Goal: Transaction & Acquisition: Purchase product/service

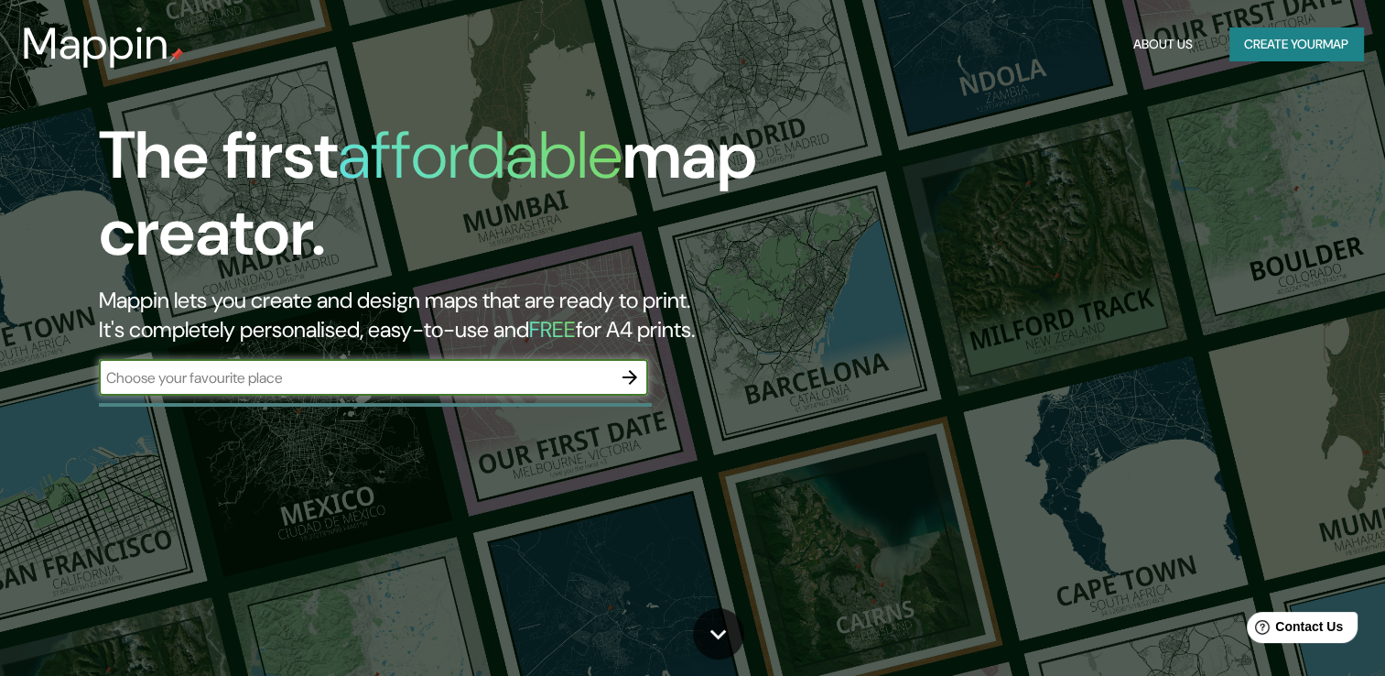
click at [583, 367] on input "text" at bounding box center [355, 377] width 513 height 21
type input "[GEOGRAPHIC_DATA]"
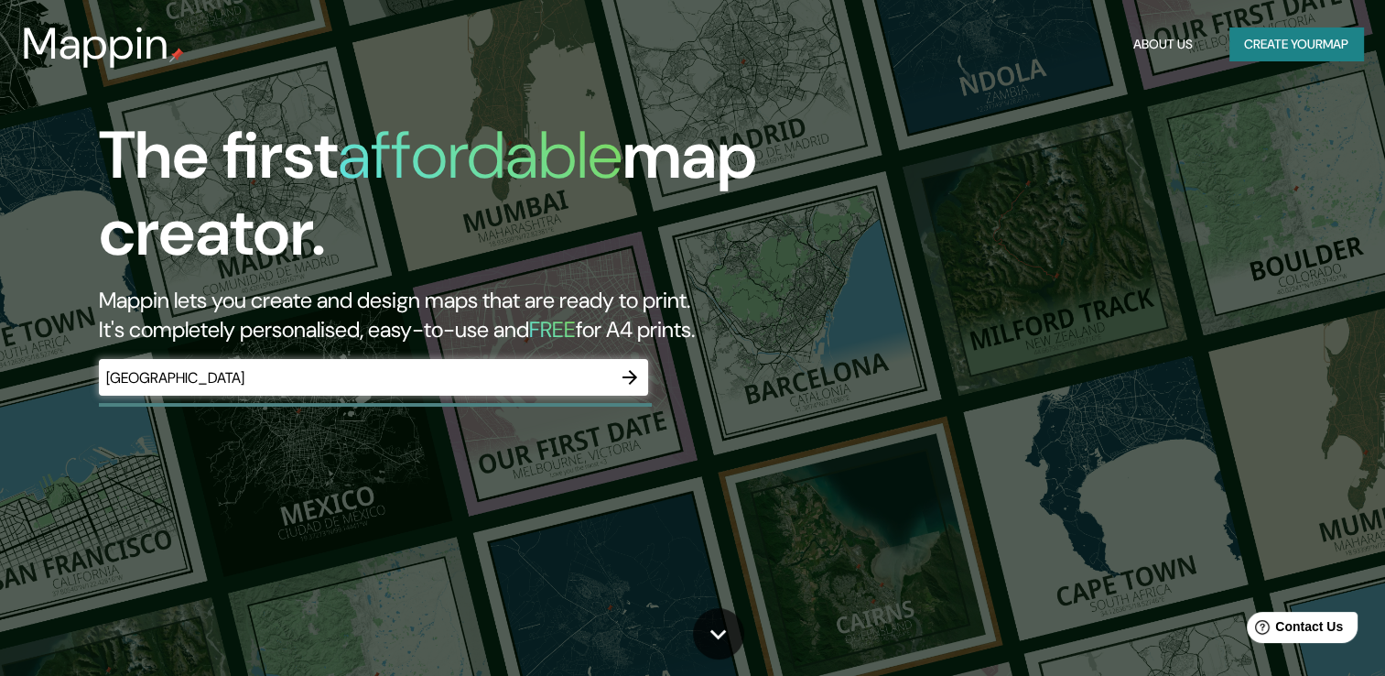
click at [432, 394] on div "Mexico ​" at bounding box center [373, 377] width 549 height 37
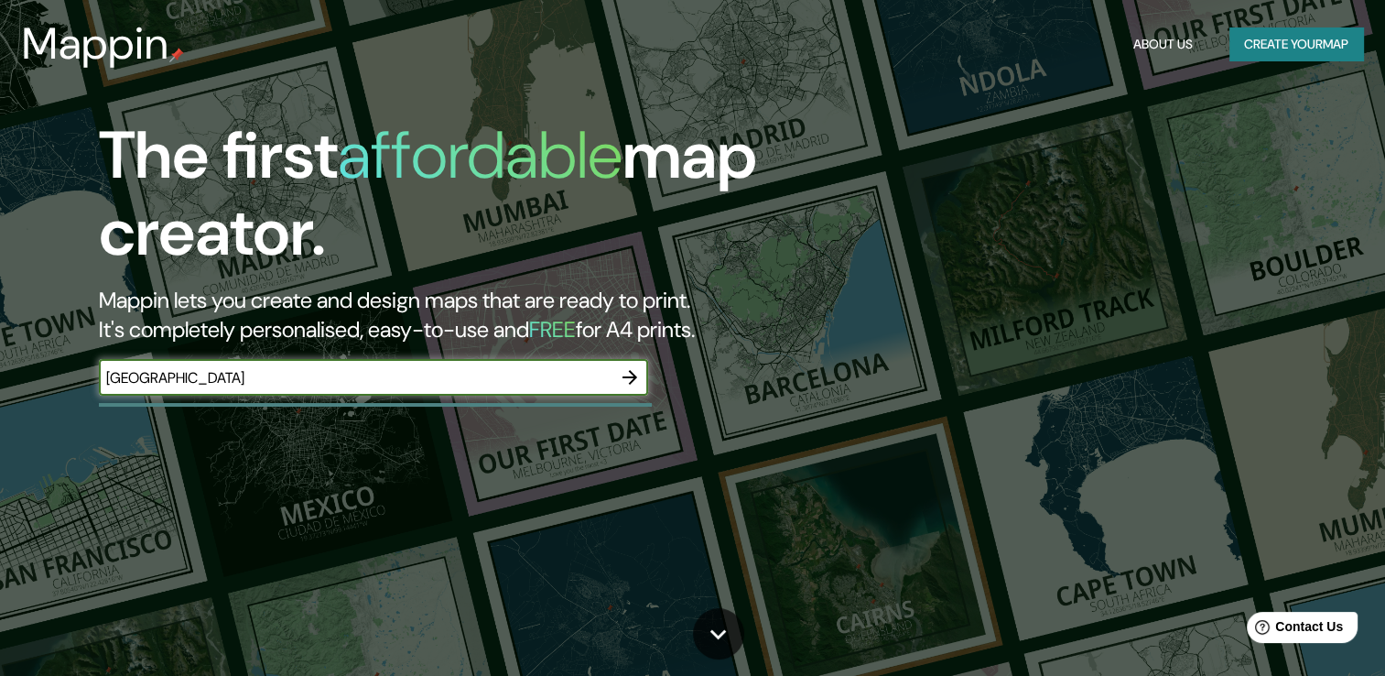
click at [630, 383] on icon "button" at bounding box center [629, 377] width 15 height 15
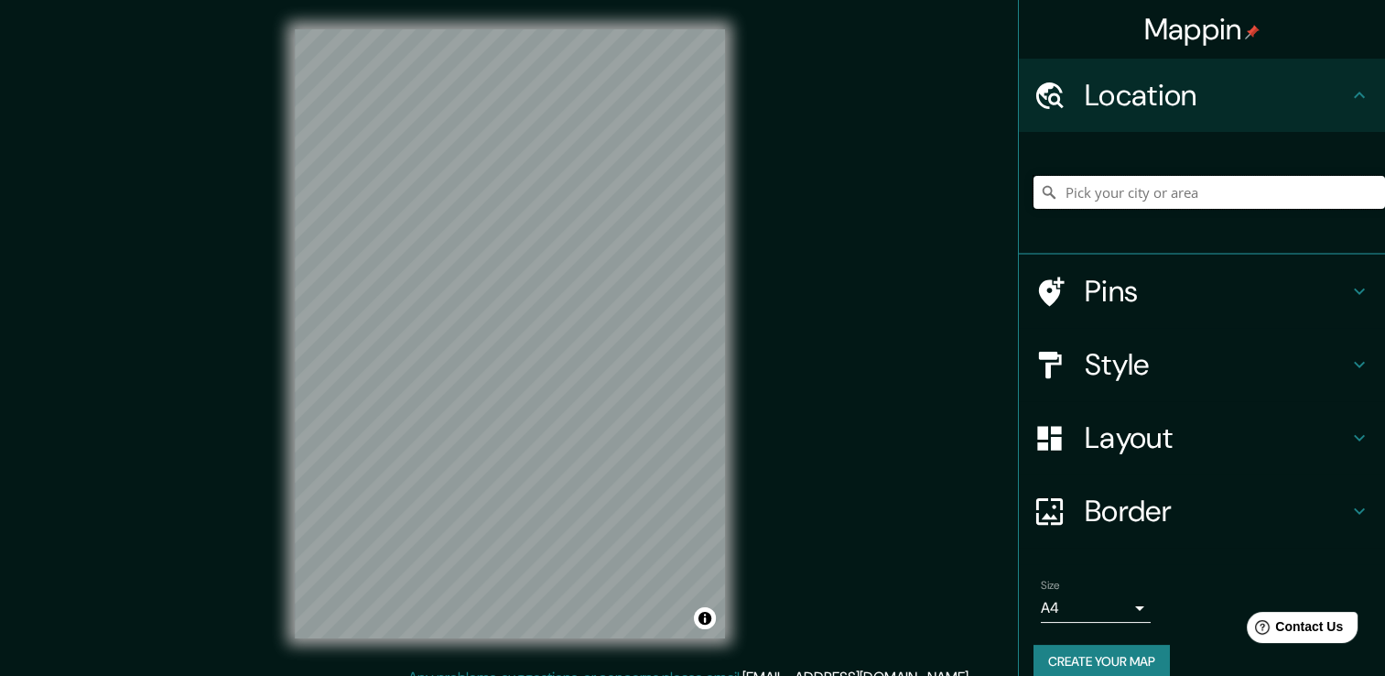
click at [1105, 201] on input "Pick your city or area" at bounding box center [1209, 192] width 352 height 33
type input "[GEOGRAPHIC_DATA], [GEOGRAPHIC_DATA][PERSON_NAME], [GEOGRAPHIC_DATA]"
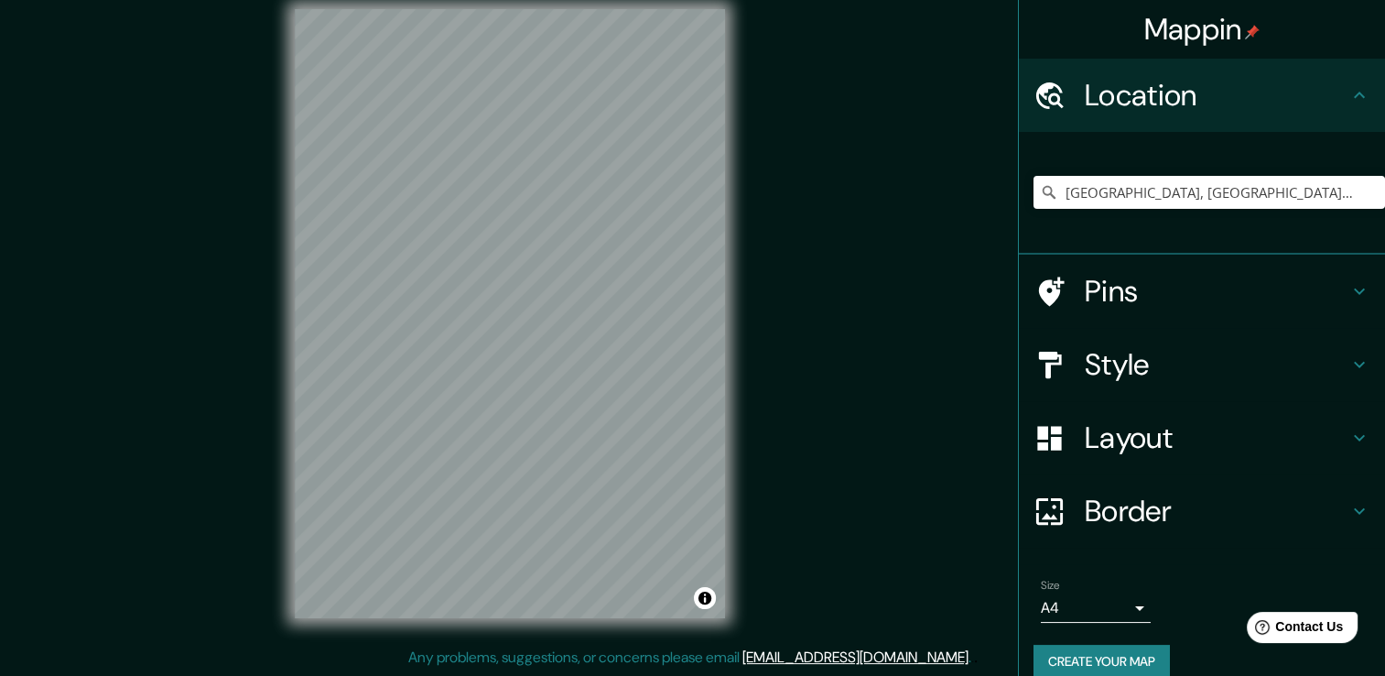
click at [692, 619] on div "© Mapbox © OpenStreetMap Improve this map" at bounding box center [509, 313] width 489 height 666
click at [842, 442] on div "Mappin Location [GEOGRAPHIC_DATA], [GEOGRAPHIC_DATA][PERSON_NAME], [GEOGRAPHIC_…" at bounding box center [692, 328] width 1385 height 696
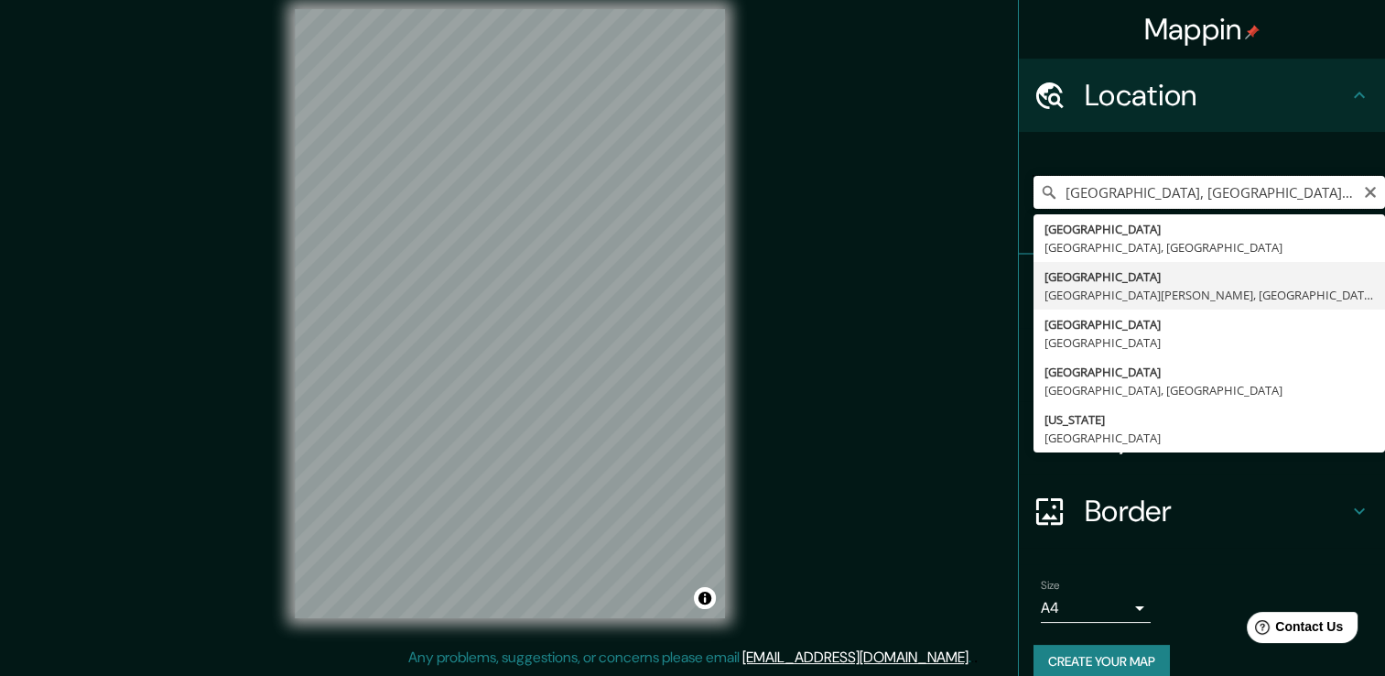
click at [1139, 177] on input "Monterrey, Nuevo León, Mexico" at bounding box center [1209, 192] width 352 height 33
click at [1365, 193] on icon "Clear" at bounding box center [1370, 192] width 11 height 11
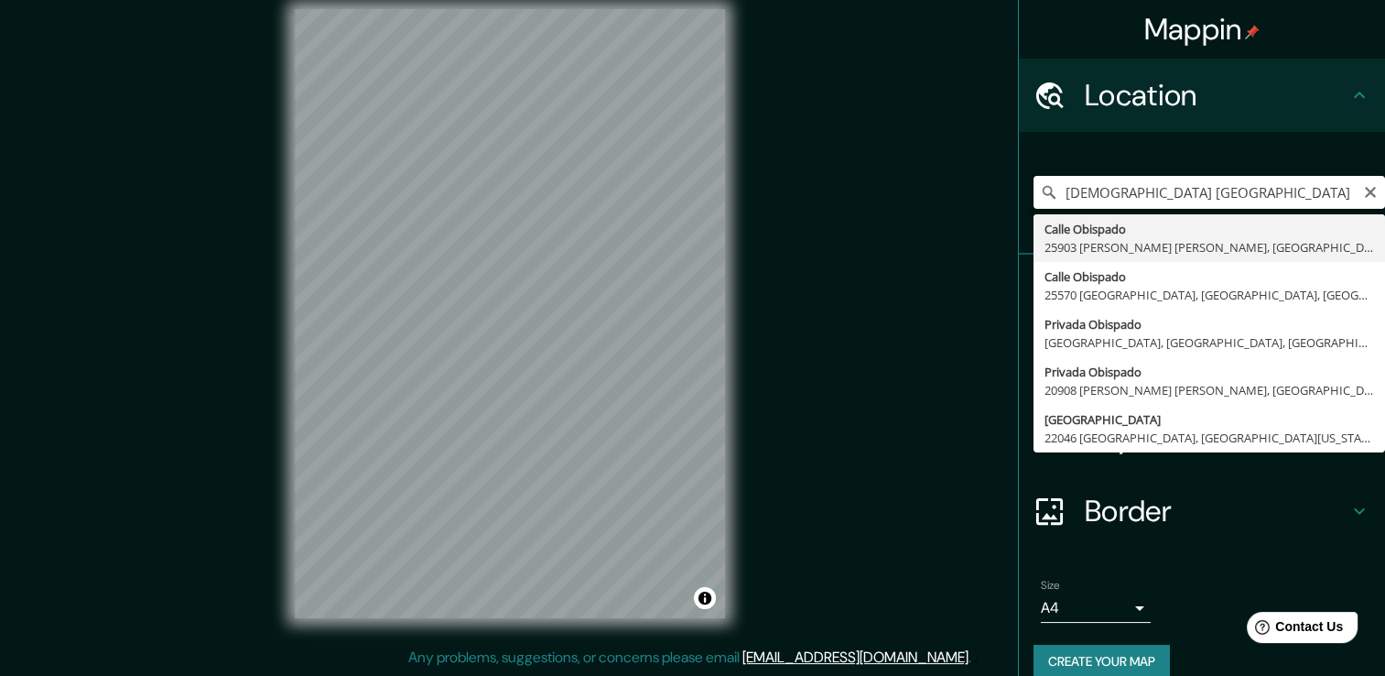
click at [1067, 197] on input "obispado mexico" at bounding box center [1209, 192] width 352 height 33
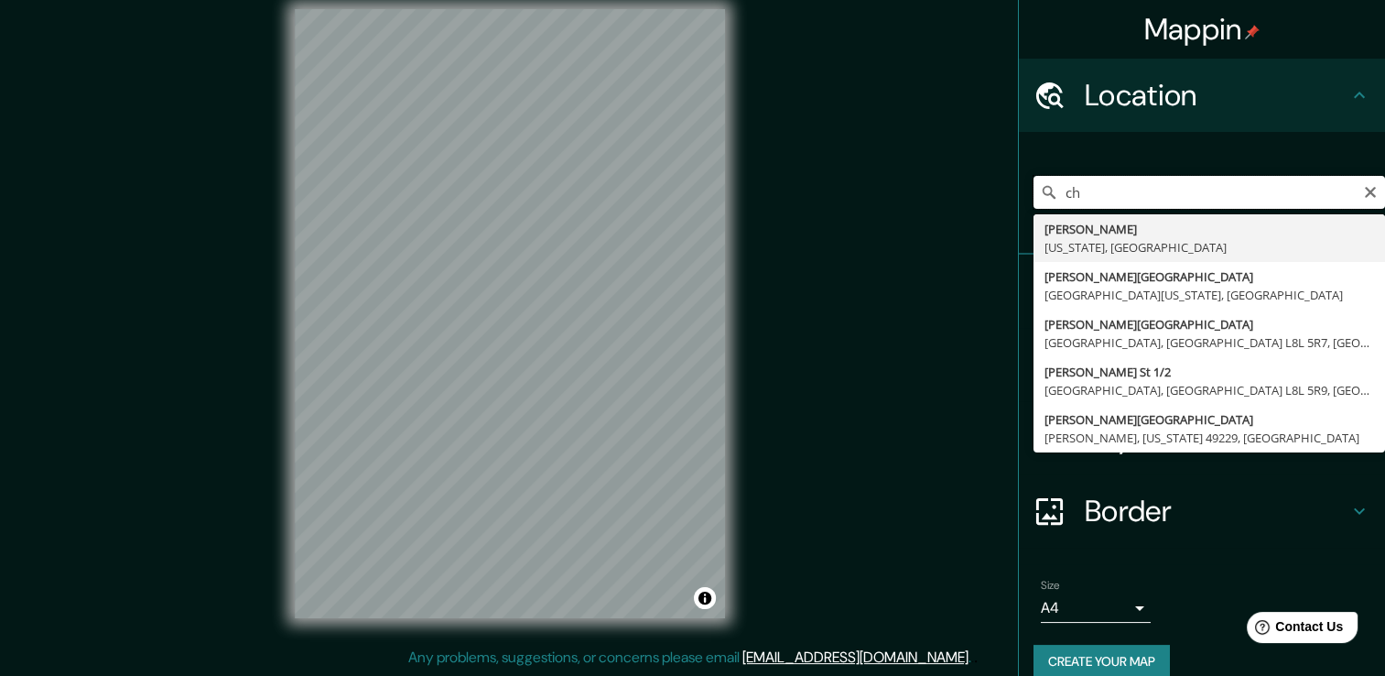
type input "c"
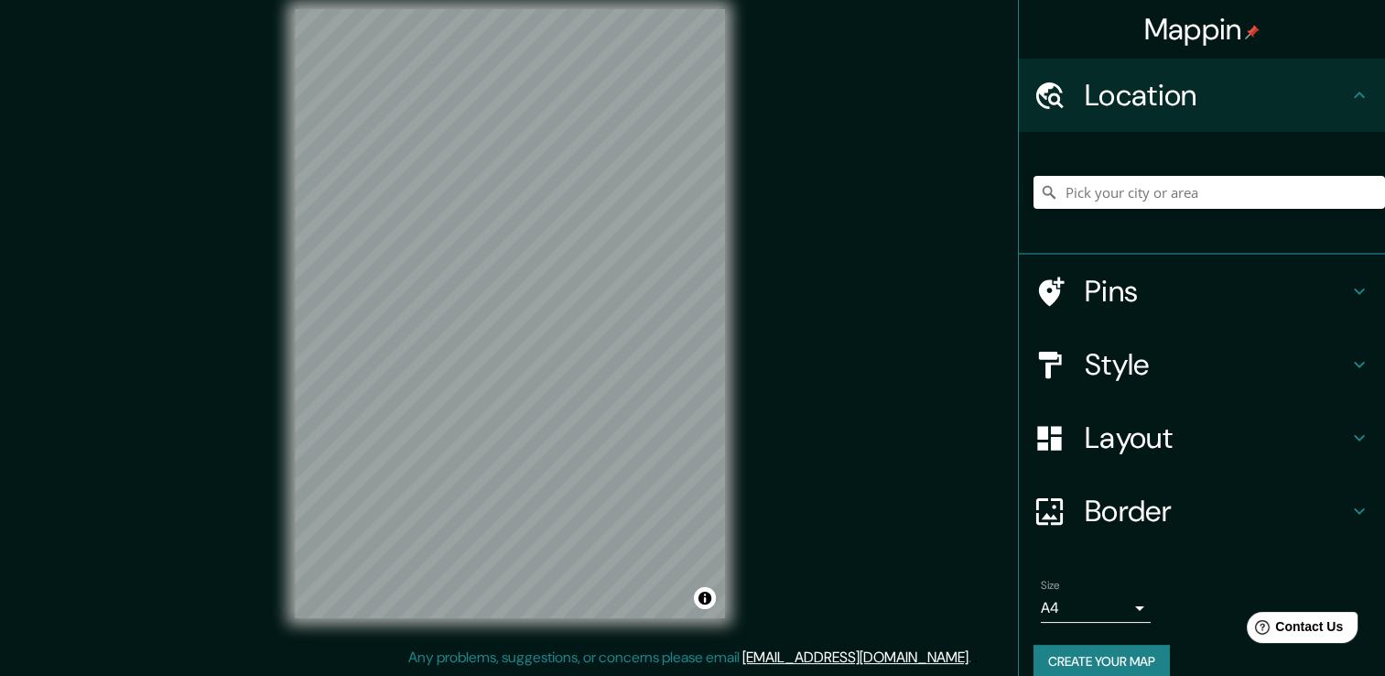
click at [233, 472] on div "Mappin Location Pins Style Layout Border Choose a border. Hint : you can make l…" at bounding box center [692, 328] width 1385 height 696
click at [243, 375] on div "Mappin Location Pins Style Layout Border Choose a border. Hint : you can make l…" at bounding box center [692, 328] width 1385 height 696
click at [753, 413] on div "© Mapbox © OpenStreetMap Improve this map" at bounding box center [509, 313] width 489 height 666
click at [751, 471] on div "© Mapbox © OpenStreetMap Improve this map" at bounding box center [509, 313] width 489 height 666
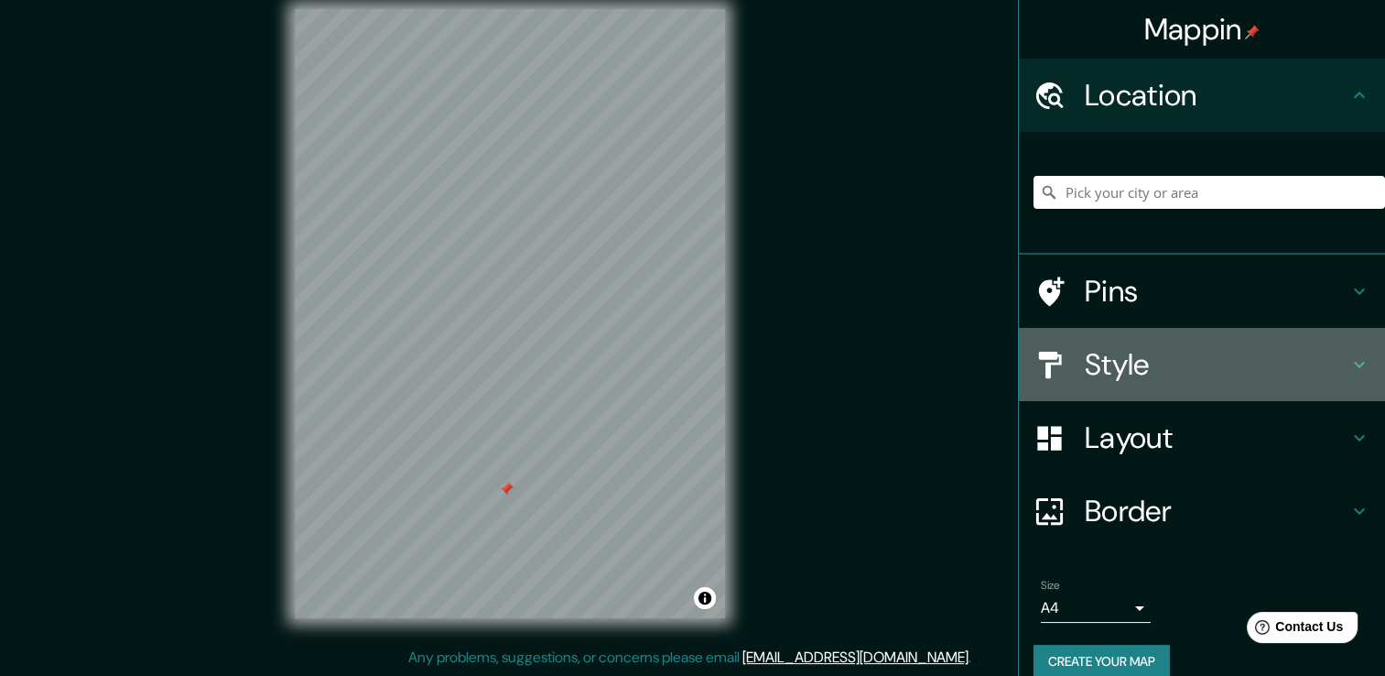
click at [1113, 350] on h4 "Style" at bounding box center [1217, 364] width 264 height 37
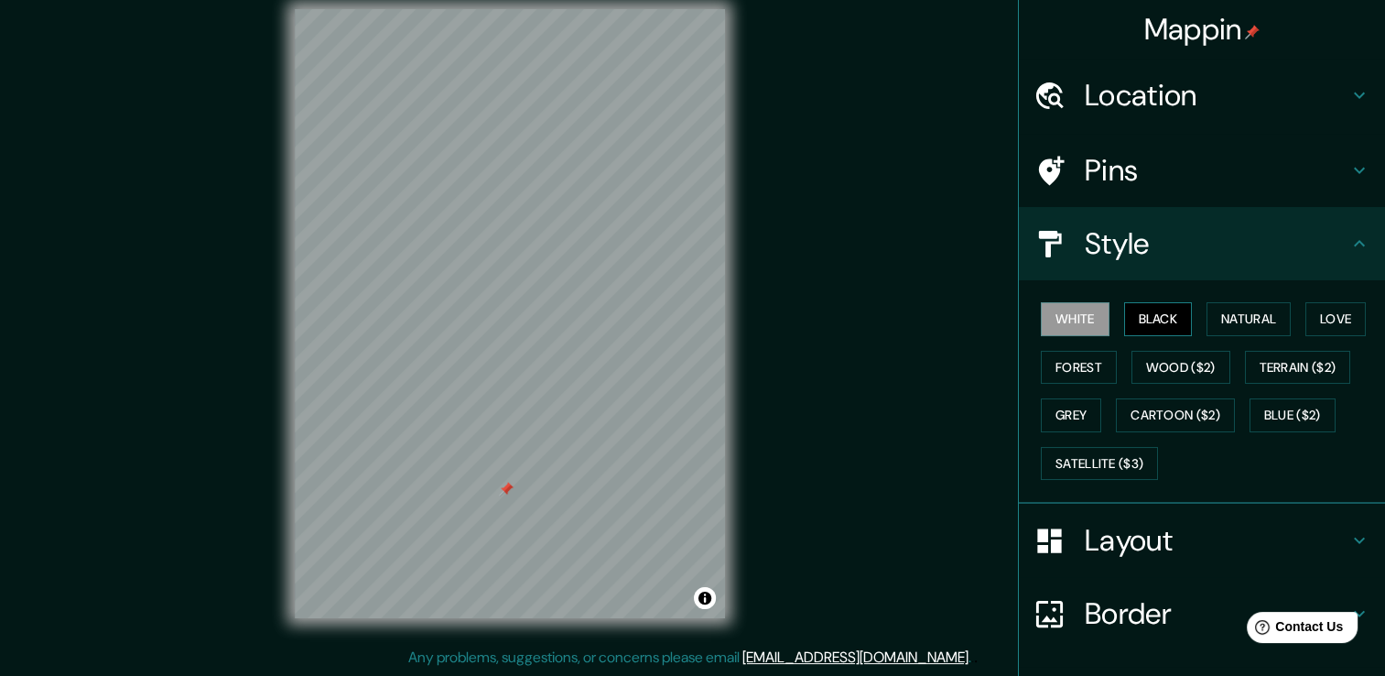
click at [1132, 327] on button "Black" at bounding box center [1158, 319] width 69 height 34
click at [1253, 312] on button "Natural" at bounding box center [1248, 319] width 84 height 34
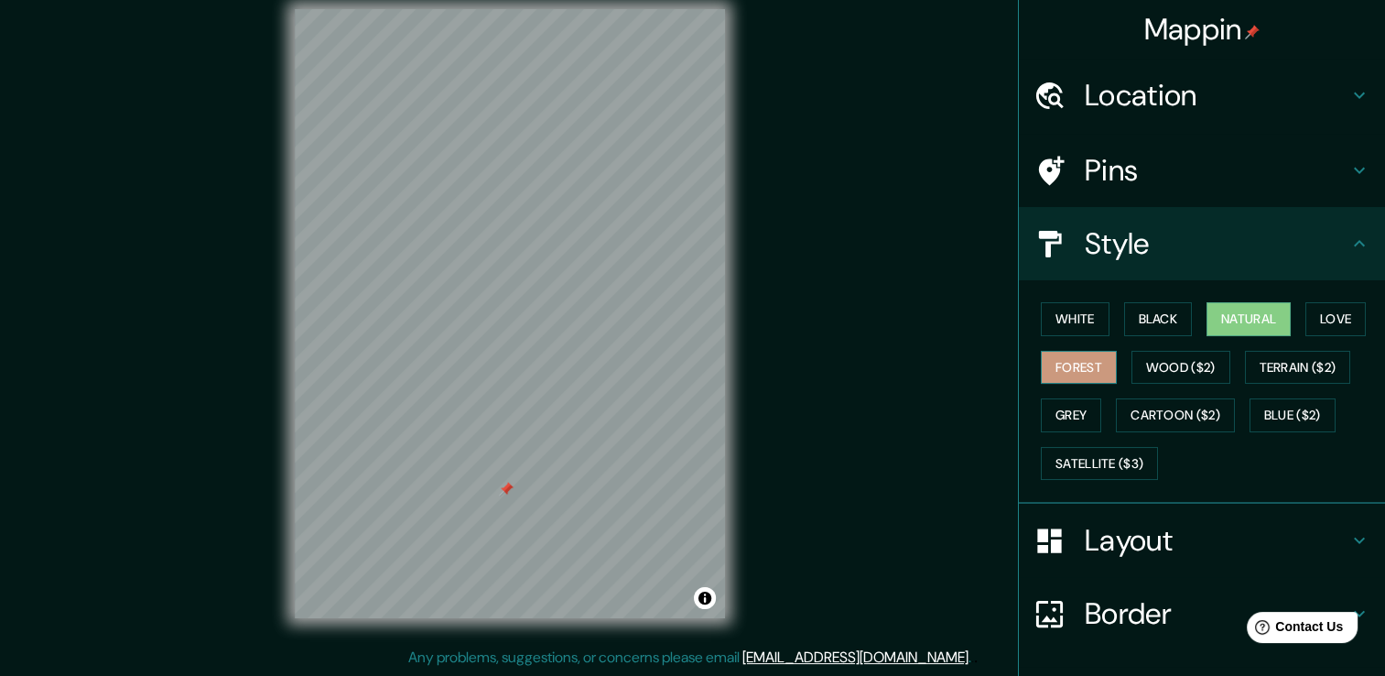
click at [1075, 361] on button "Forest" at bounding box center [1079, 368] width 76 height 34
click at [1059, 324] on button "White" at bounding box center [1075, 319] width 69 height 34
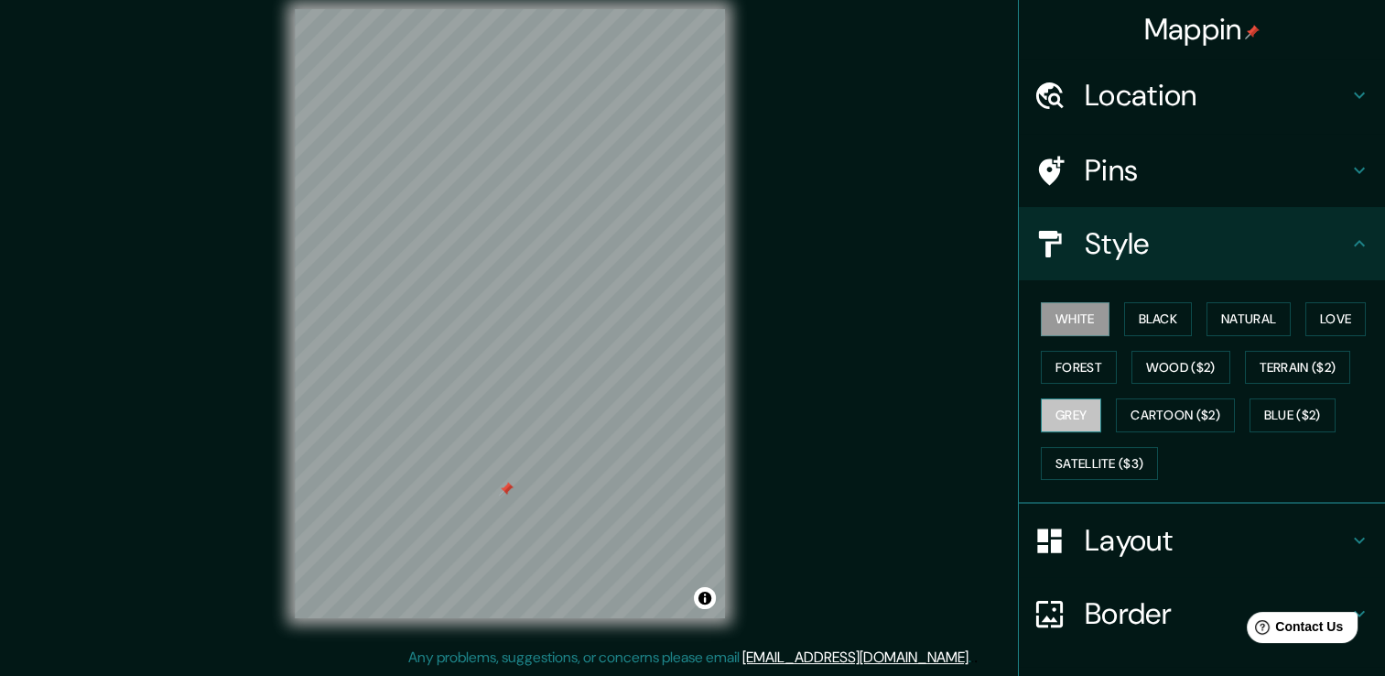
click at [1070, 405] on button "Grey" at bounding box center [1071, 415] width 60 height 34
click at [1084, 315] on button "White" at bounding box center [1075, 319] width 69 height 34
click at [1131, 320] on button "Black" at bounding box center [1158, 319] width 69 height 34
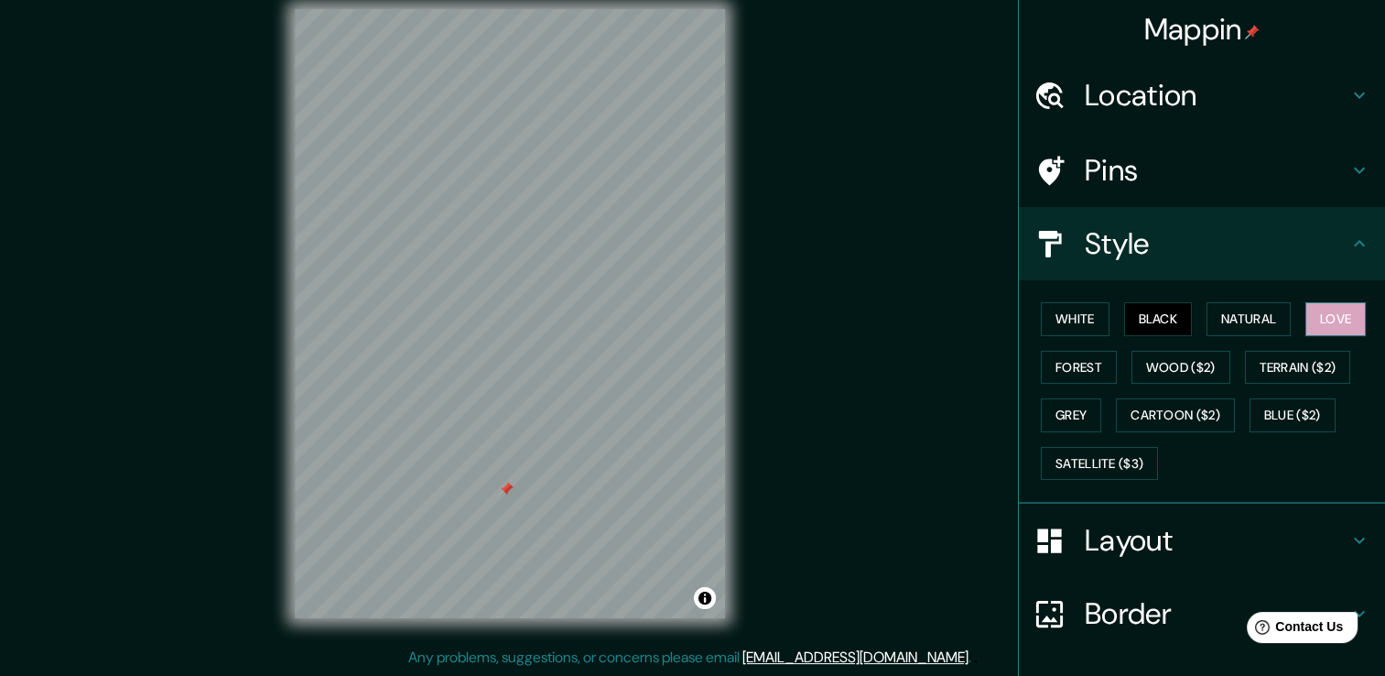
click at [1319, 312] on button "Love" at bounding box center [1335, 319] width 60 height 34
click at [1098, 460] on button "Satellite ($3)" at bounding box center [1099, 464] width 117 height 34
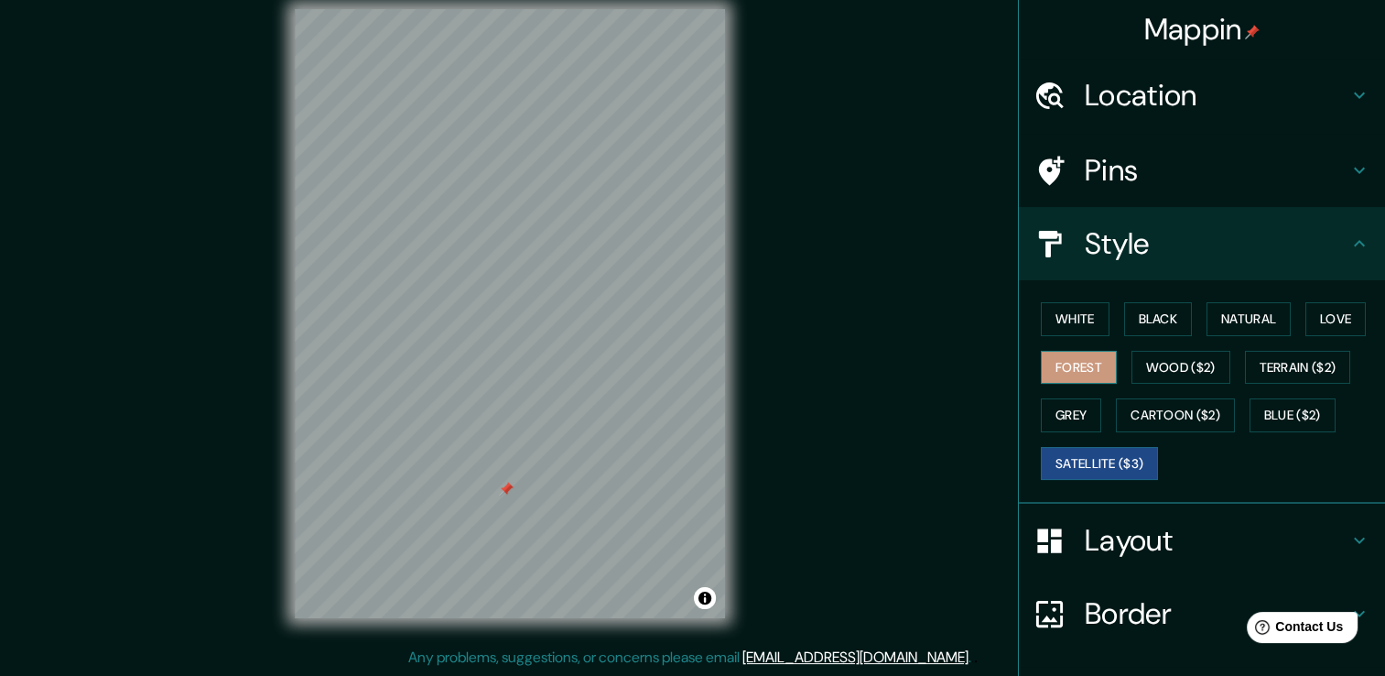
click at [1069, 366] on button "Forest" at bounding box center [1079, 368] width 76 height 34
click at [1146, 320] on button "Black" at bounding box center [1158, 319] width 69 height 34
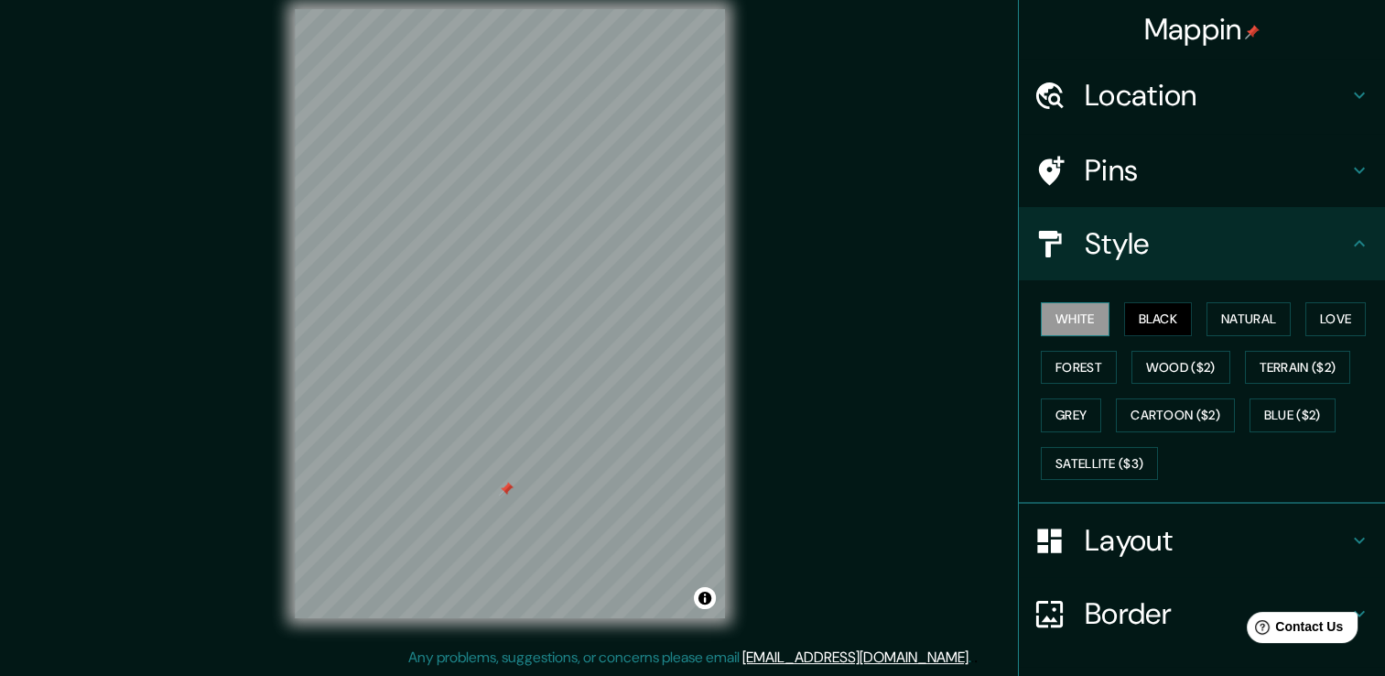
click at [1082, 319] on button "White" at bounding box center [1075, 319] width 69 height 34
click at [1104, 529] on h4 "Layout" at bounding box center [1217, 540] width 264 height 37
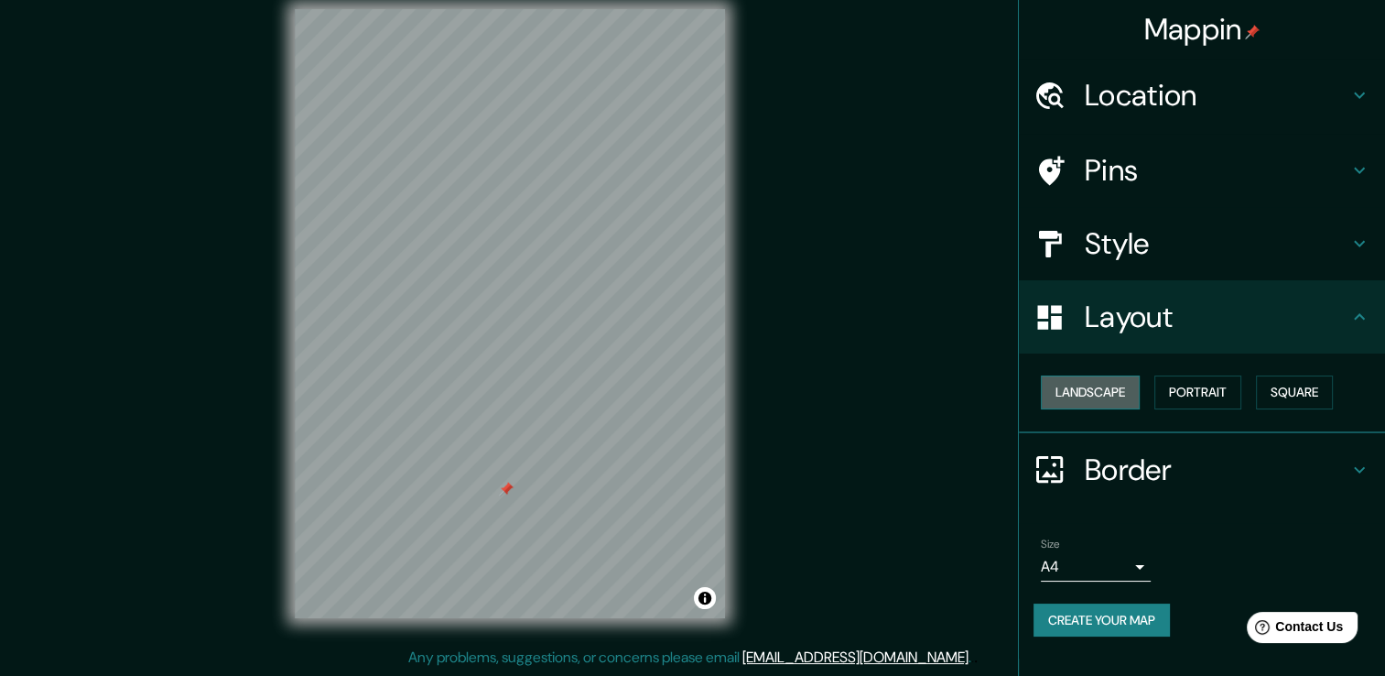
click at [1116, 386] on button "Landscape" at bounding box center [1090, 392] width 99 height 34
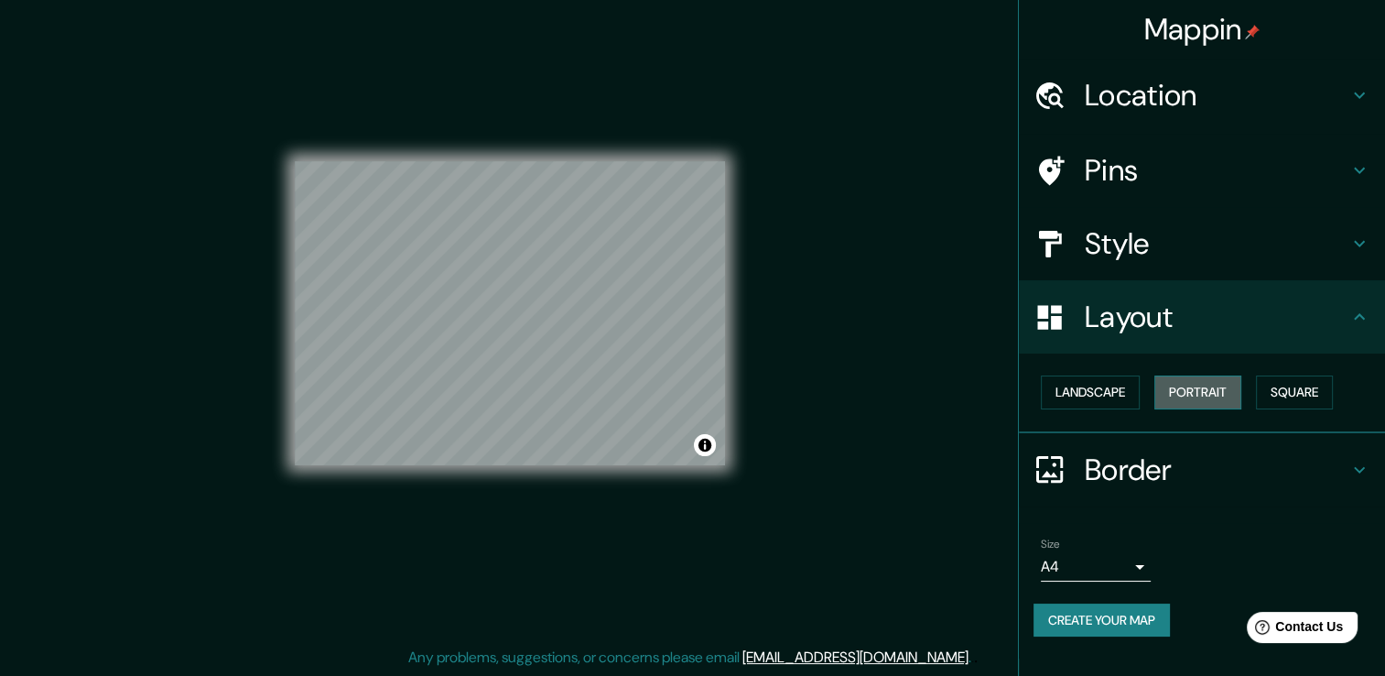
click at [1194, 387] on button "Portrait" at bounding box center [1197, 392] width 87 height 34
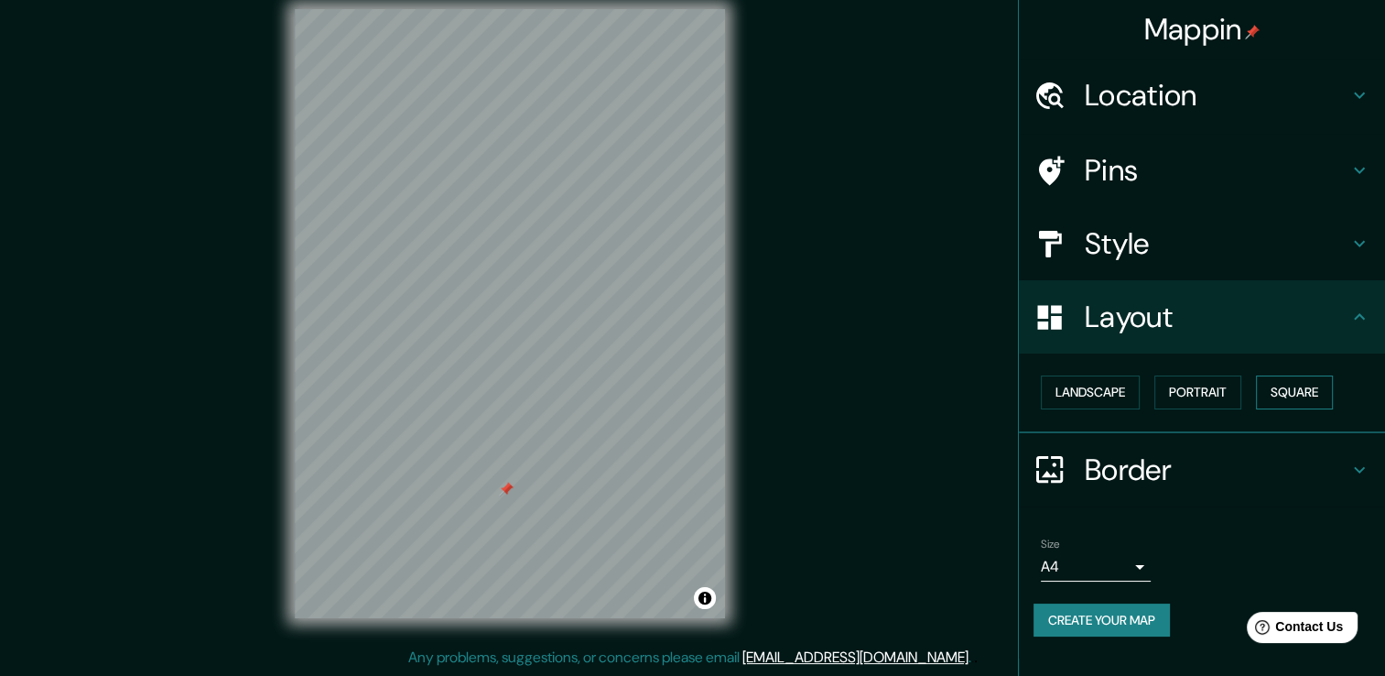
click at [1282, 395] on button "Square" at bounding box center [1294, 392] width 77 height 34
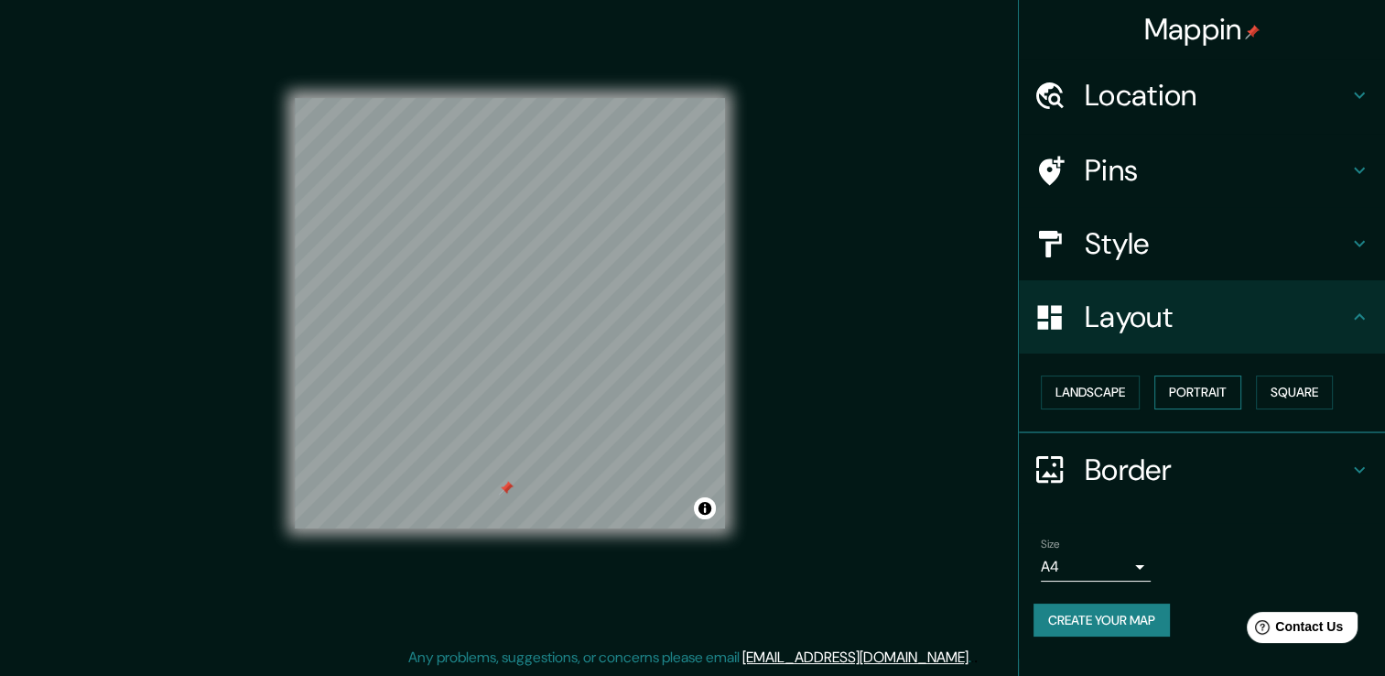
click at [1183, 389] on button "Portrait" at bounding box center [1197, 392] width 87 height 34
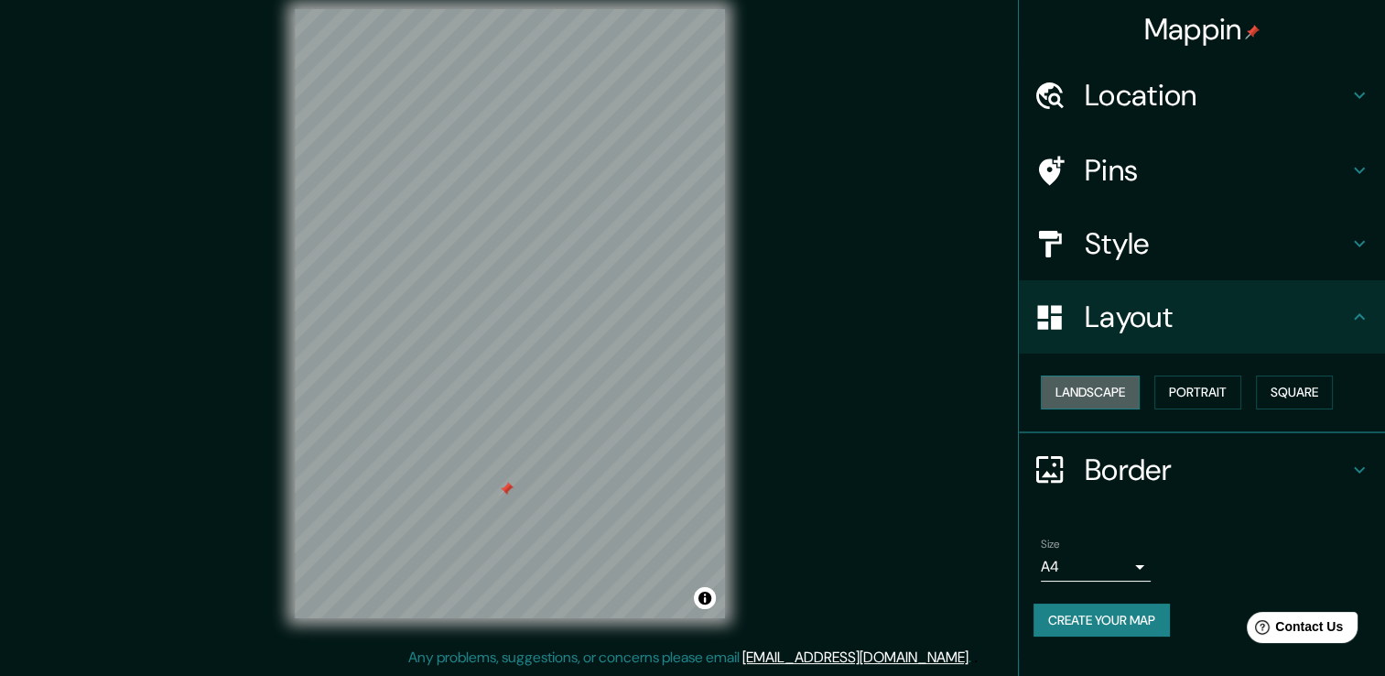
click at [1105, 381] on button "Landscape" at bounding box center [1090, 392] width 99 height 34
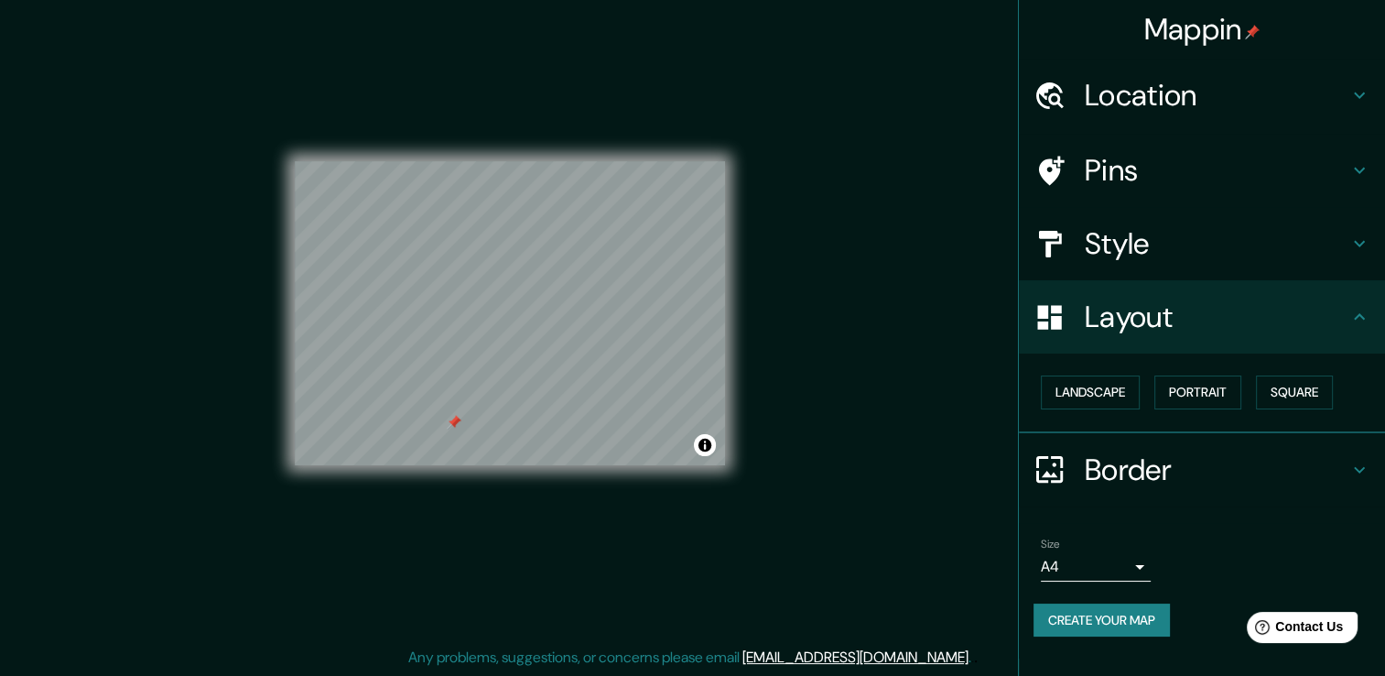
click at [1105, 258] on h4 "Style" at bounding box center [1217, 243] width 264 height 37
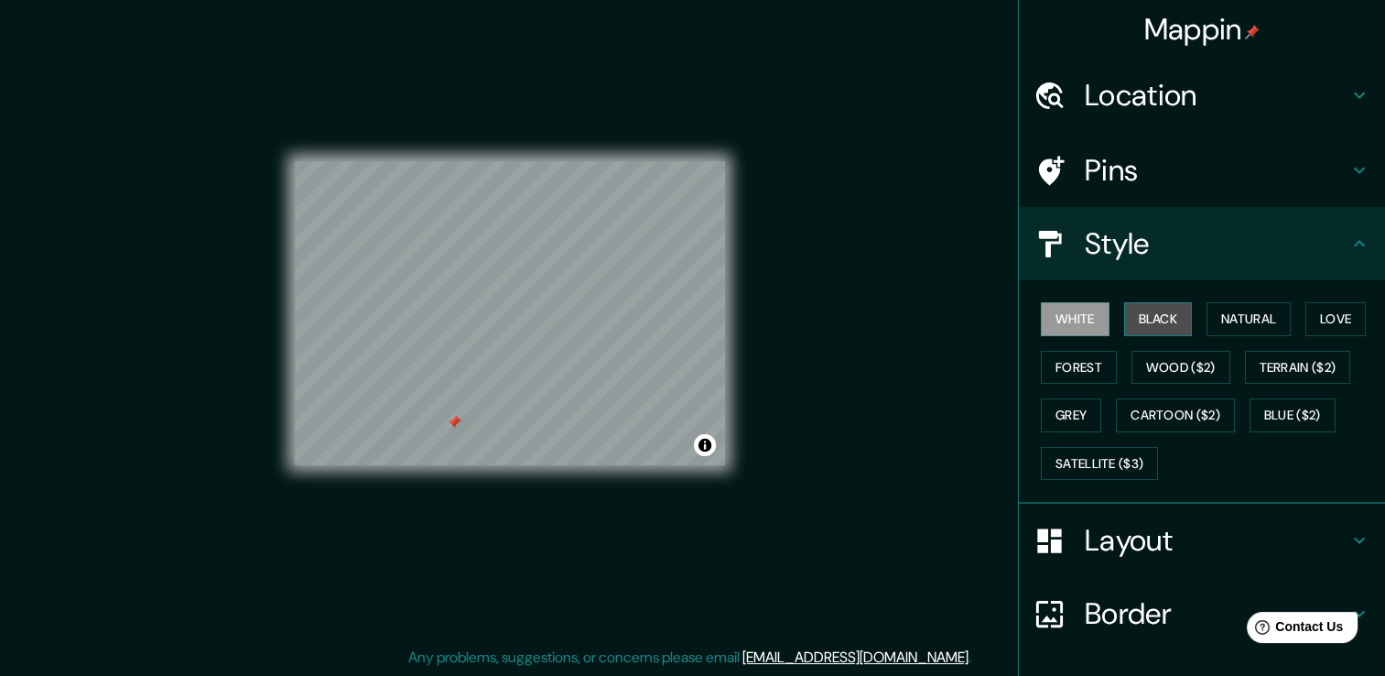
click at [1135, 309] on button "Black" at bounding box center [1158, 319] width 69 height 34
click at [1069, 403] on button "Grey" at bounding box center [1071, 415] width 60 height 34
click at [1154, 317] on button "Black" at bounding box center [1158, 319] width 69 height 34
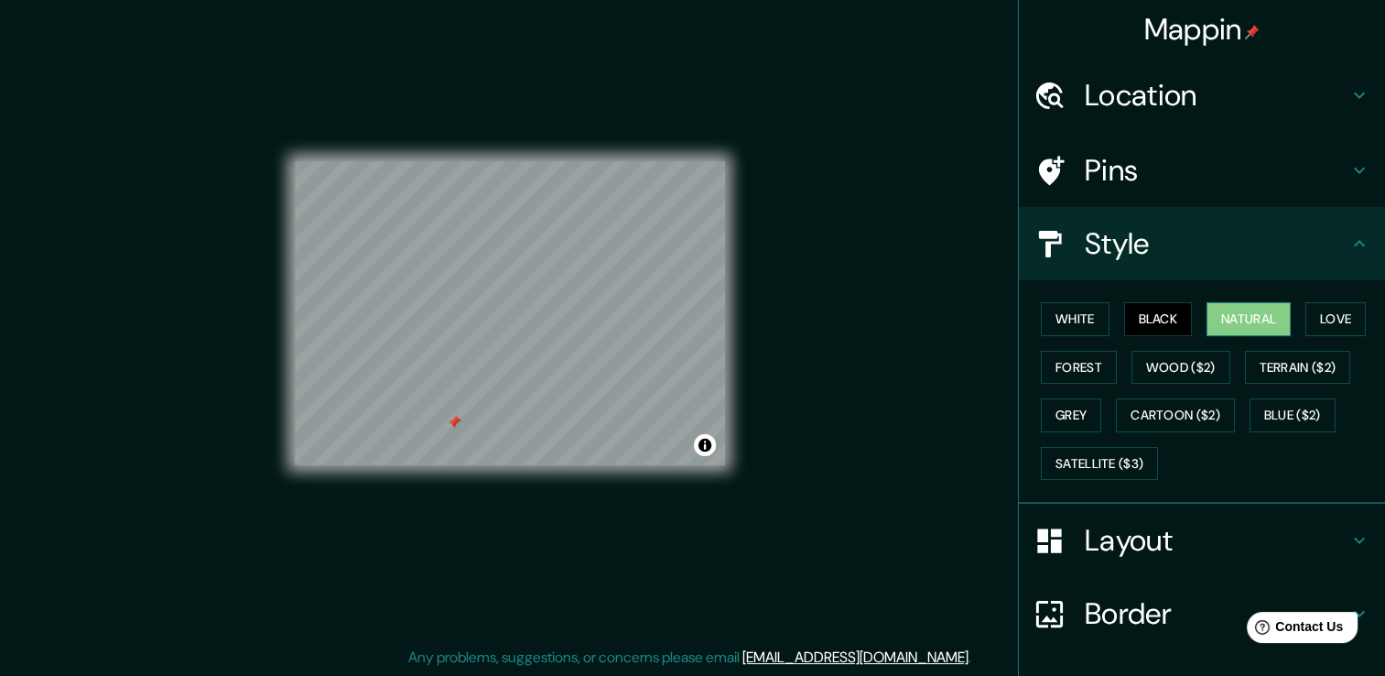
click at [1235, 317] on button "Natural" at bounding box center [1248, 319] width 84 height 34
click at [1176, 311] on button "Black" at bounding box center [1158, 319] width 69 height 34
click at [1054, 401] on button "Grey" at bounding box center [1071, 415] width 60 height 34
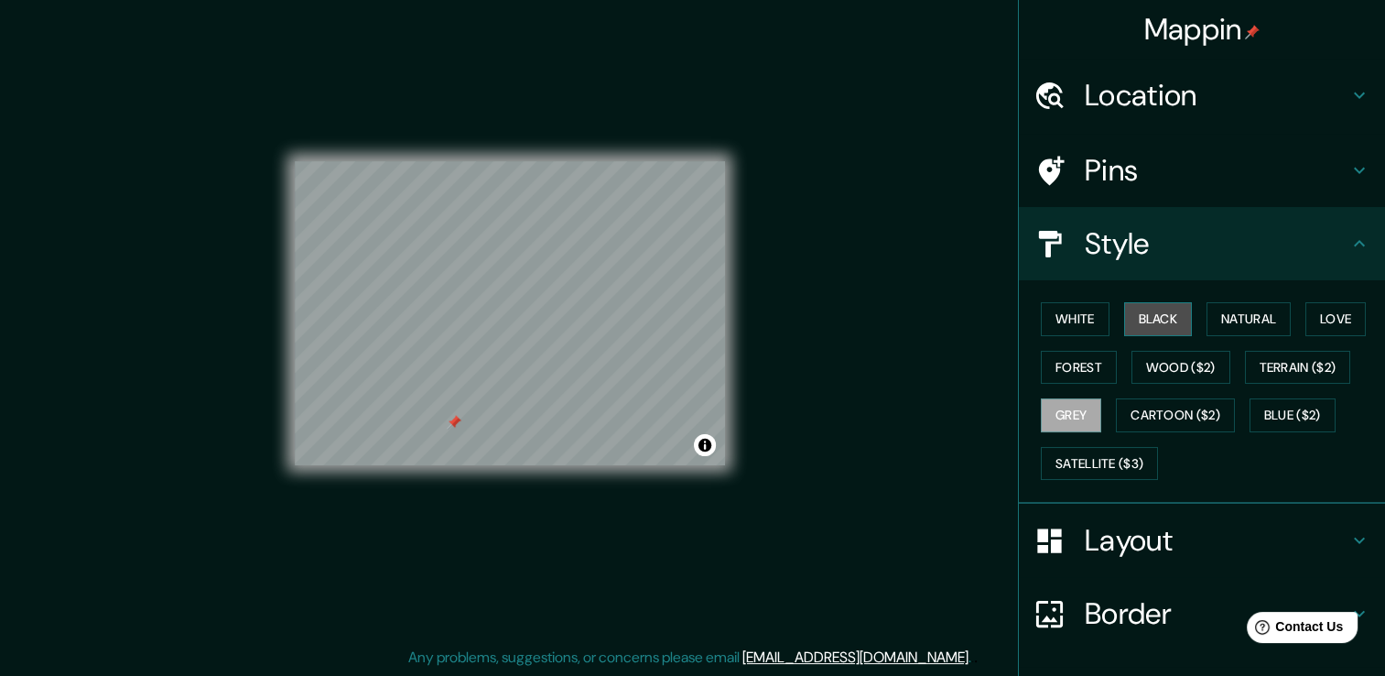
click at [1124, 326] on button "Black" at bounding box center [1158, 319] width 69 height 34
click at [1080, 417] on button "Grey" at bounding box center [1071, 415] width 60 height 34
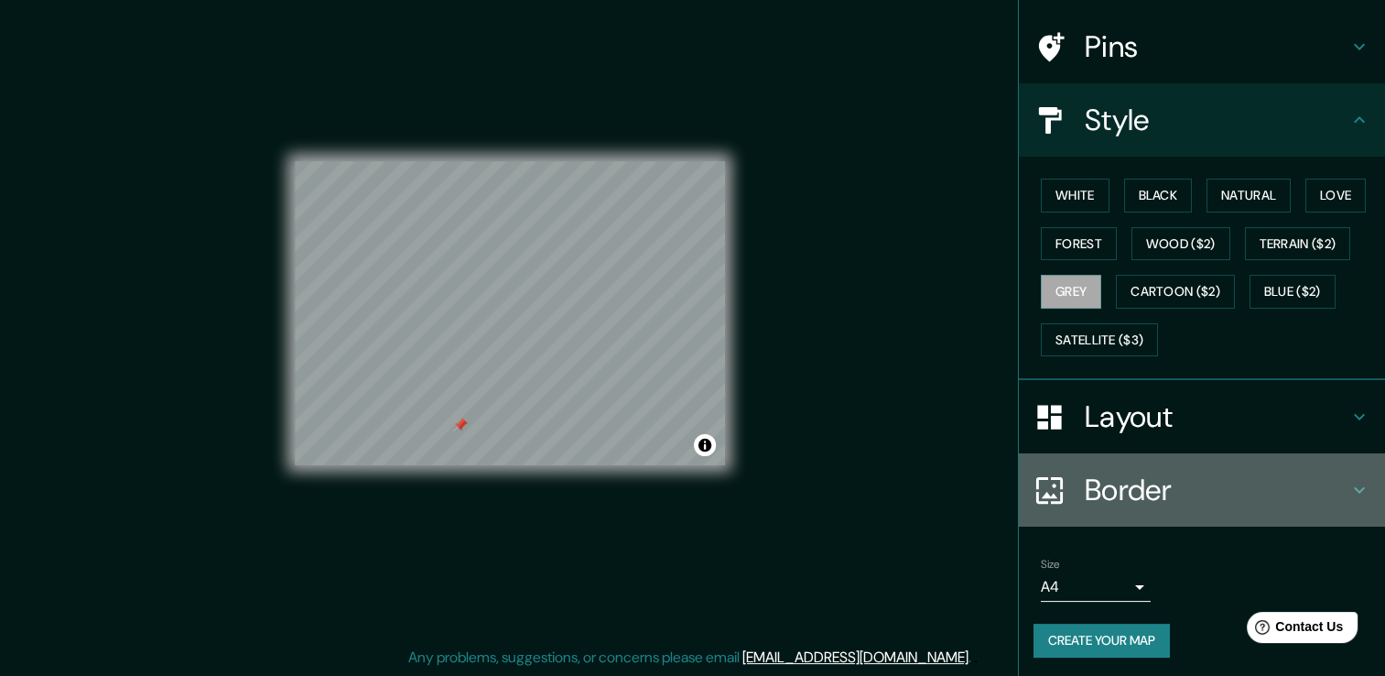
click at [1122, 494] on h4 "Border" at bounding box center [1217, 489] width 264 height 37
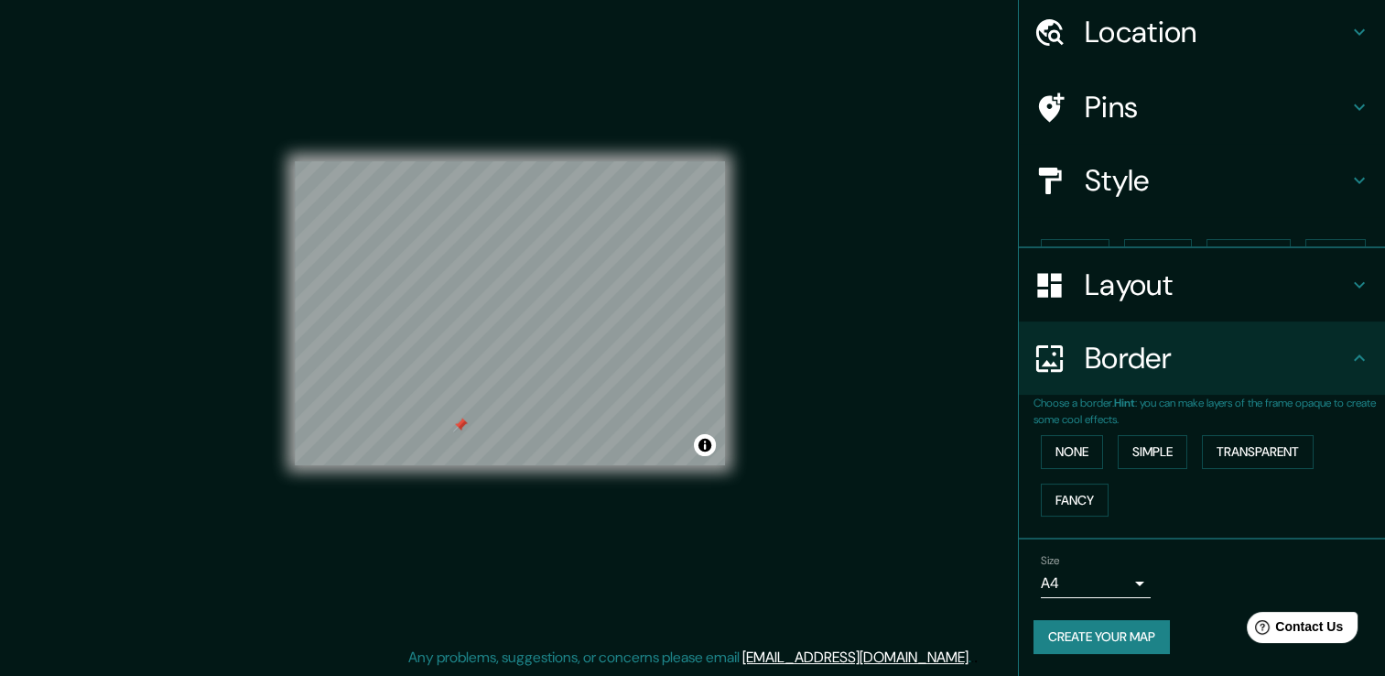
scroll to position [30, 0]
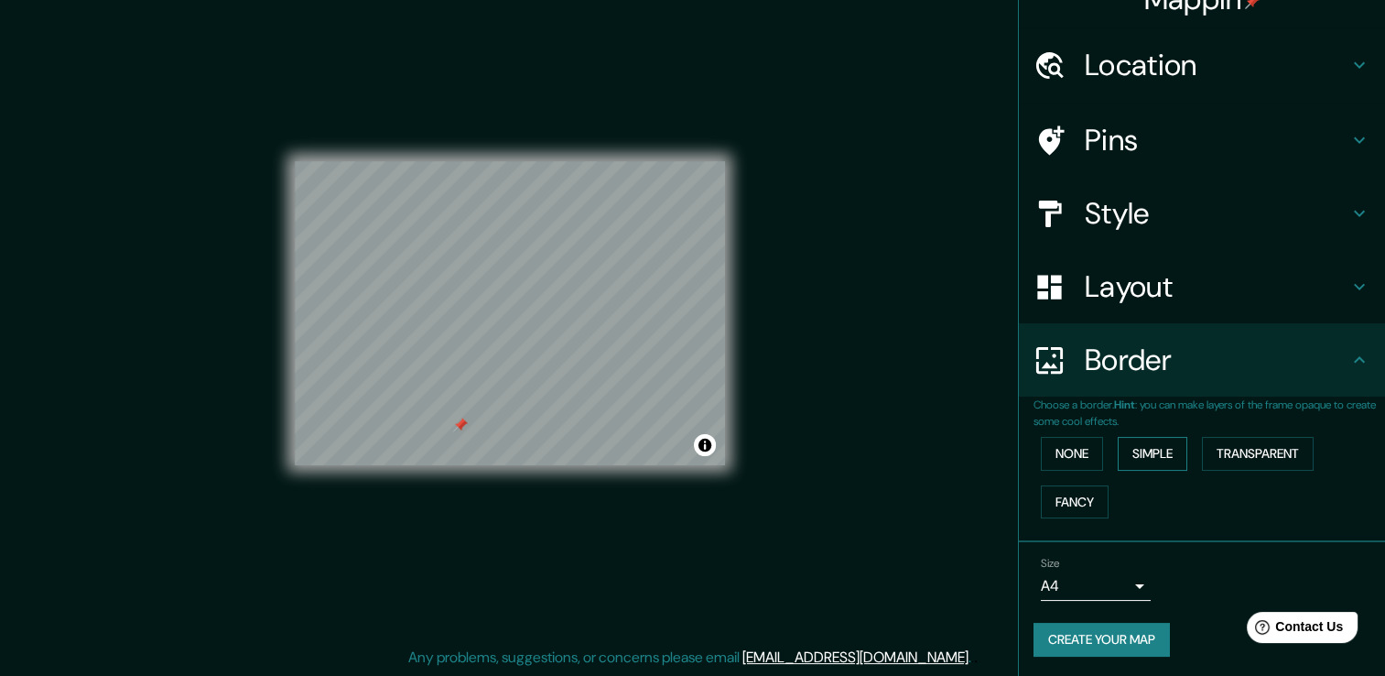
click at [1124, 451] on button "Simple" at bounding box center [1153, 454] width 70 height 34
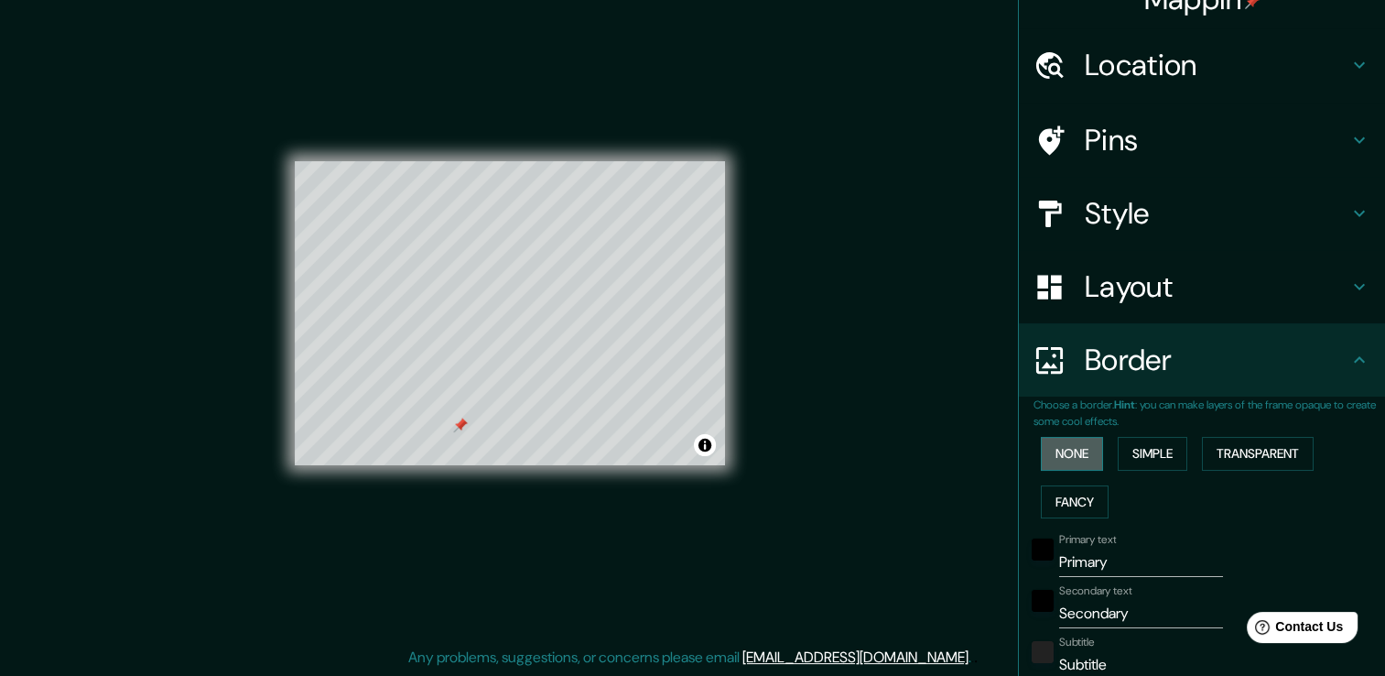
click at [1086, 452] on button "None" at bounding box center [1072, 454] width 62 height 34
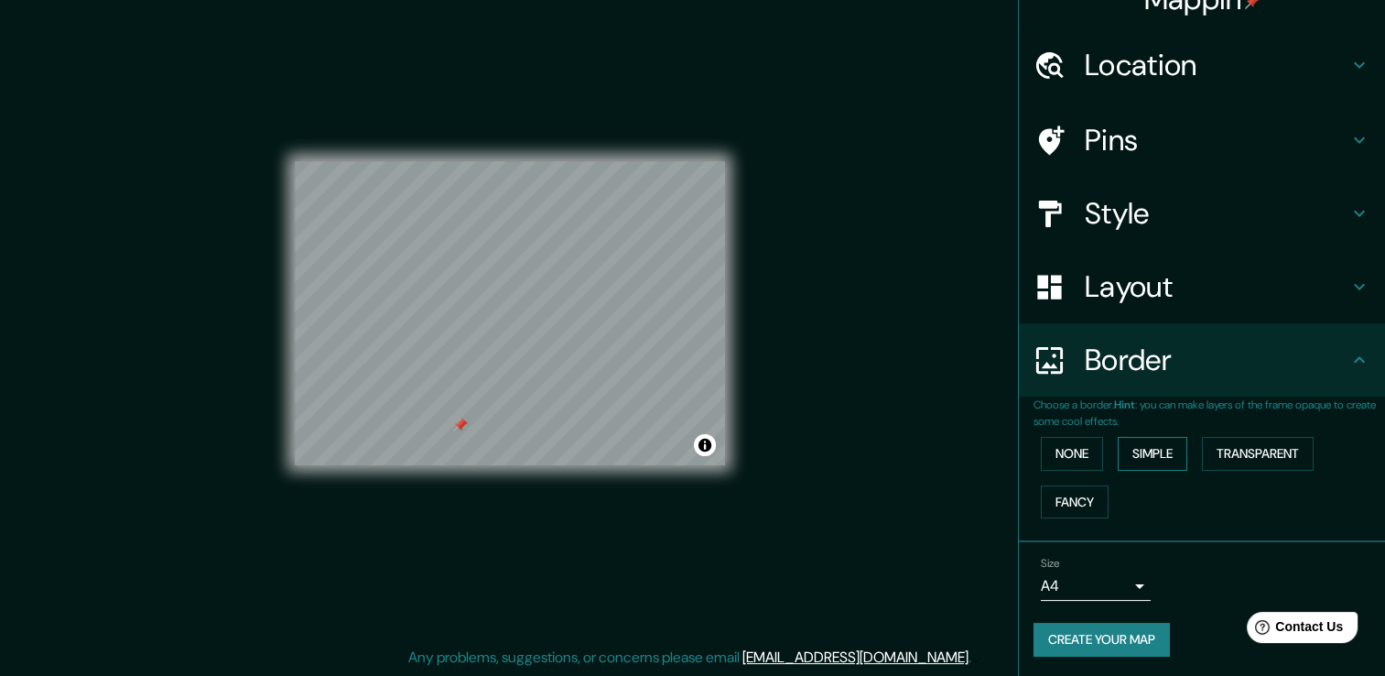
click at [1146, 459] on button "Simple" at bounding box center [1153, 454] width 70 height 34
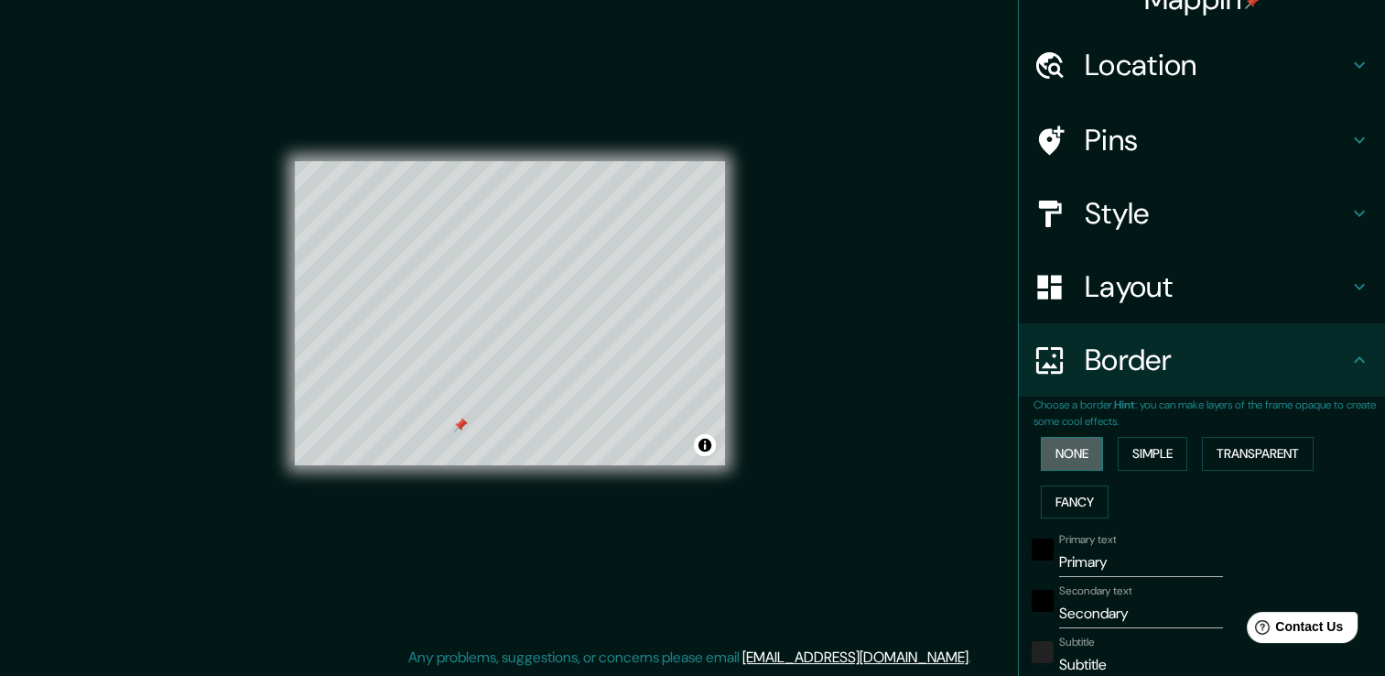
click at [1073, 458] on button "None" at bounding box center [1072, 454] width 62 height 34
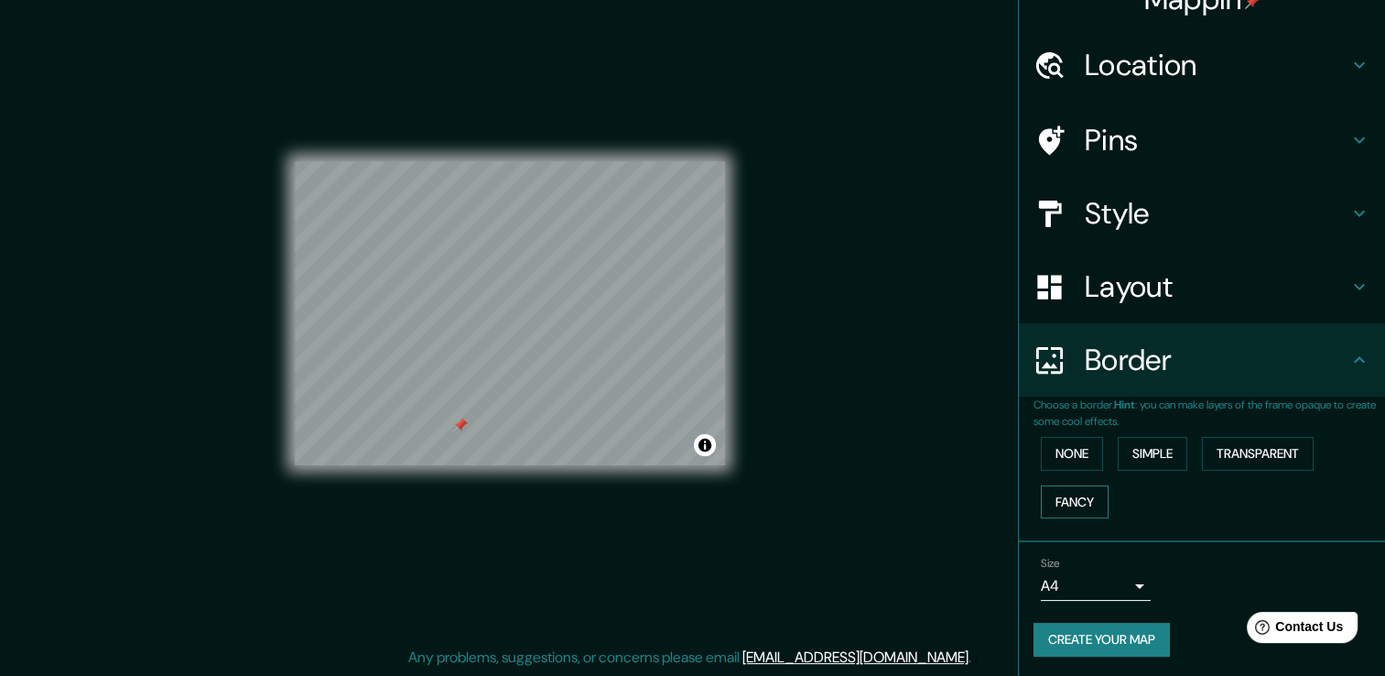
click at [1059, 495] on button "Fancy" at bounding box center [1075, 502] width 68 height 34
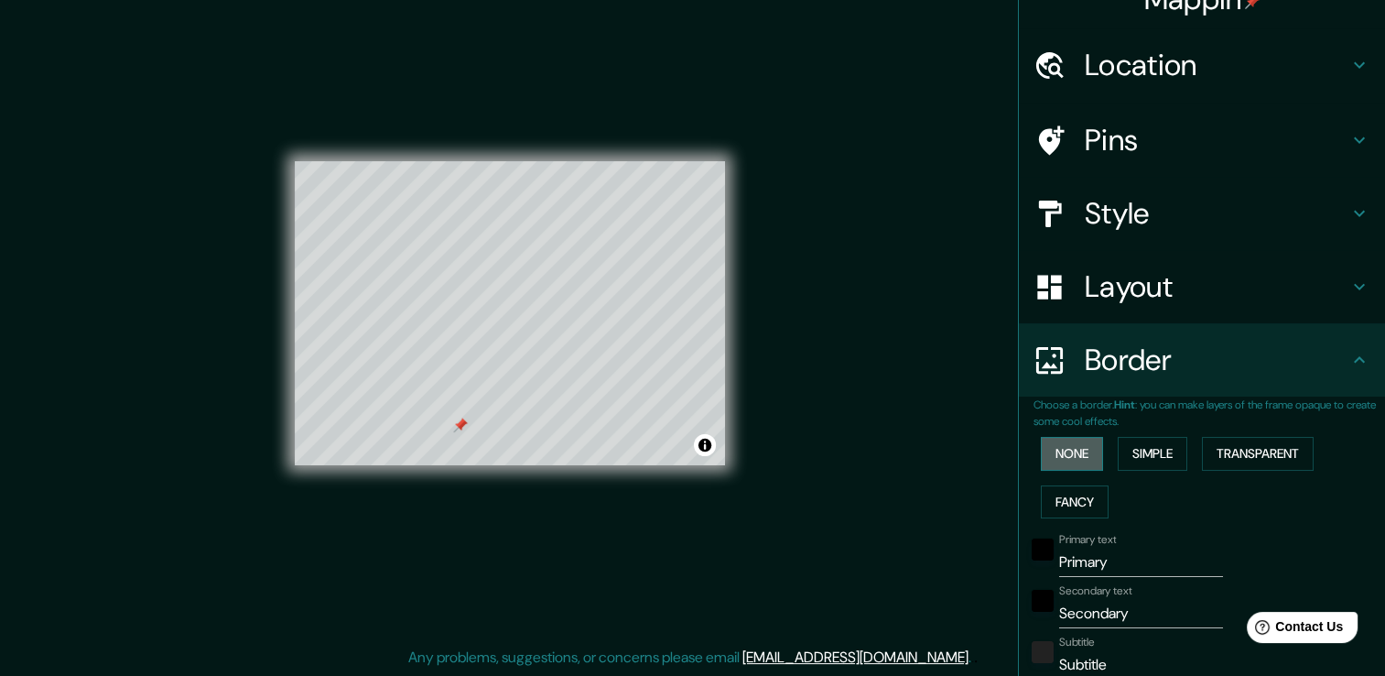
click at [1062, 457] on button "None" at bounding box center [1072, 454] width 62 height 34
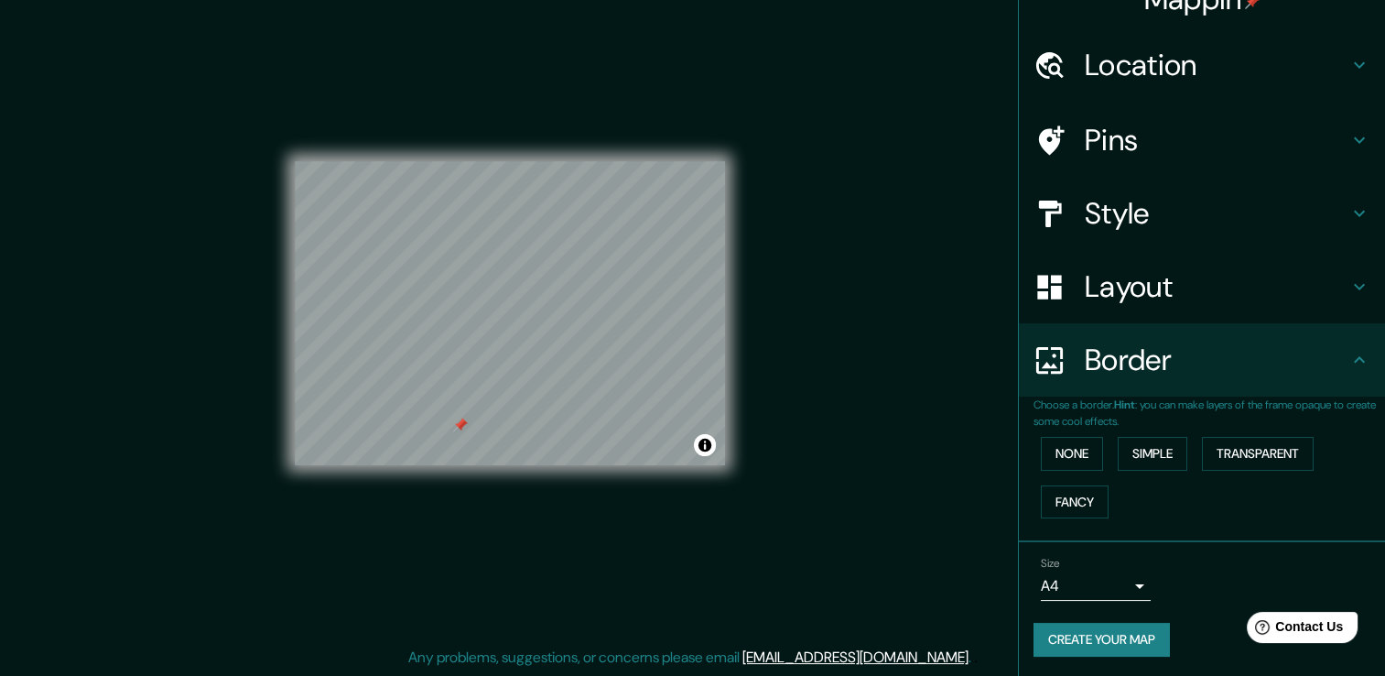
click at [1083, 582] on body "Mappin Location Pins Style Layout Border Choose a border. Hint : you can make l…" at bounding box center [692, 318] width 1385 height 676
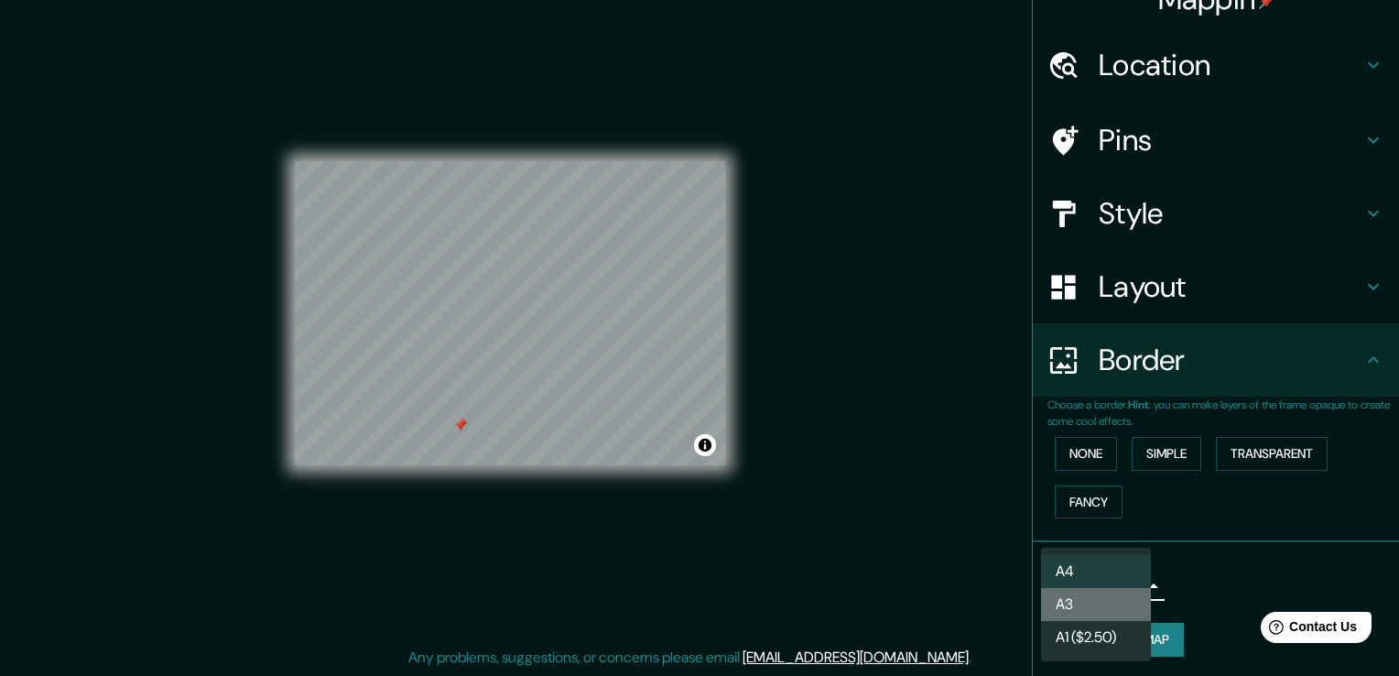
click at [1110, 601] on li "A3" at bounding box center [1096, 604] width 110 height 33
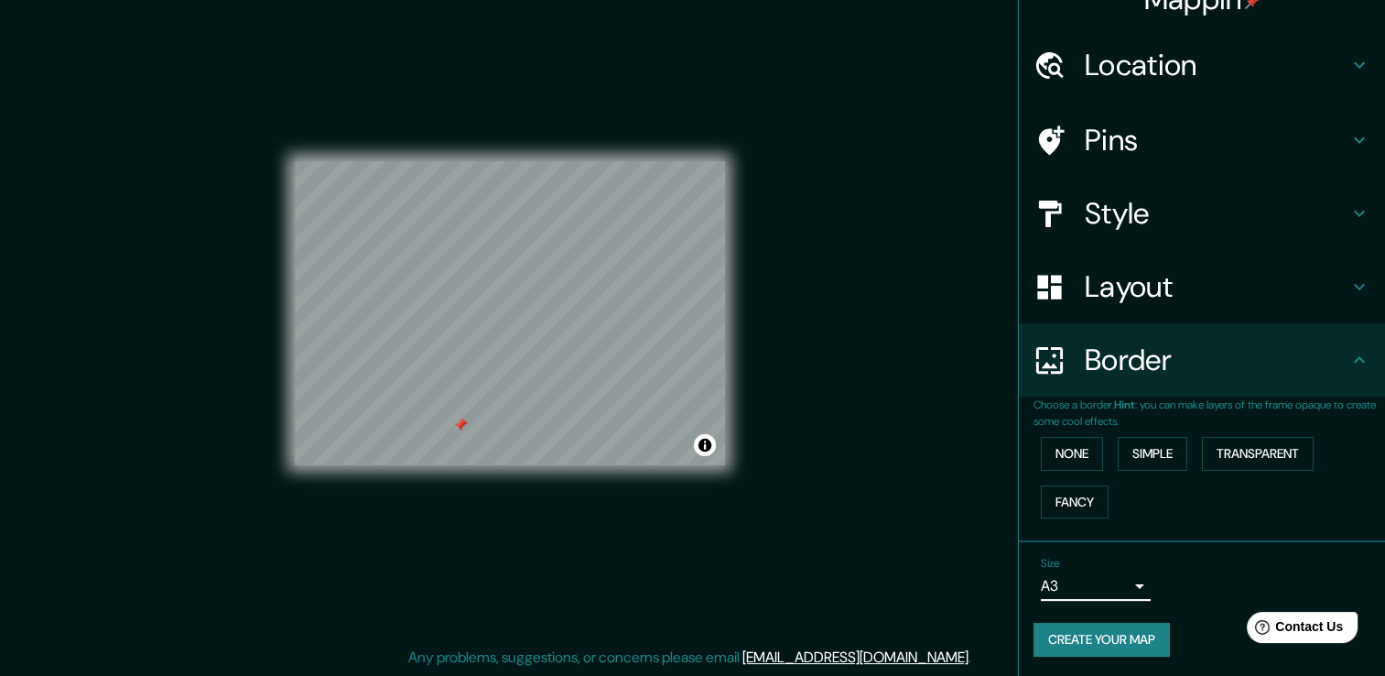
click at [1095, 579] on body "Mappin Location Pins Style Layout Border Choose a border. Hint : you can make l…" at bounding box center [692, 318] width 1385 height 676
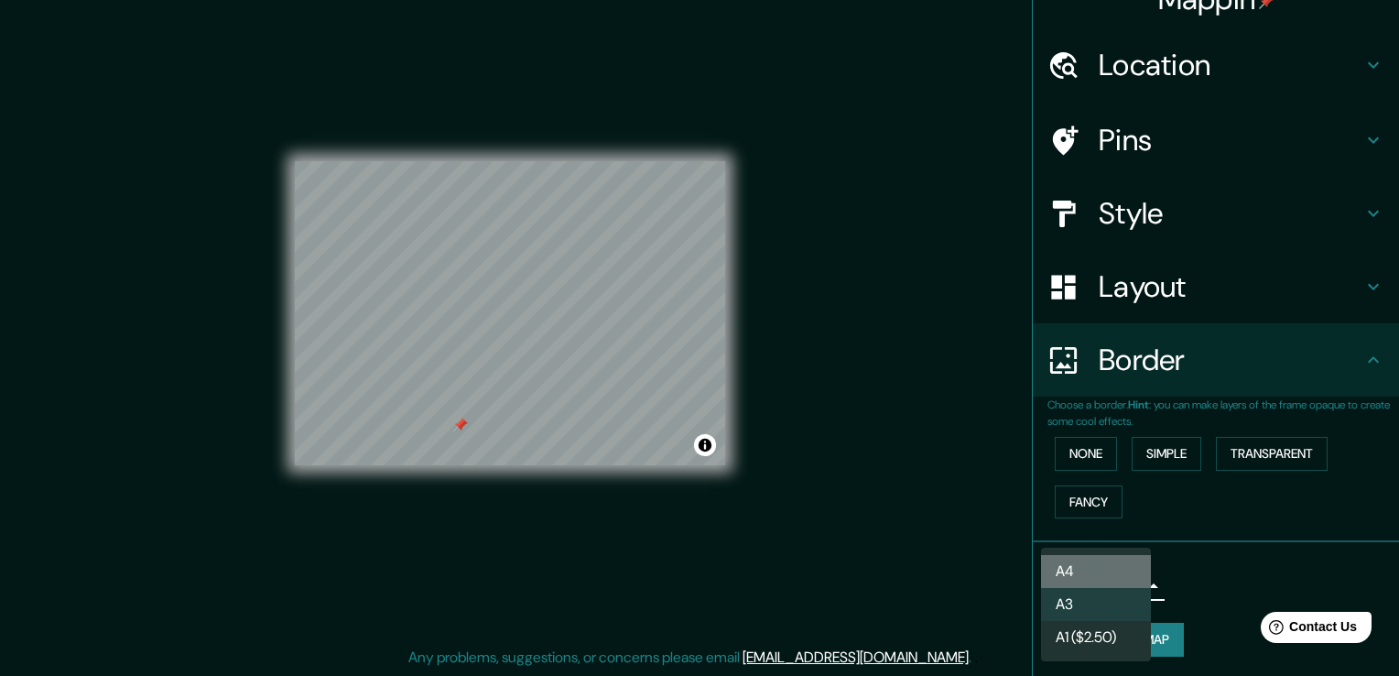
click at [1085, 561] on li "A4" at bounding box center [1096, 571] width 110 height 33
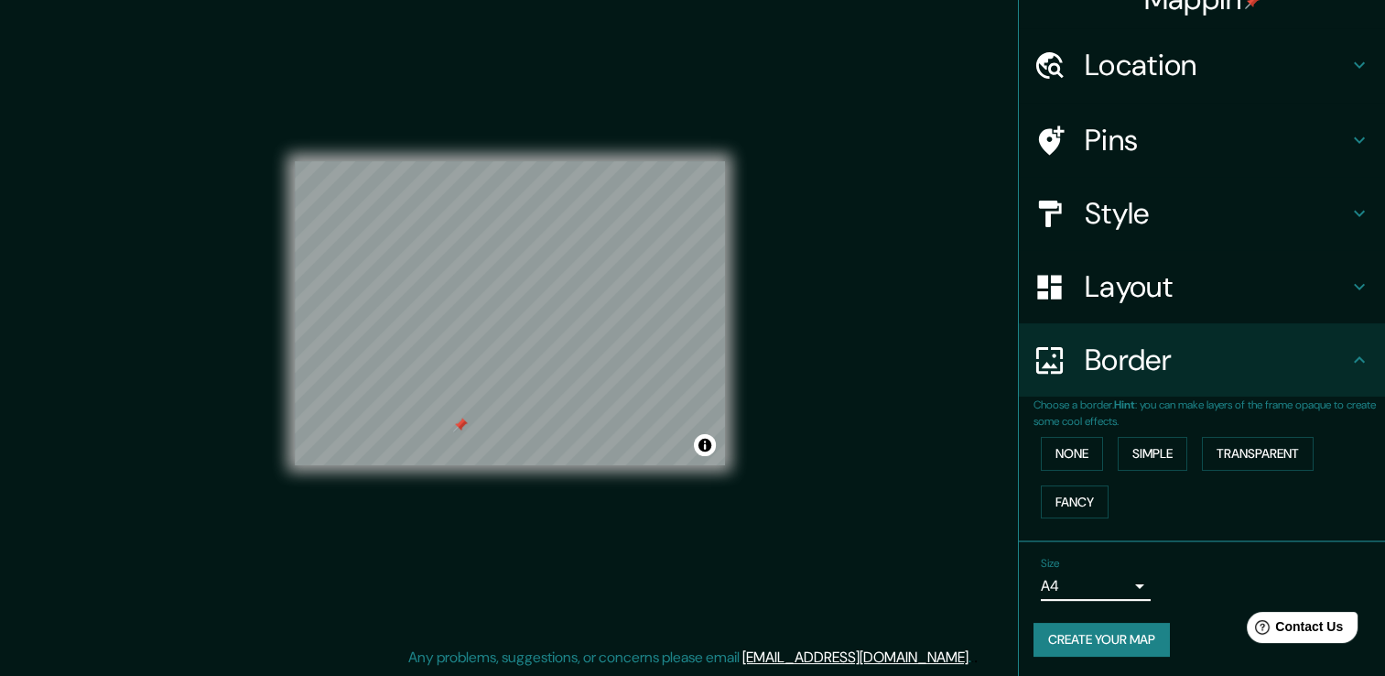
click at [1148, 357] on h4 "Border" at bounding box center [1217, 359] width 264 height 37
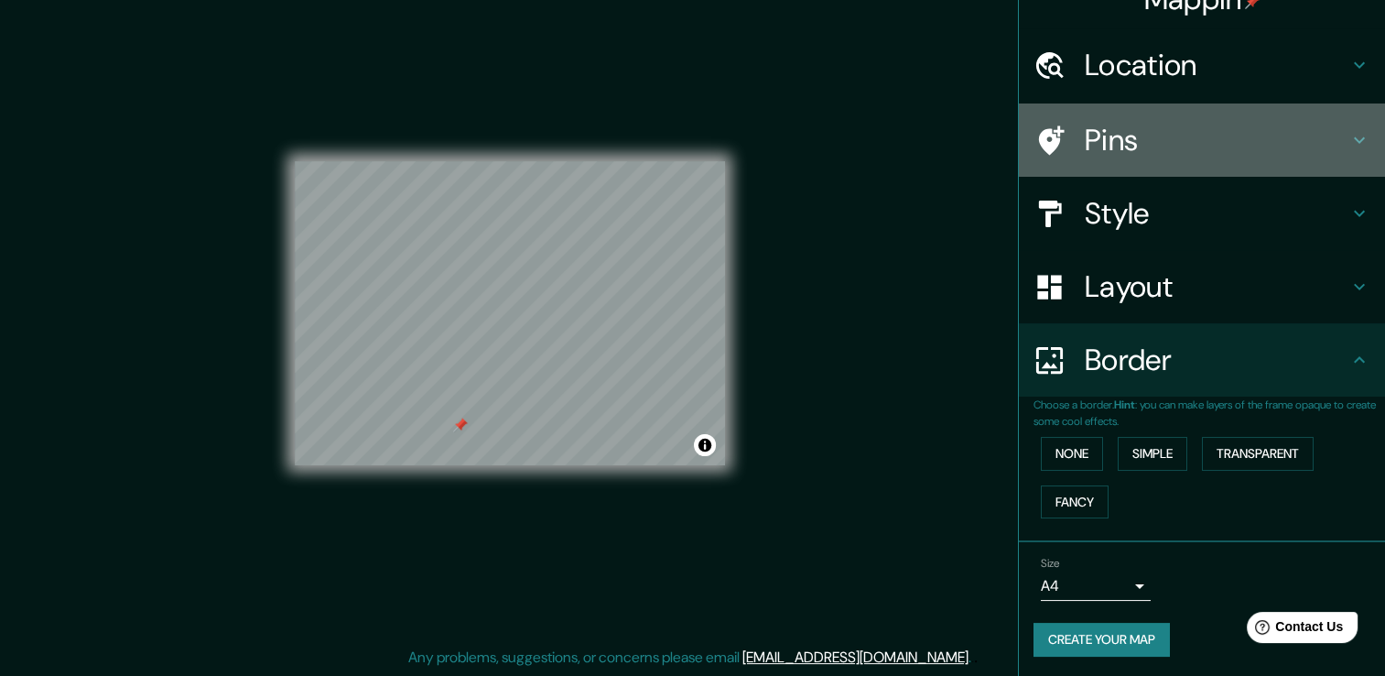
click at [1194, 145] on h4 "Pins" at bounding box center [1217, 140] width 264 height 37
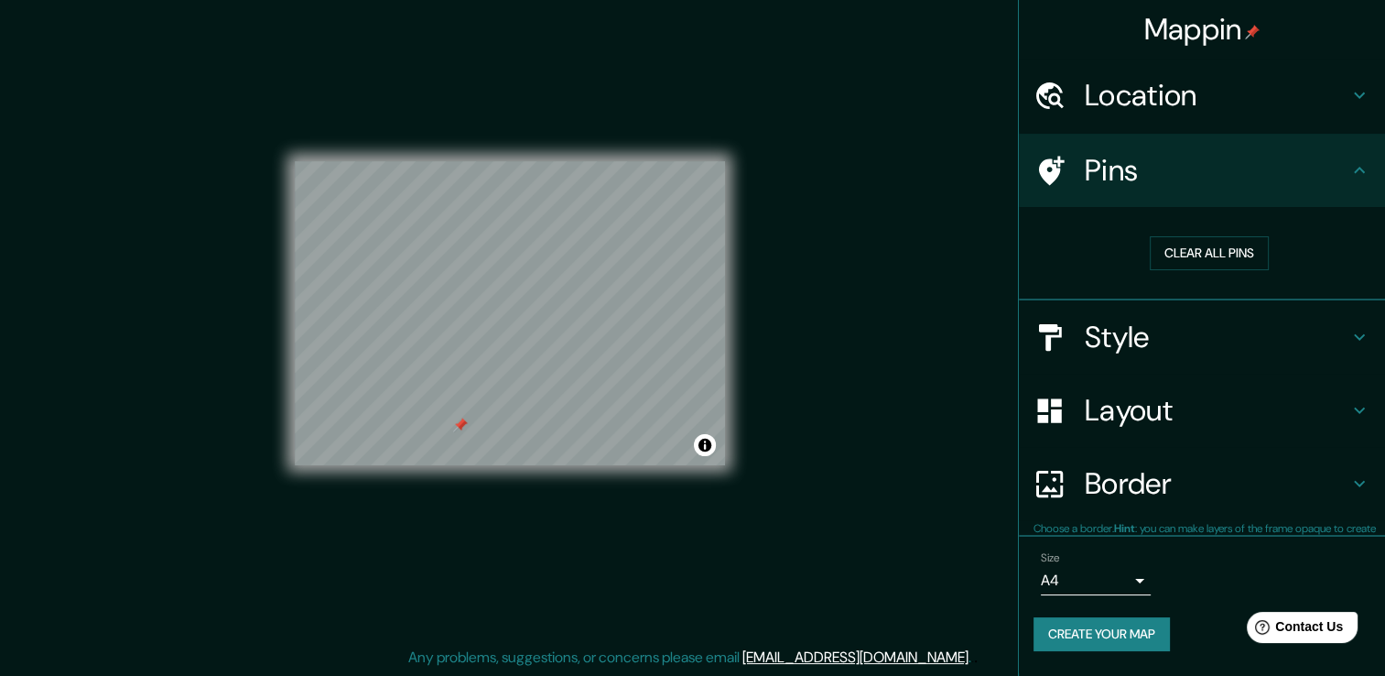
scroll to position [0, 0]
click at [1215, 247] on button "Clear all pins" at bounding box center [1209, 253] width 119 height 34
click at [1138, 157] on h4 "Pins" at bounding box center [1217, 170] width 264 height 37
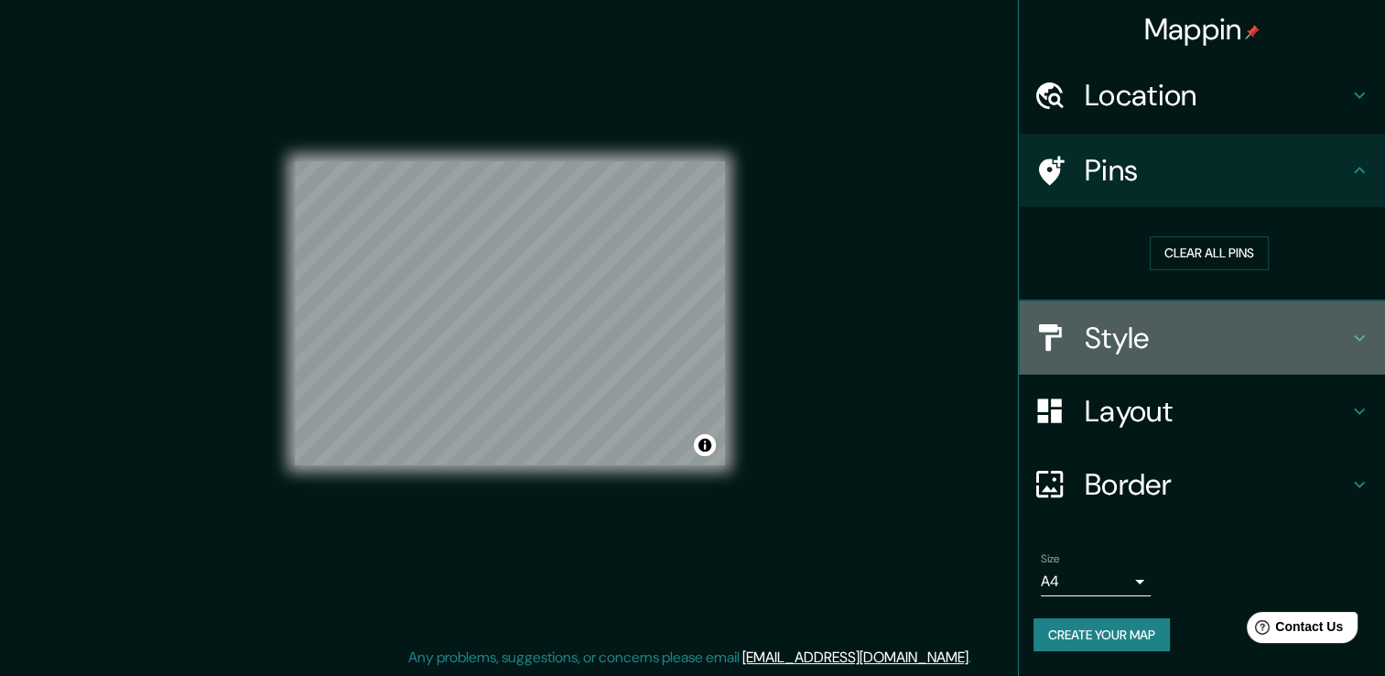
click at [1141, 341] on h4 "Style" at bounding box center [1217, 337] width 264 height 37
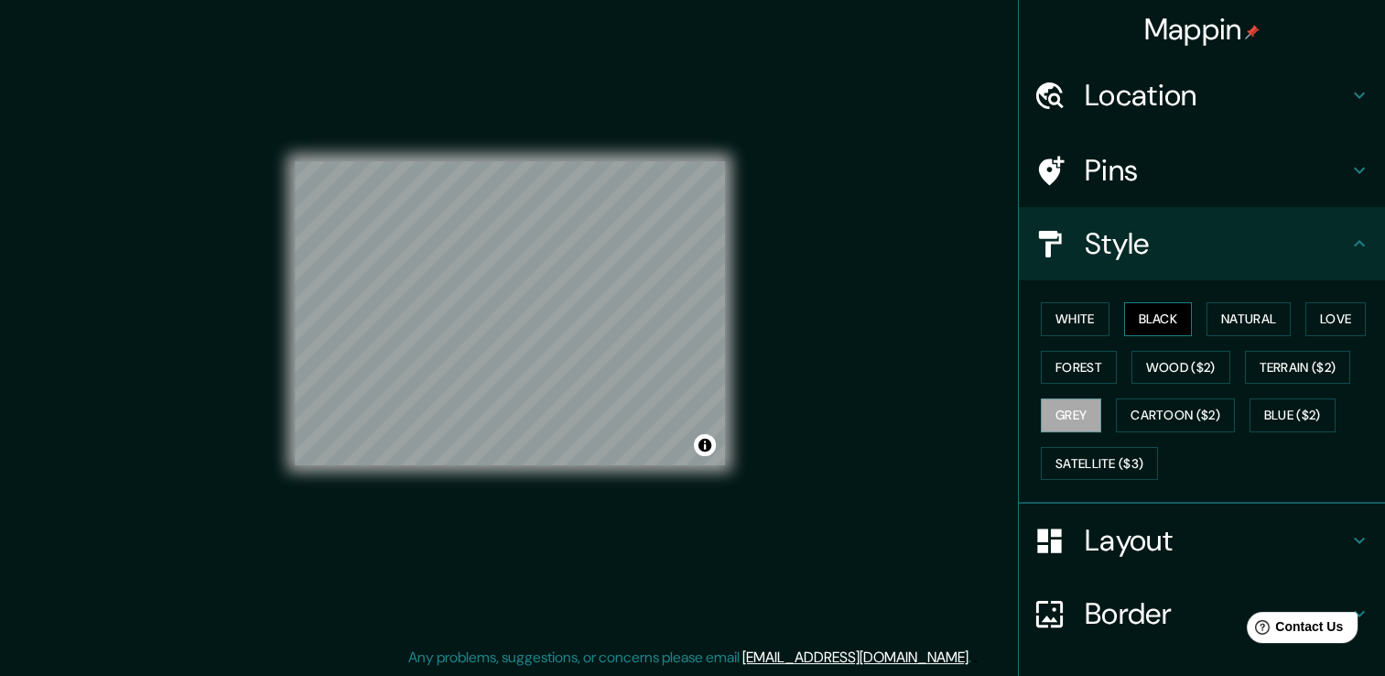
click at [1133, 319] on button "Black" at bounding box center [1158, 319] width 69 height 34
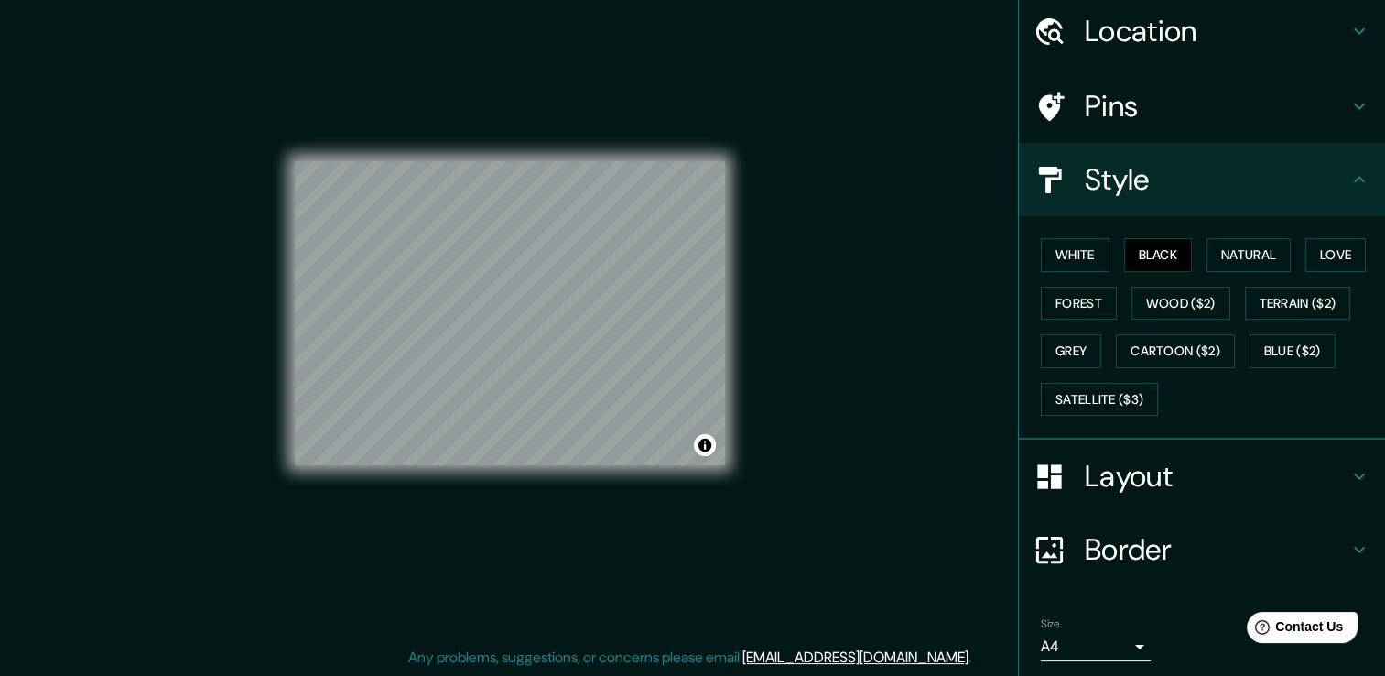
scroll to position [124, 0]
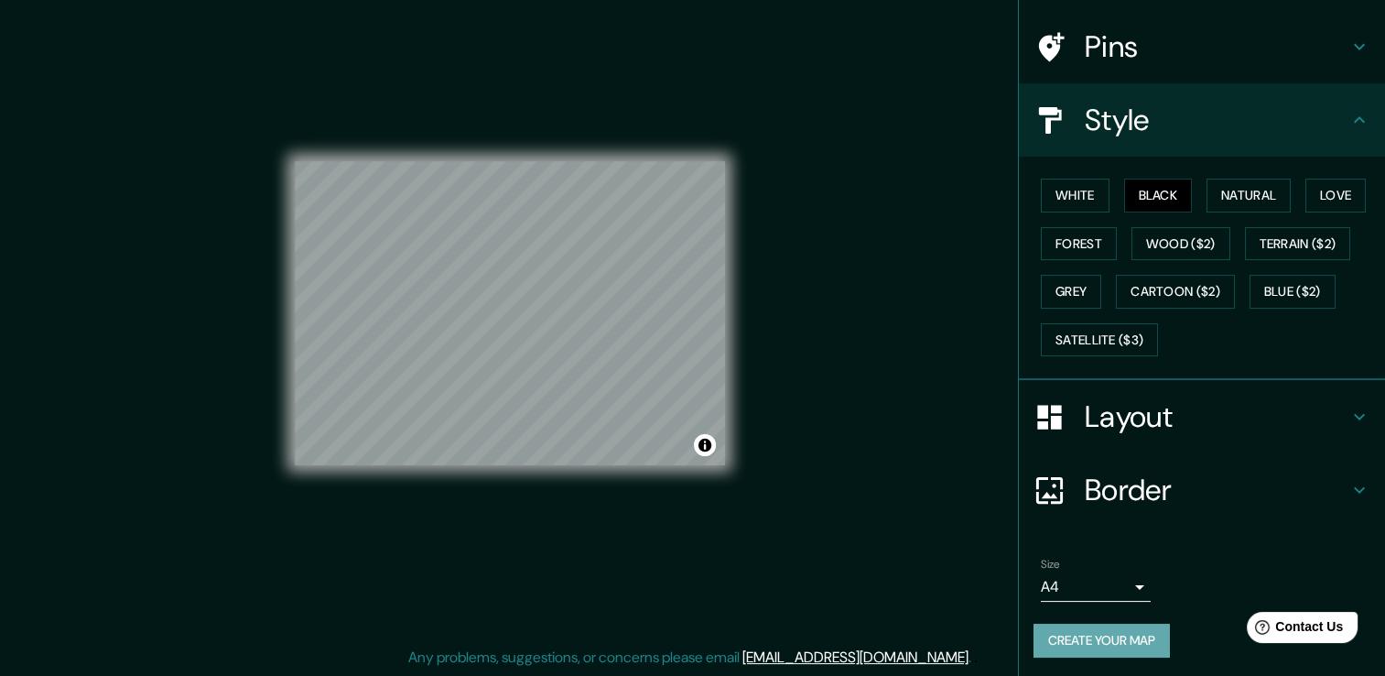
click at [1101, 642] on button "Create your map" at bounding box center [1101, 640] width 136 height 34
click at [1126, 637] on button "Create your map" at bounding box center [1101, 640] width 136 height 34
click at [1082, 635] on button "Create your map" at bounding box center [1101, 640] width 136 height 34
click at [1064, 569] on body "Mappin Location Pins Style White Black Natural Love Forest Wood ($2) Terrain ($…" at bounding box center [692, 318] width 1385 height 676
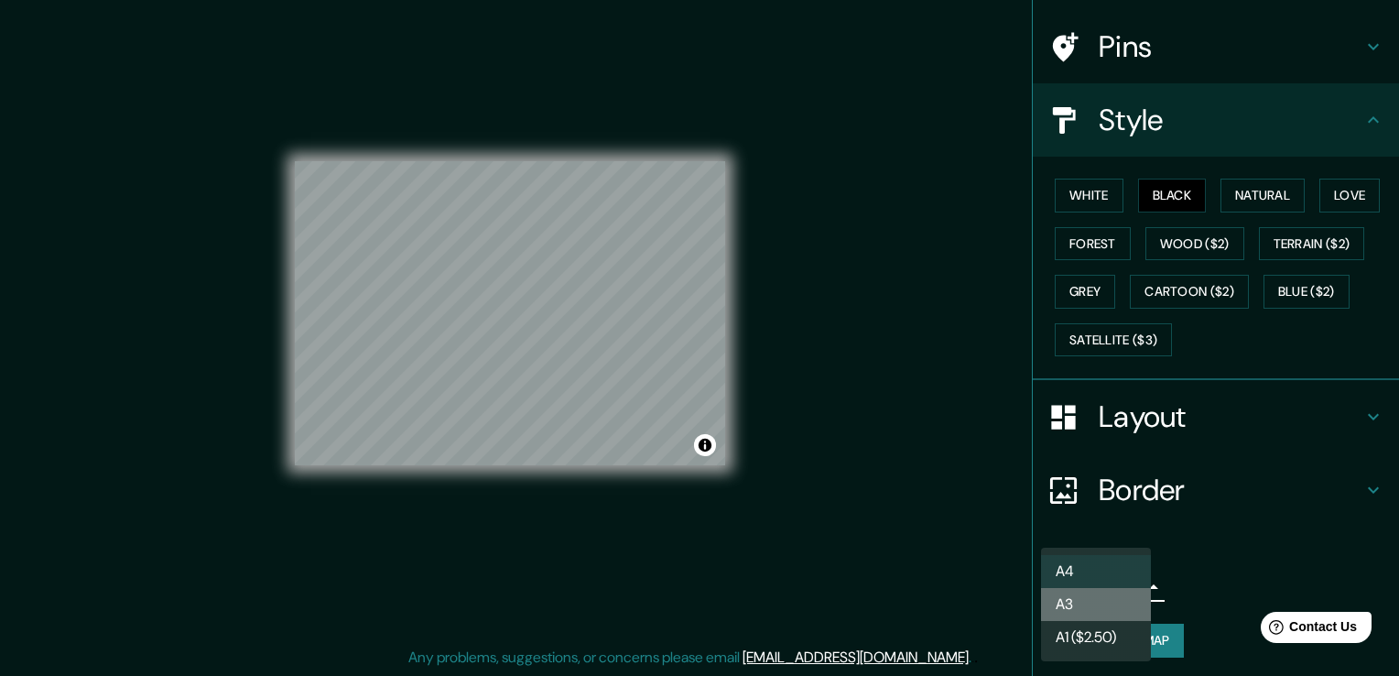
click at [1073, 603] on li "A3" at bounding box center [1096, 604] width 110 height 33
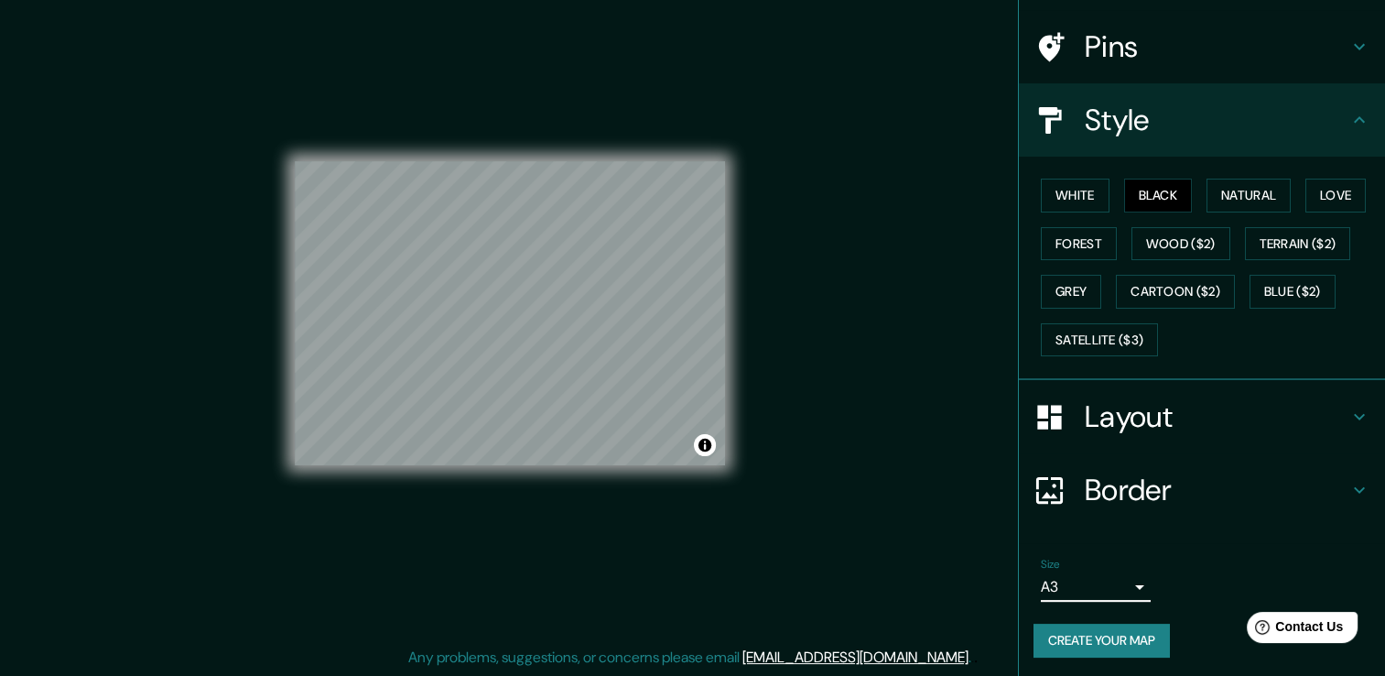
click at [1079, 632] on button "Create your map" at bounding box center [1101, 640] width 136 height 34
click at [1348, 42] on icon at bounding box center [1359, 47] width 22 height 22
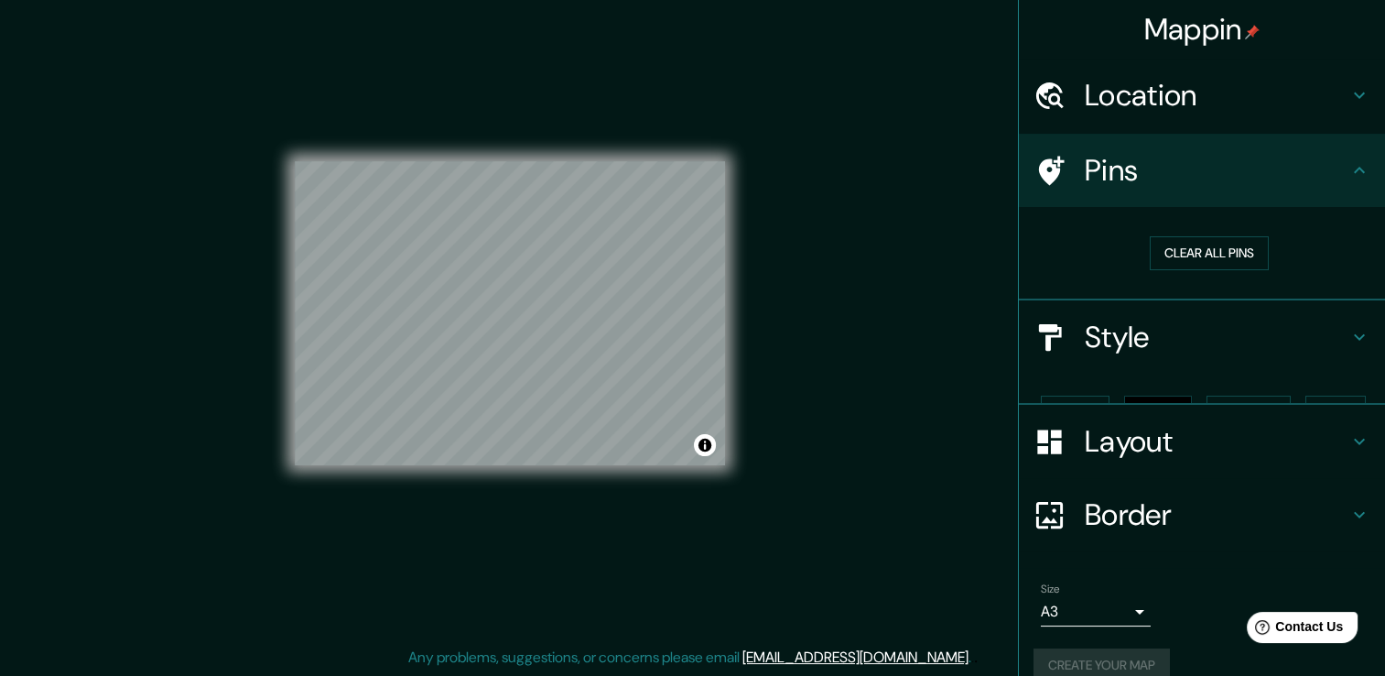
scroll to position [0, 0]
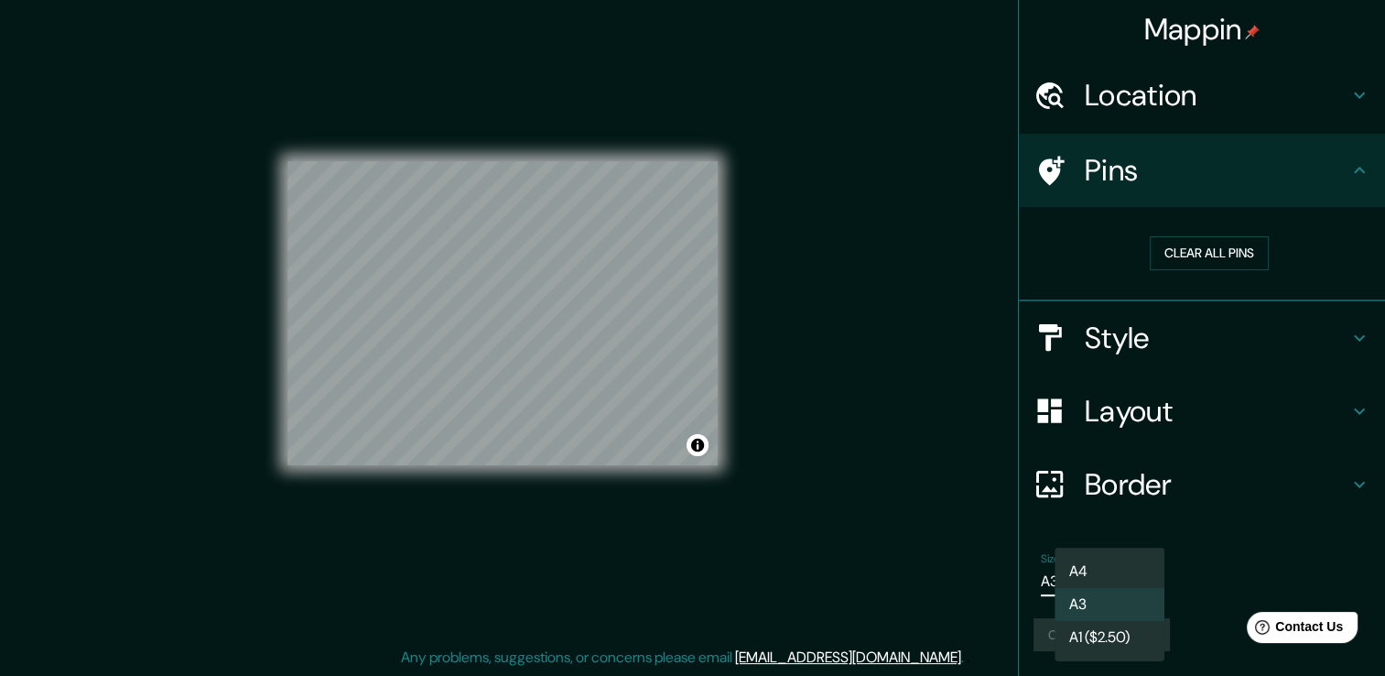
click at [1120, 584] on body "Mappin Location Pins Clear all pins Style Layout Border Choose a border. Hint :…" at bounding box center [692, 318] width 1385 height 676
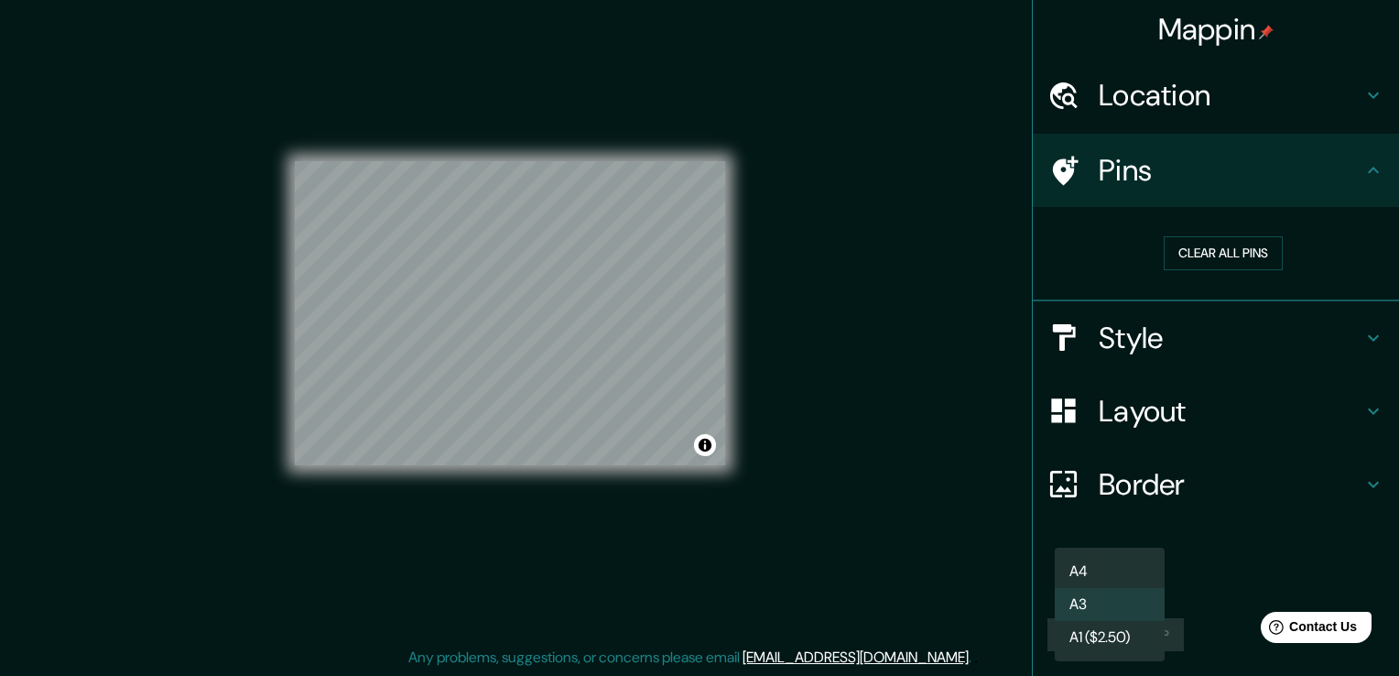
click at [1120, 582] on li "A4" at bounding box center [1110, 571] width 110 height 33
type input "single"
click at [1117, 579] on body "Mappin Location Pins Clear all pins Style Layout Border Choose a border. Hint :…" at bounding box center [699, 318] width 1399 height 676
click at [1113, 559] on li "A4" at bounding box center [1110, 571] width 110 height 33
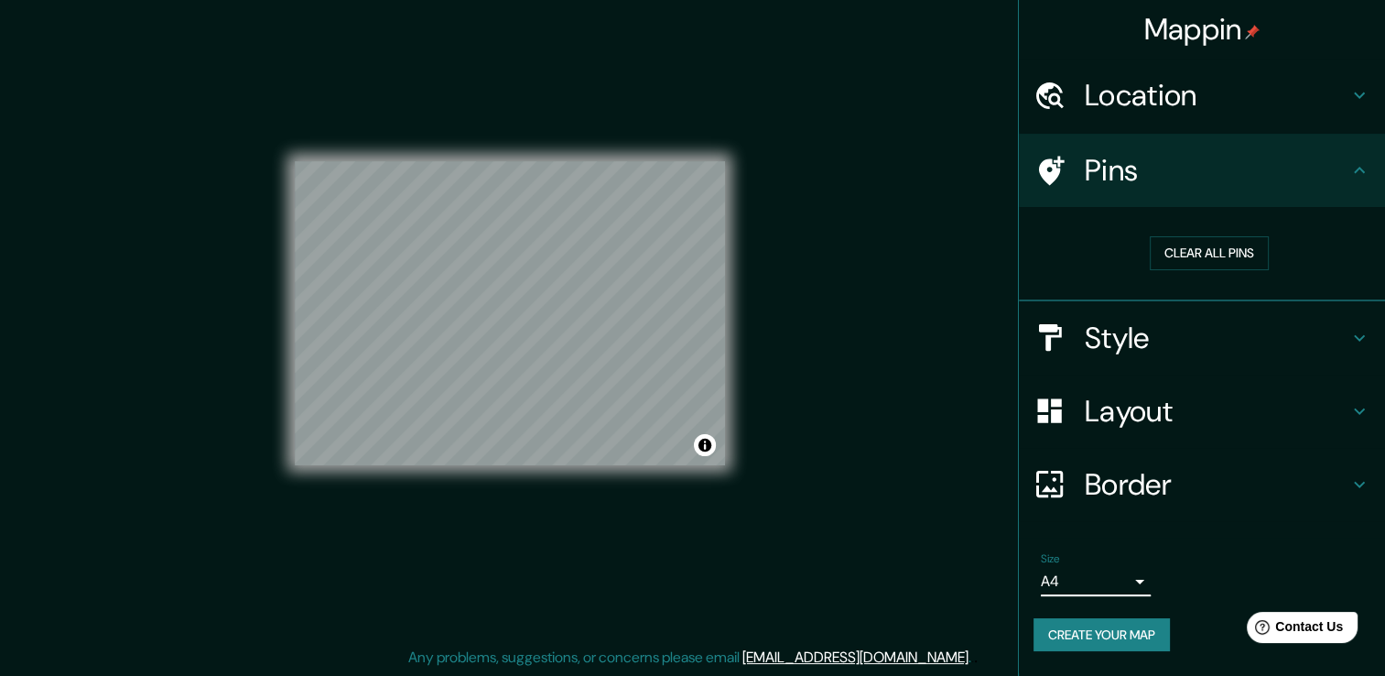
click at [1131, 624] on button "Create your map" at bounding box center [1101, 635] width 136 height 34
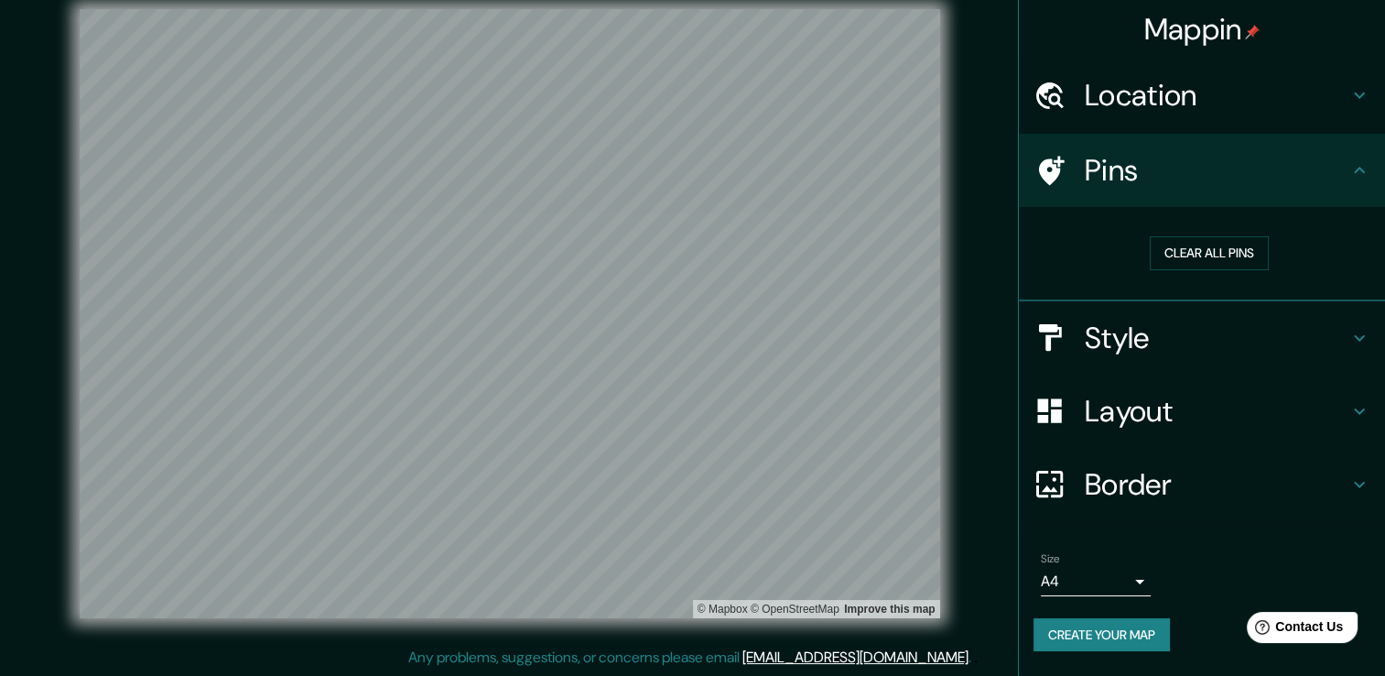
click at [979, 469] on div "© Mapbox © OpenStreetMap Improve this map" at bounding box center [509, 313] width 1247 height 608
click at [1148, 632] on button "Create your map" at bounding box center [1101, 635] width 136 height 34
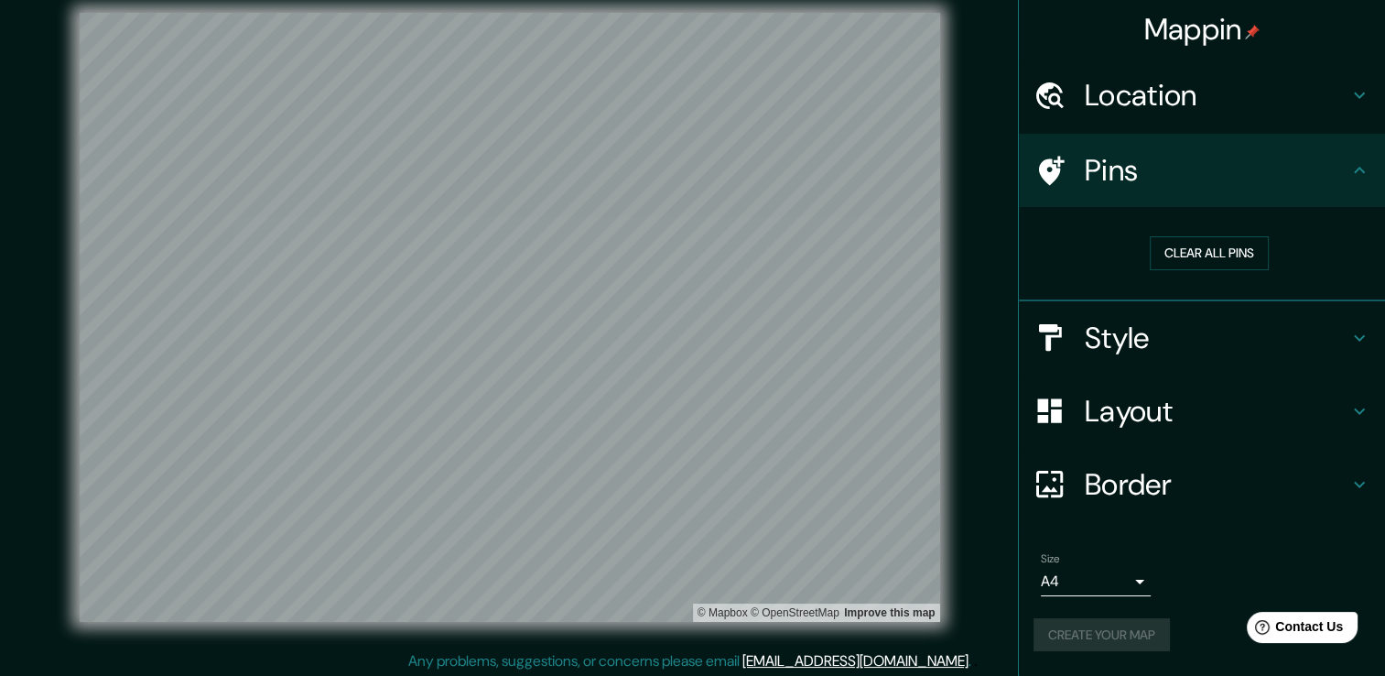
scroll to position [20, 0]
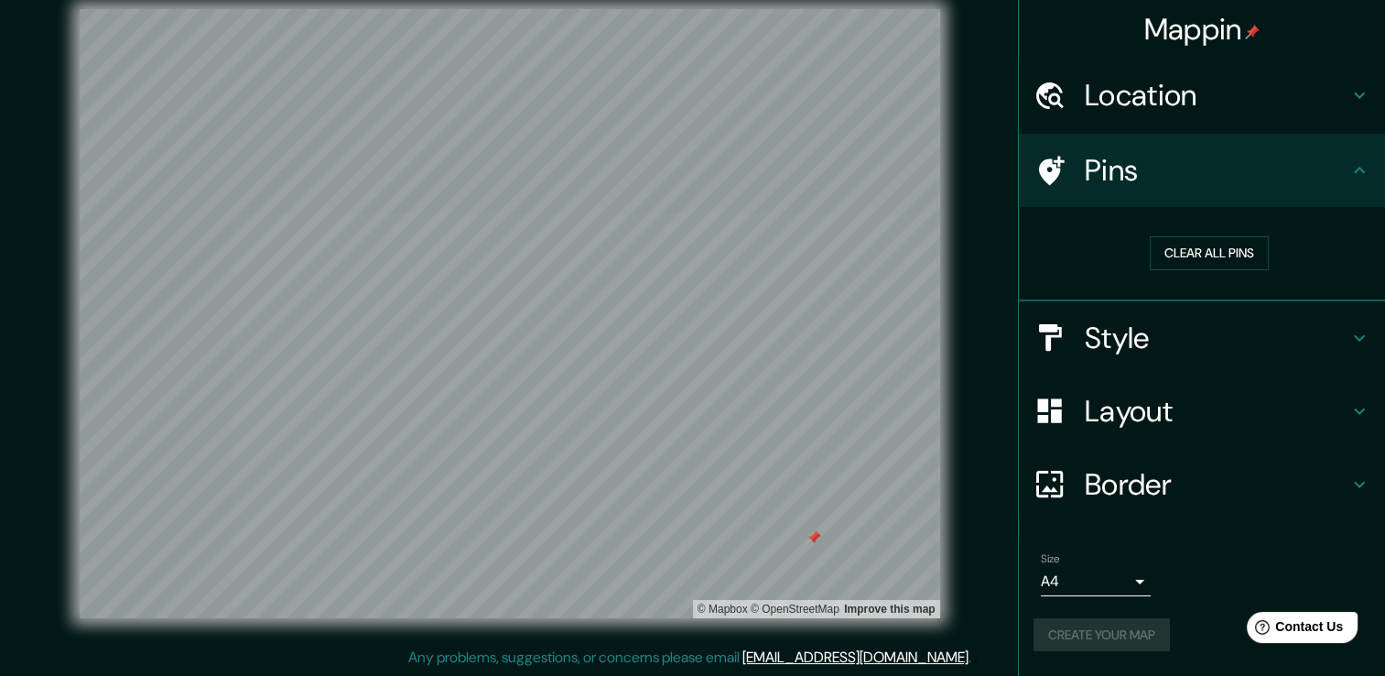
click at [814, 536] on div at bounding box center [813, 537] width 15 height 15
click at [1343, 626] on span "Contact Us" at bounding box center [1309, 627] width 70 height 16
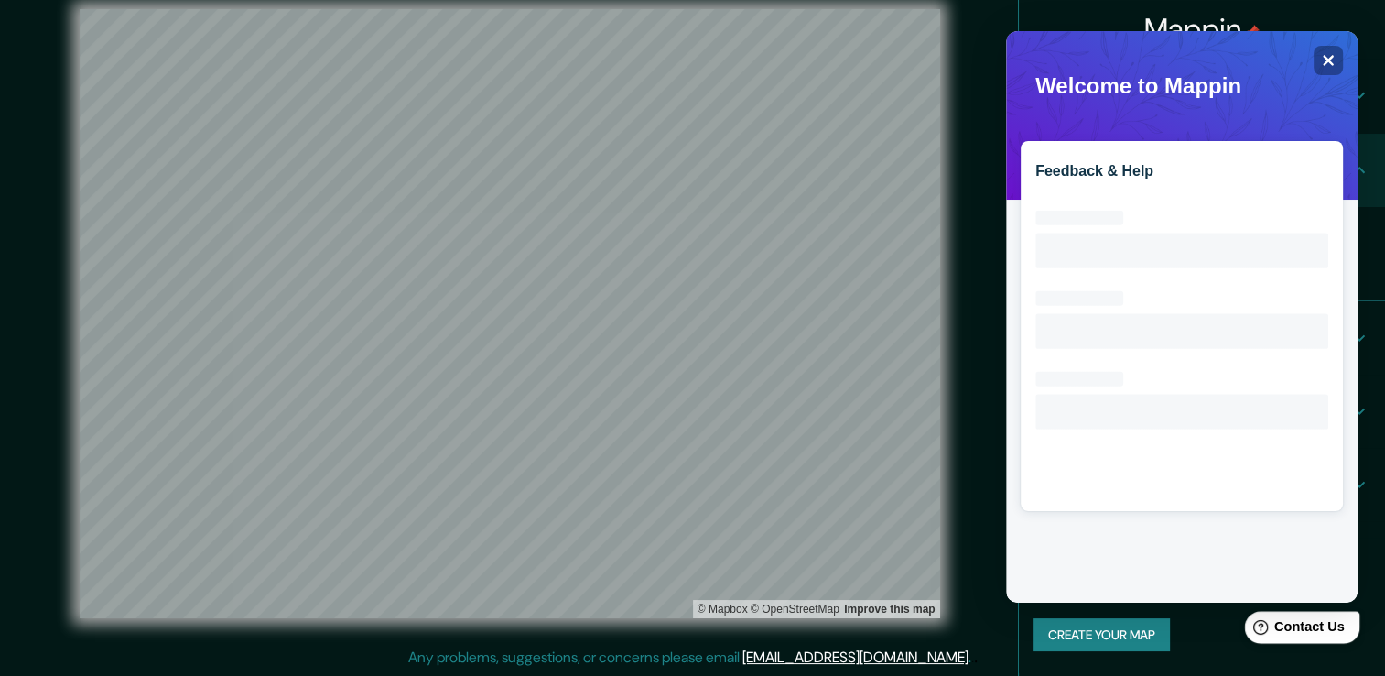
scroll to position [0, 0]
click at [1318, 59] on div "Close" at bounding box center [1328, 60] width 29 height 29
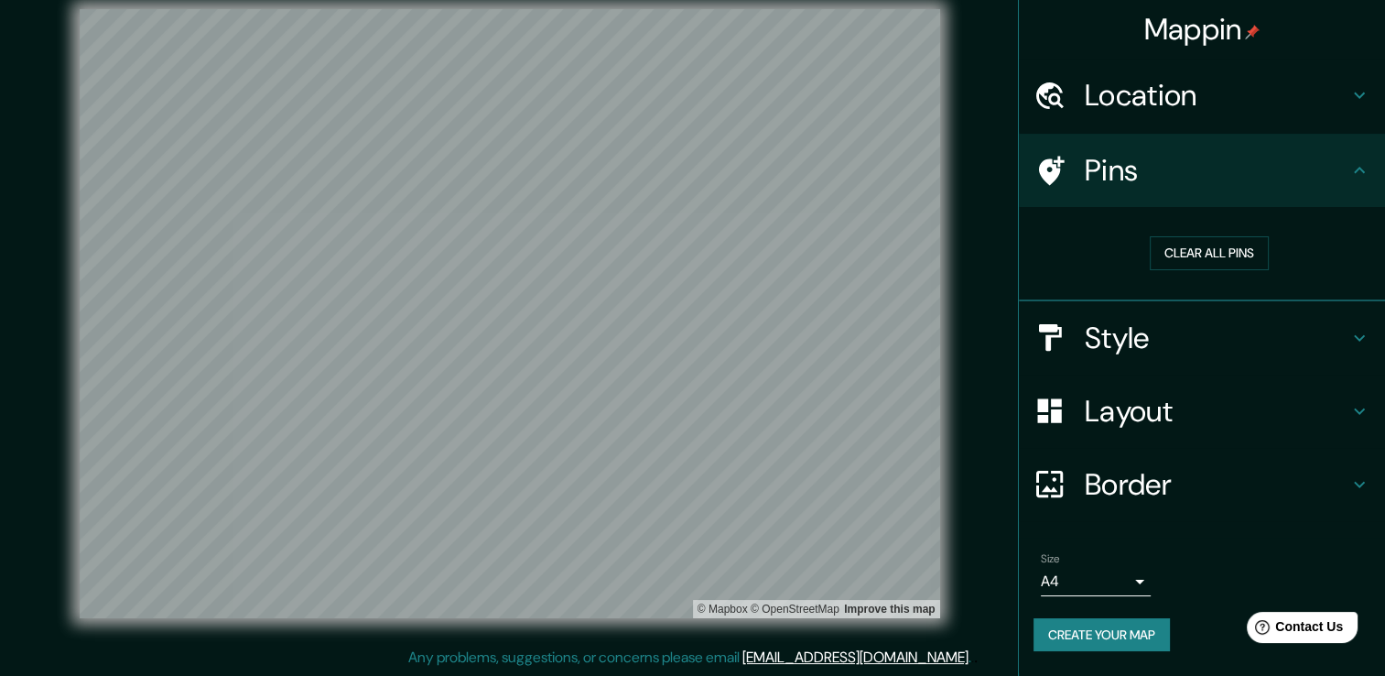
click at [1343, 164] on h4 "Pins" at bounding box center [1217, 170] width 264 height 37
click at [1217, 254] on button "Clear all pins" at bounding box center [1209, 253] width 119 height 34
click at [1346, 101] on h4 "Location" at bounding box center [1217, 95] width 264 height 37
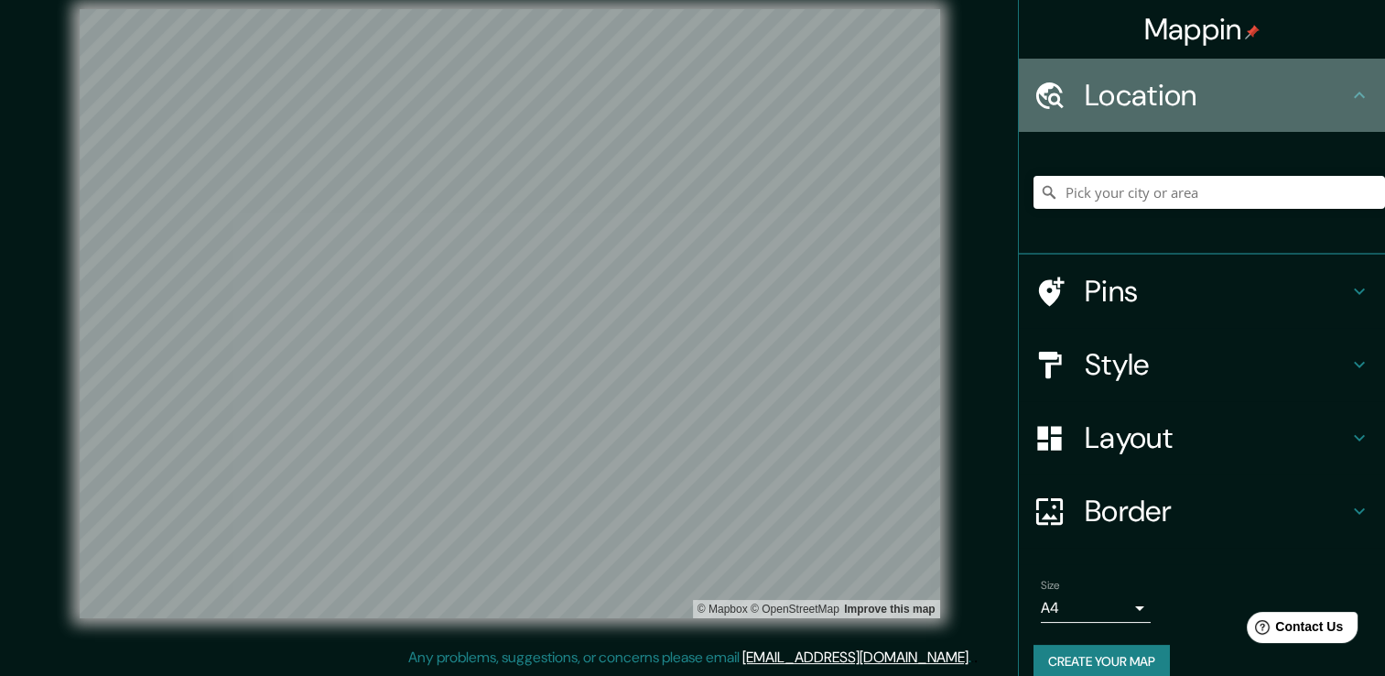
click at [1348, 101] on icon at bounding box center [1359, 95] width 22 height 22
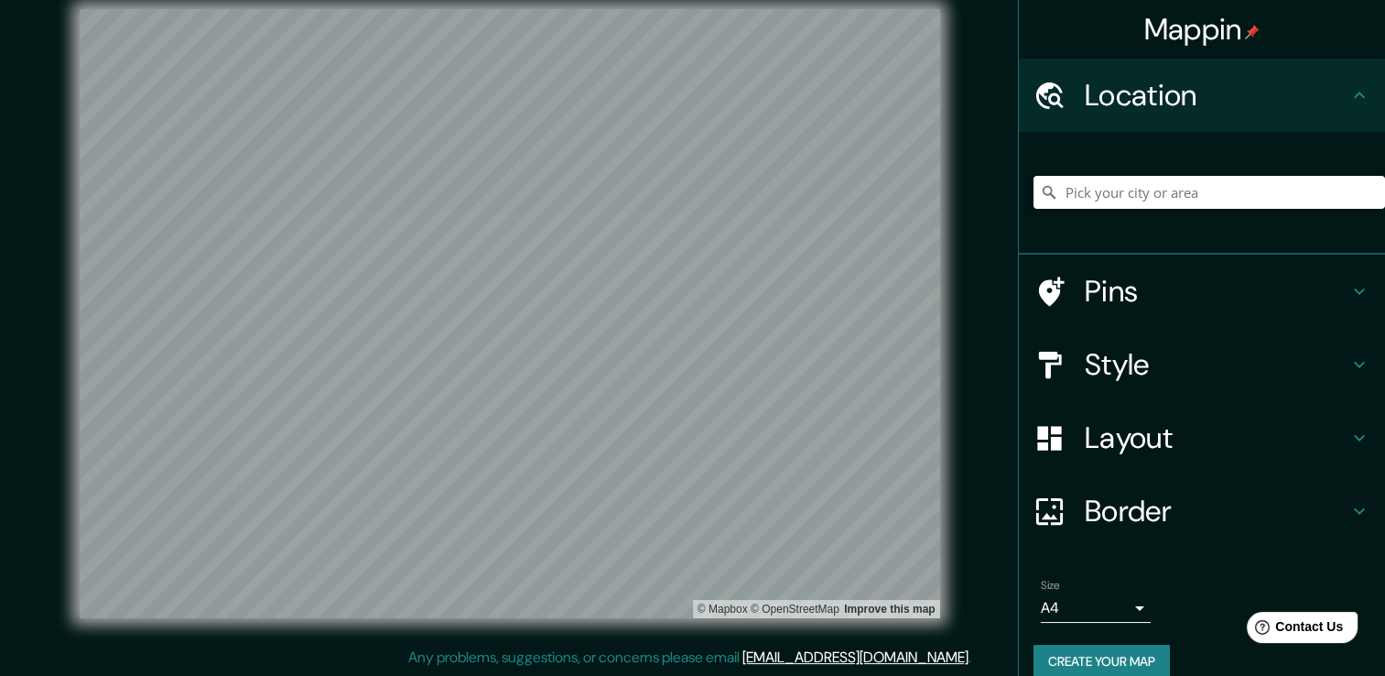
click at [1348, 86] on icon at bounding box center [1359, 95] width 22 height 22
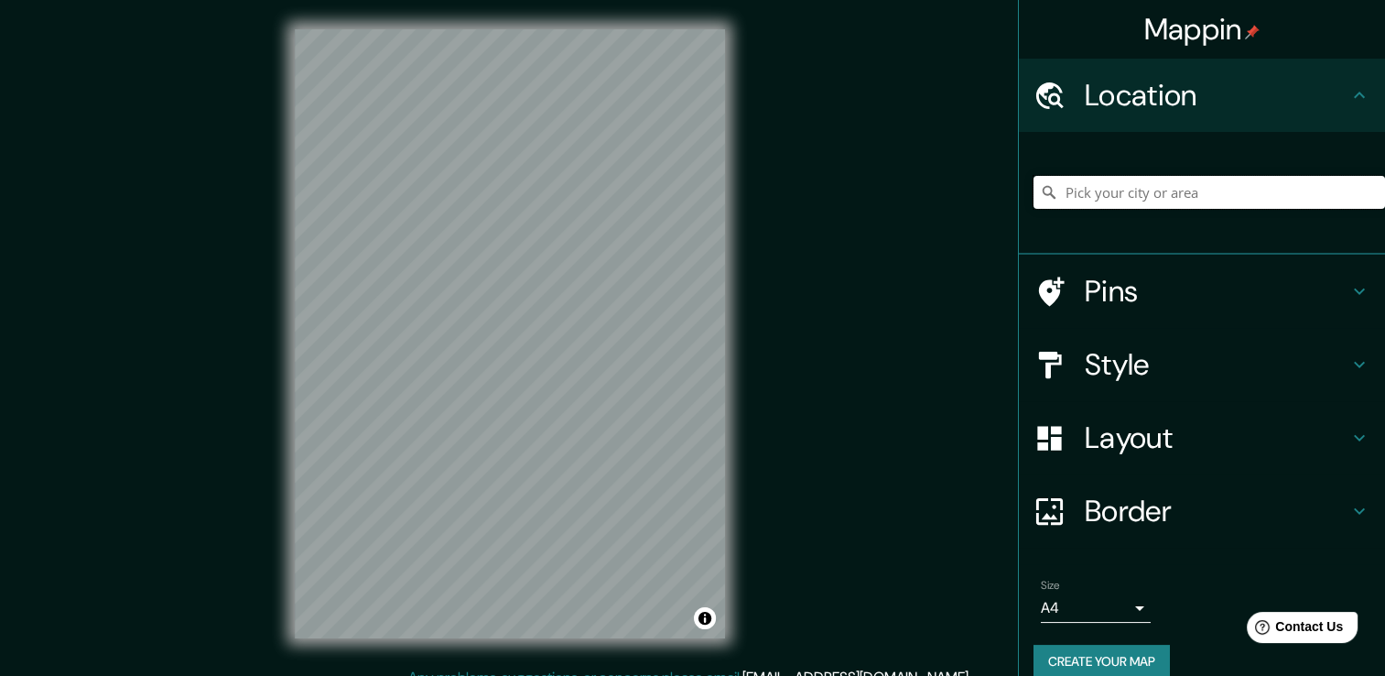
click at [1093, 196] on input "Pick your city or area" at bounding box center [1209, 192] width 352 height 33
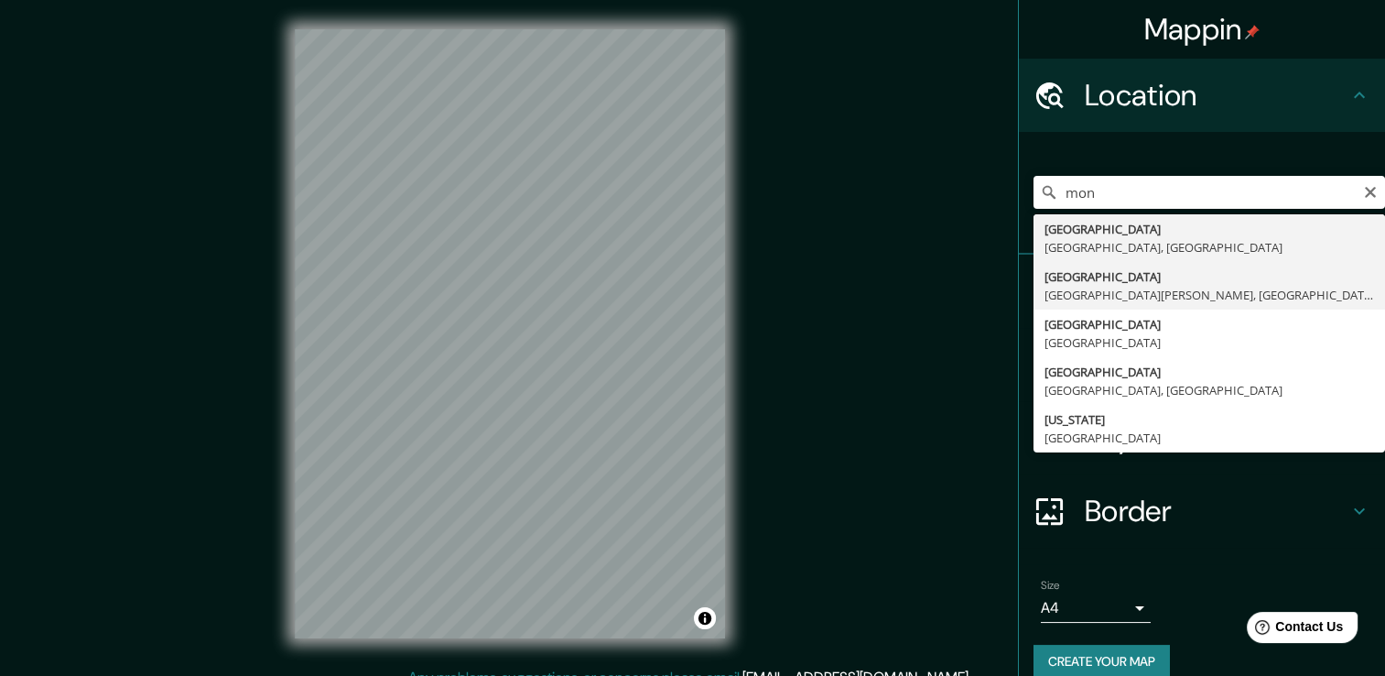
type input "[GEOGRAPHIC_DATA], [GEOGRAPHIC_DATA][PERSON_NAME], [GEOGRAPHIC_DATA]"
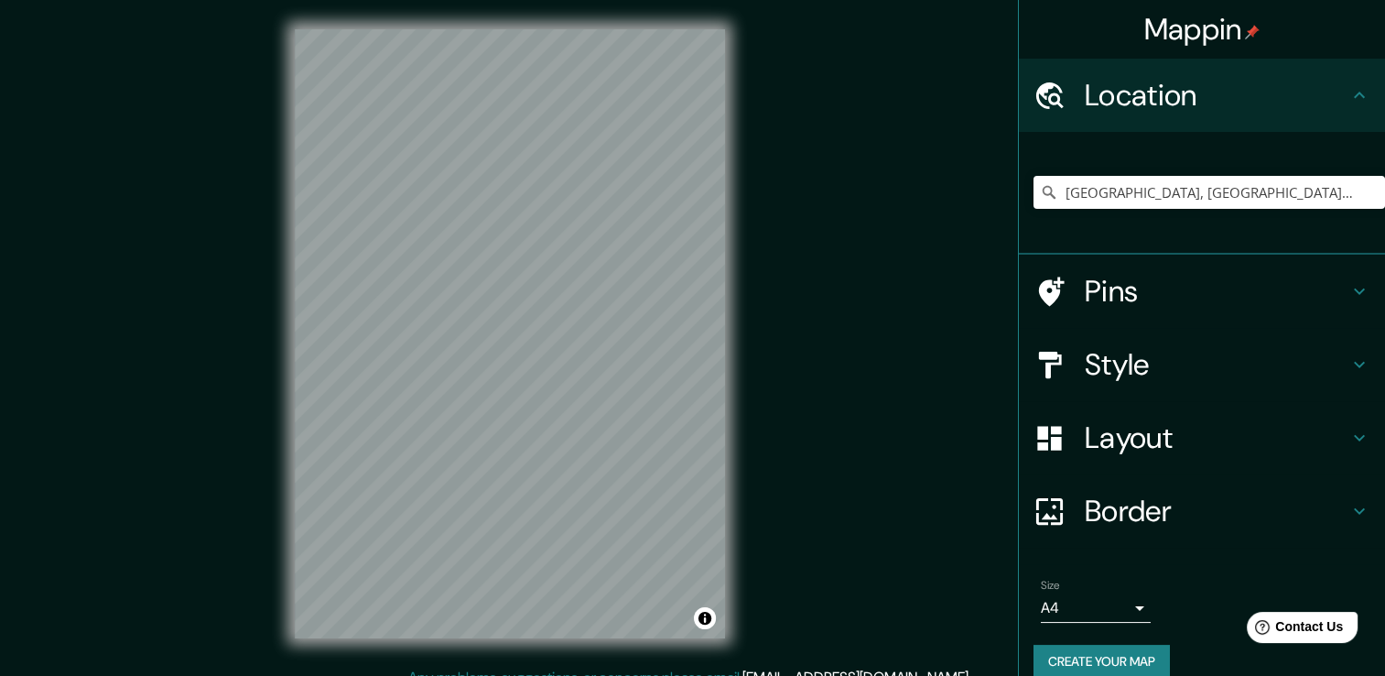
click at [1098, 511] on h4 "Border" at bounding box center [1217, 510] width 264 height 37
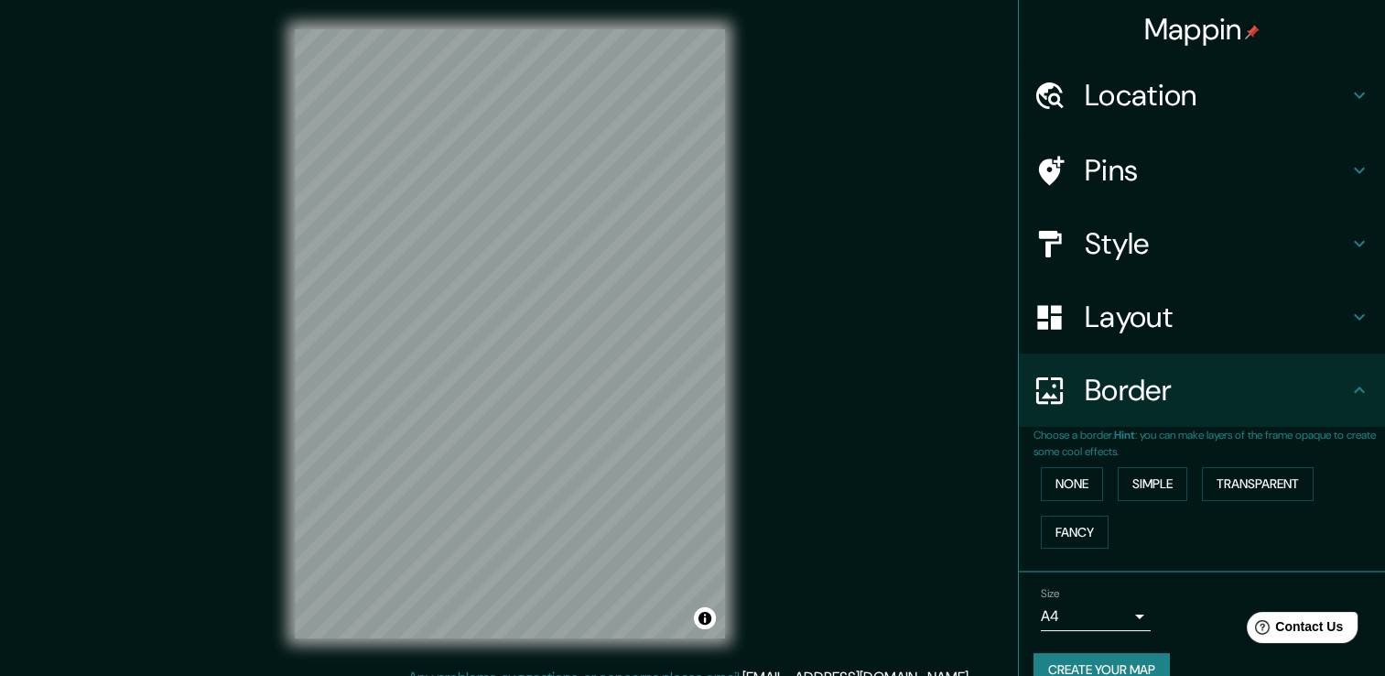
click at [1197, 410] on div "Border" at bounding box center [1202, 389] width 366 height 73
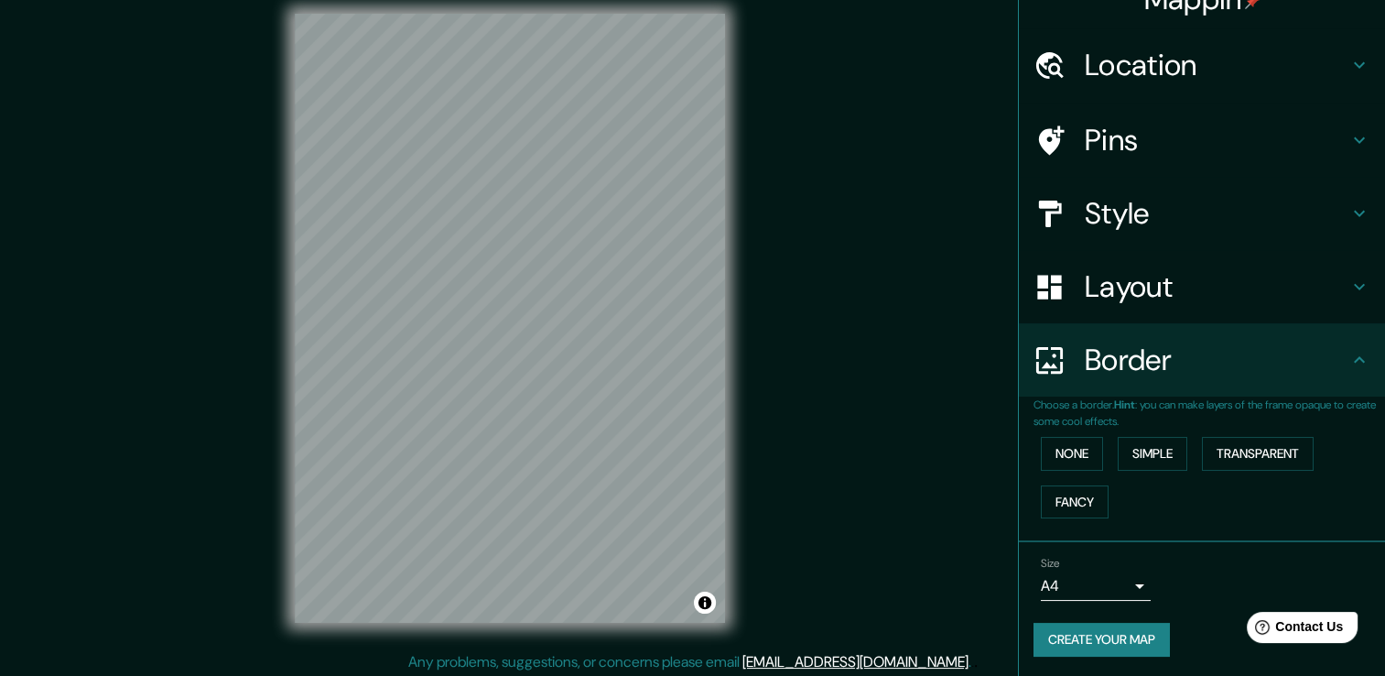
scroll to position [20, 0]
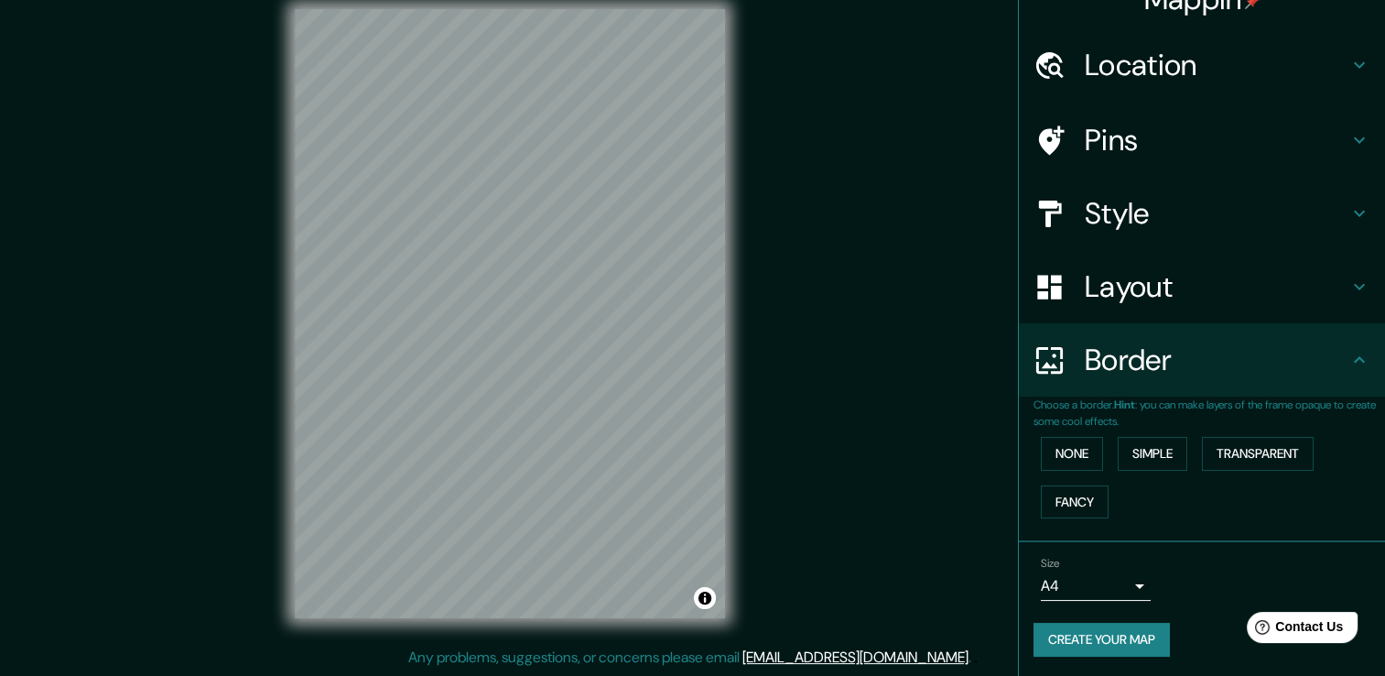
click at [1167, 290] on h4 "Layout" at bounding box center [1217, 286] width 264 height 37
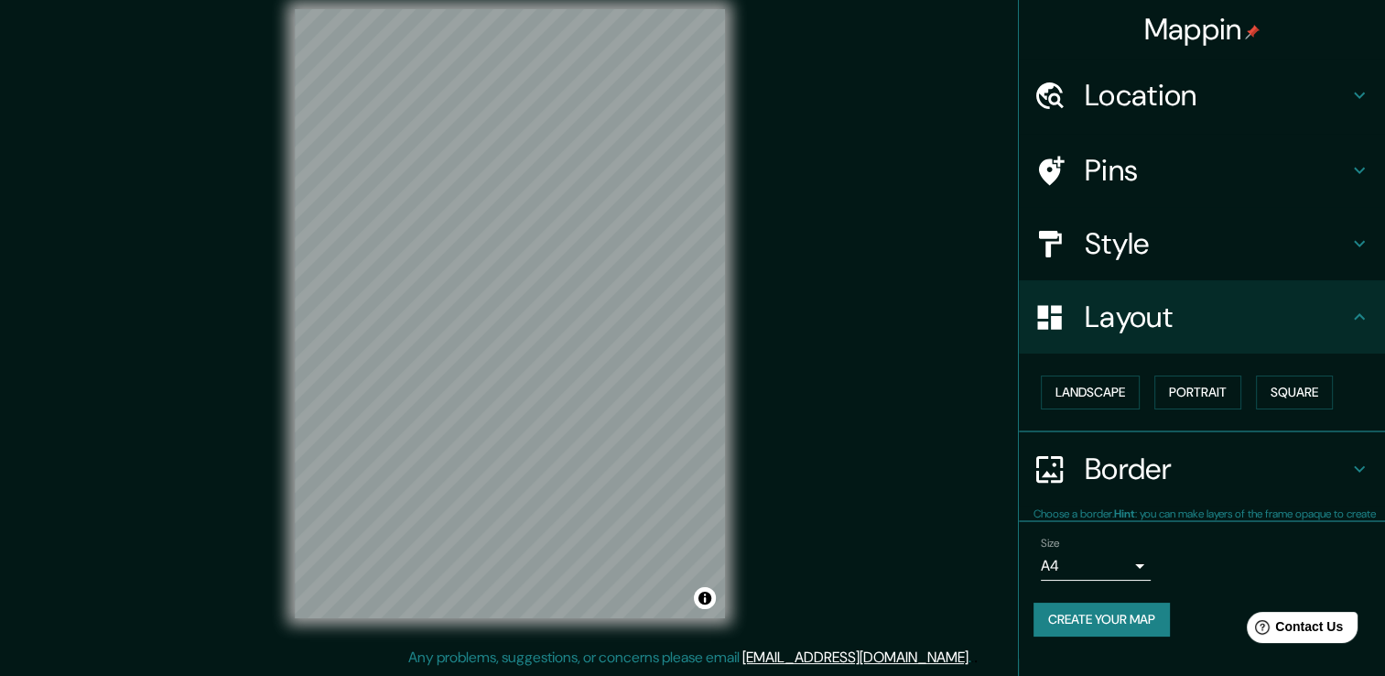
scroll to position [0, 0]
click at [1171, 389] on button "Portrait" at bounding box center [1197, 392] width 87 height 34
click at [1109, 395] on button "Landscape" at bounding box center [1090, 392] width 99 height 34
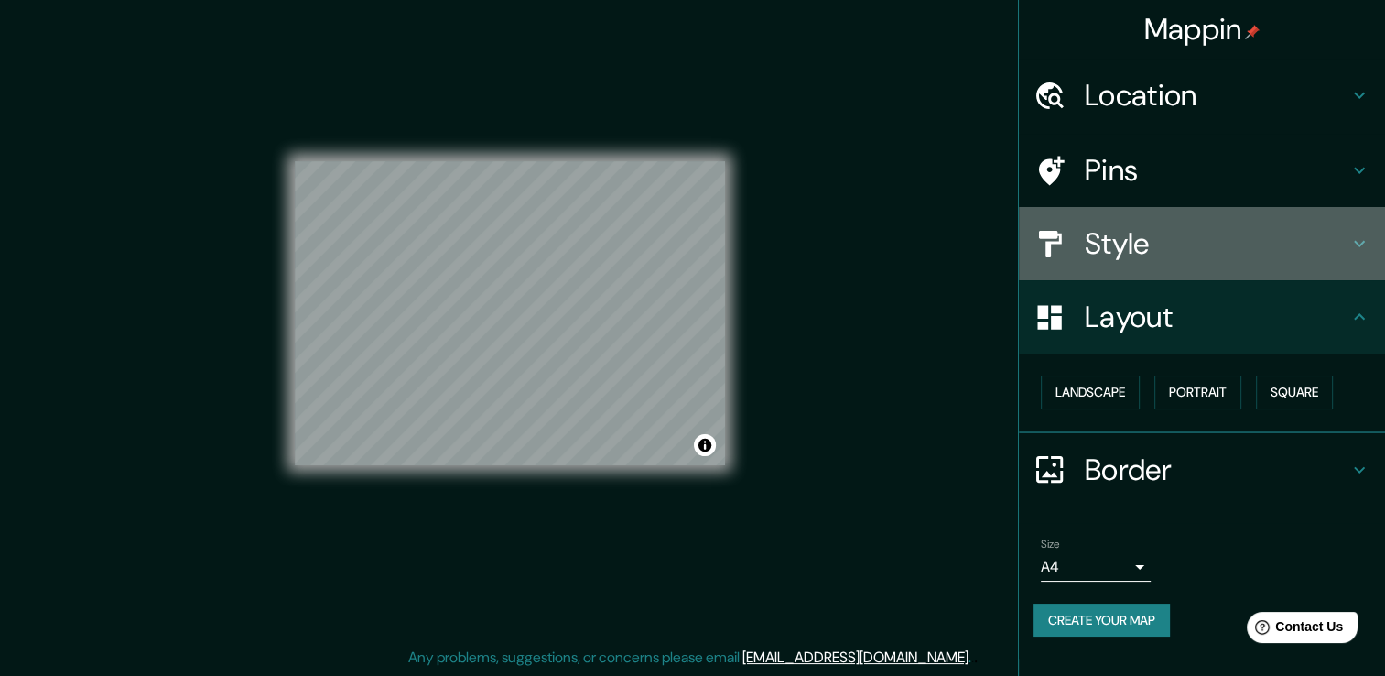
click at [1138, 233] on h4 "Style" at bounding box center [1217, 243] width 264 height 37
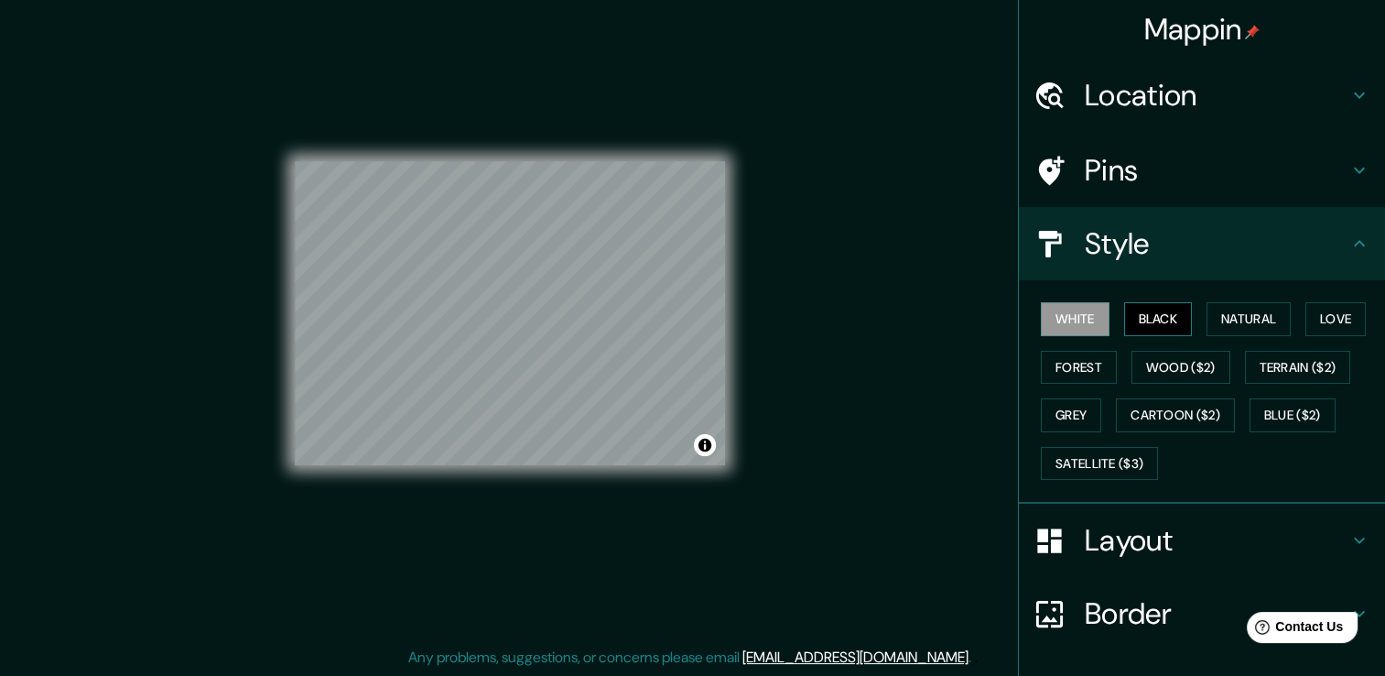
click at [1150, 306] on button "Black" at bounding box center [1158, 319] width 69 height 34
click at [1149, 240] on h4 "Style" at bounding box center [1217, 243] width 264 height 37
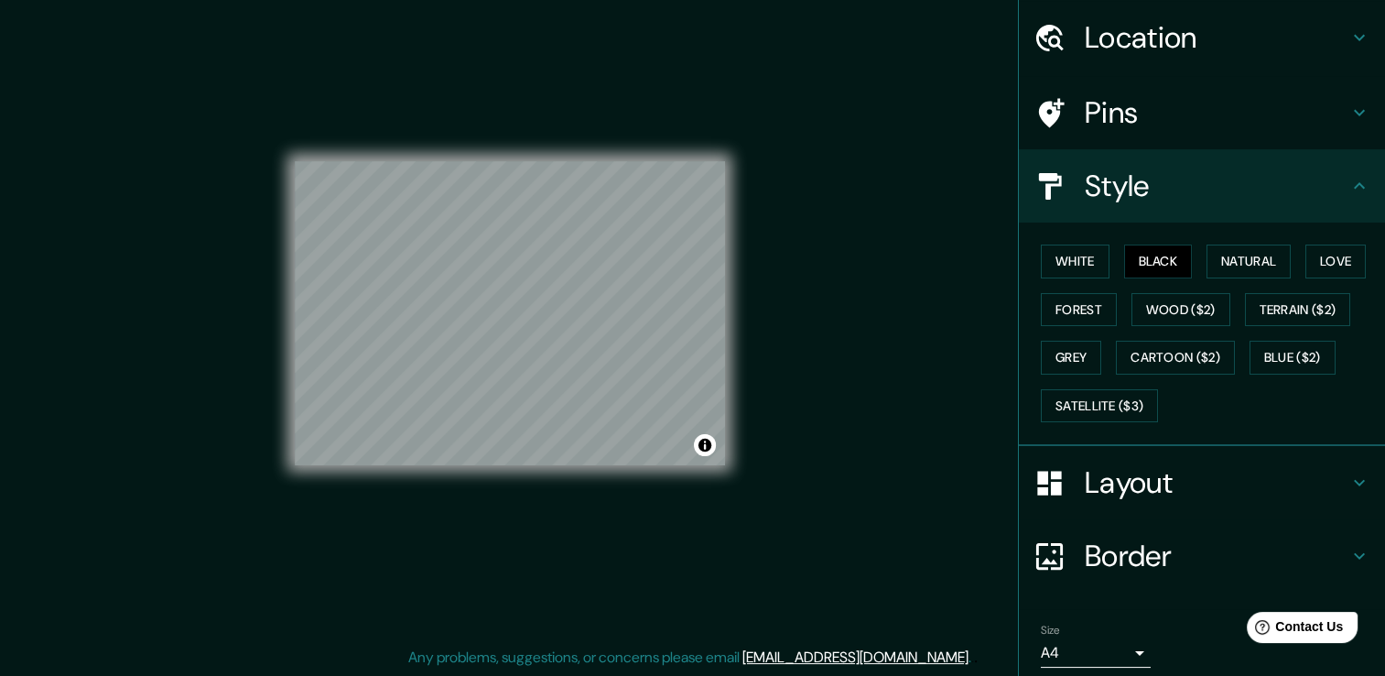
scroll to position [124, 0]
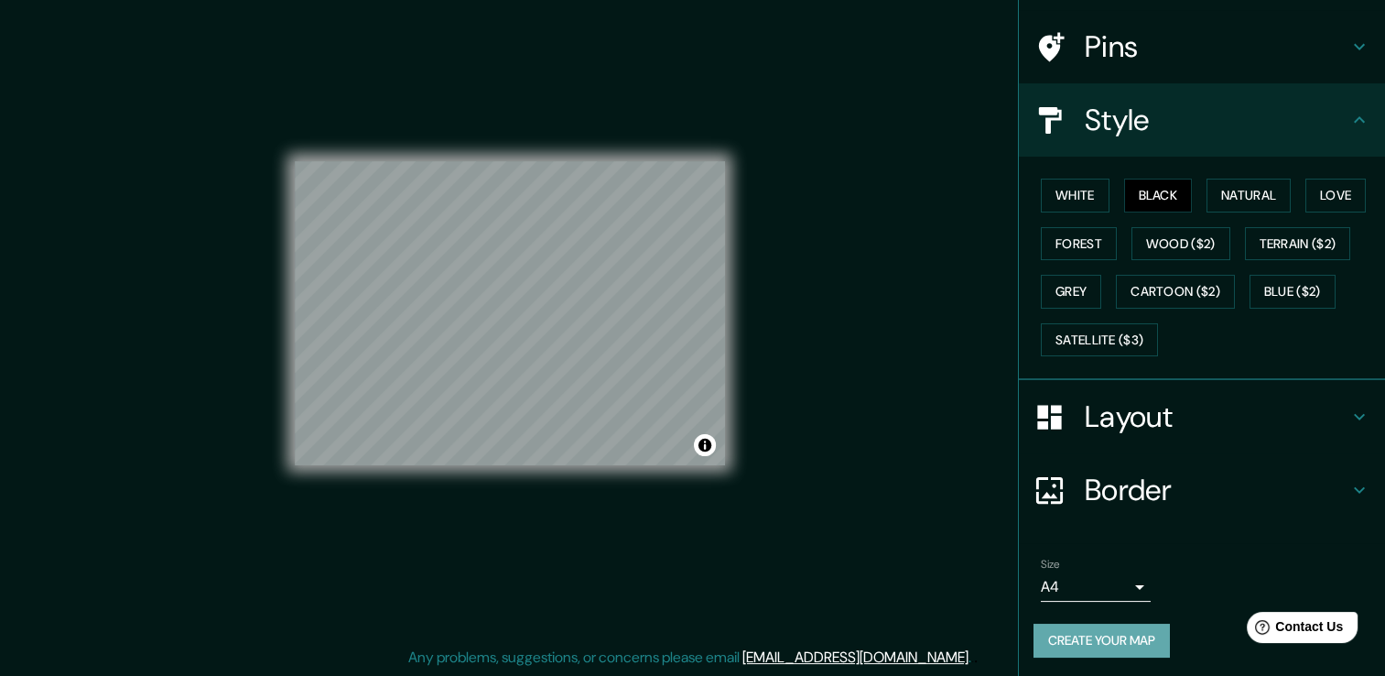
click at [1106, 633] on button "Create your map" at bounding box center [1101, 640] width 136 height 34
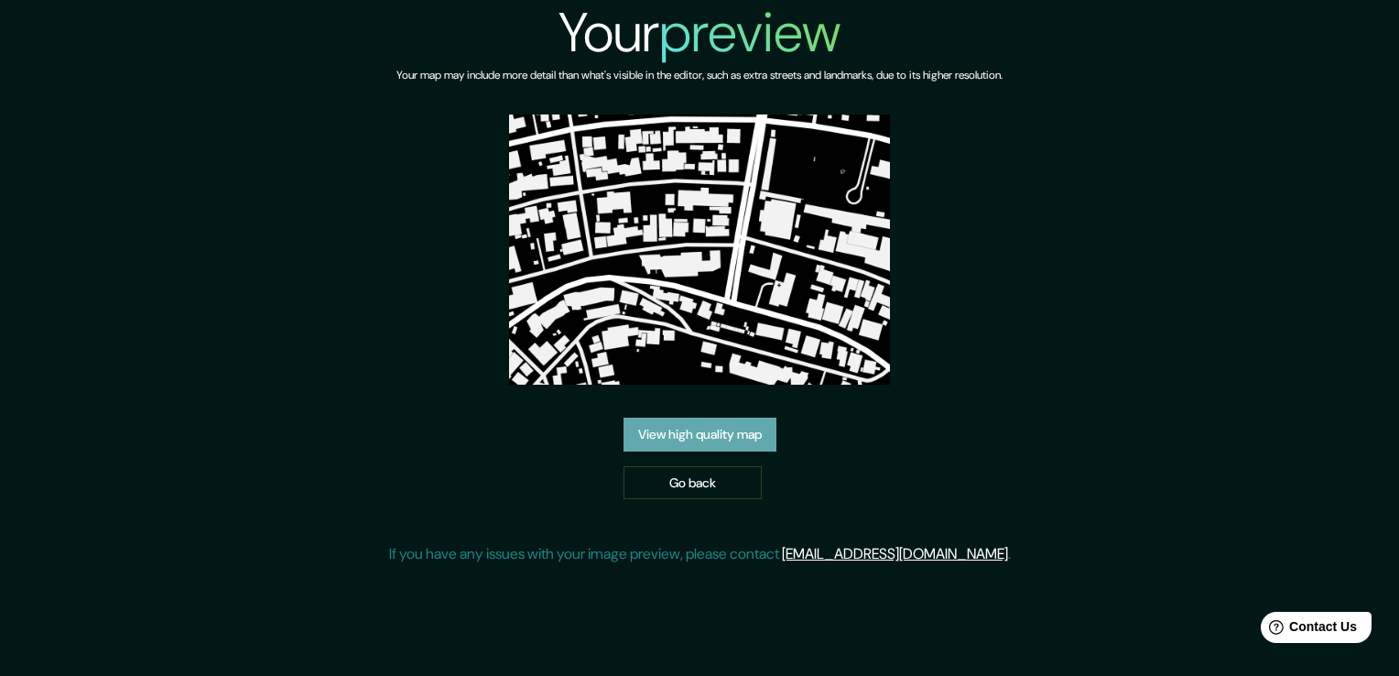
click at [747, 430] on link "View high quality map" at bounding box center [699, 434] width 153 height 34
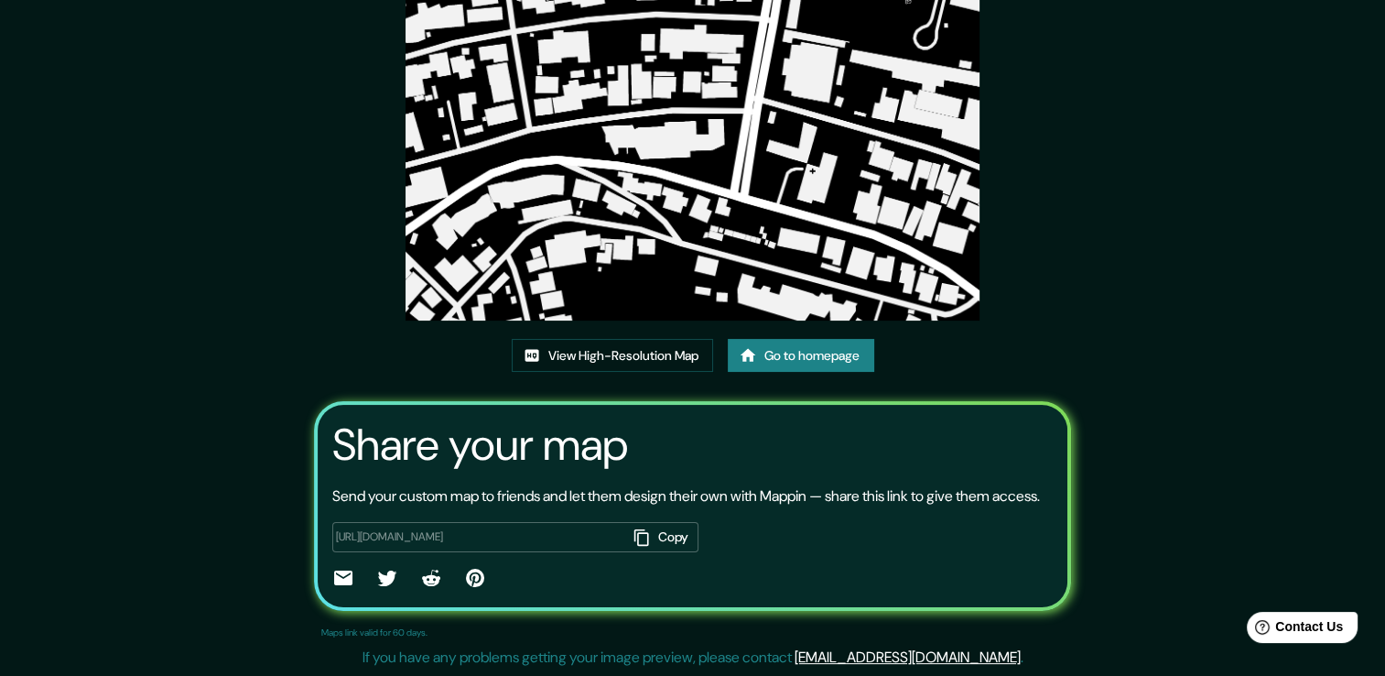
scroll to position [187, 0]
click at [638, 339] on link "View High-Resolution Map" at bounding box center [612, 356] width 201 height 34
click at [661, 536] on button "Copy" at bounding box center [662, 537] width 71 height 30
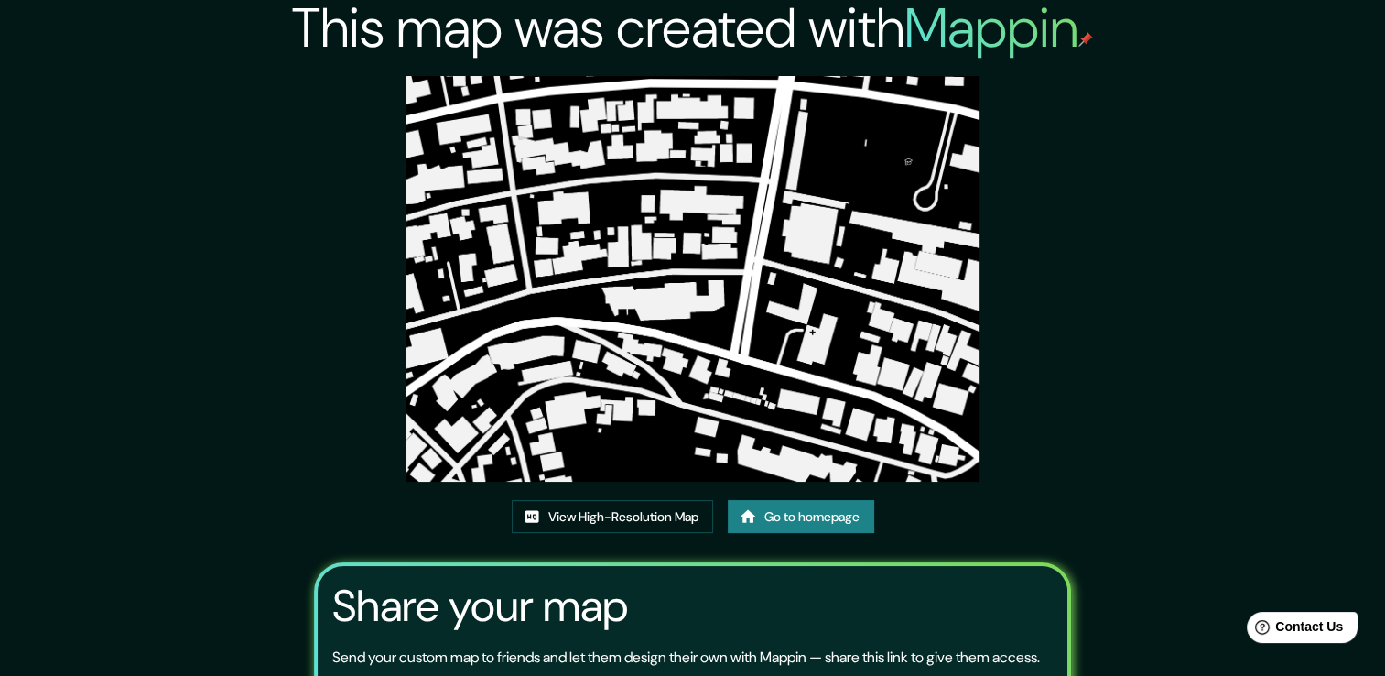
scroll to position [0, 0]
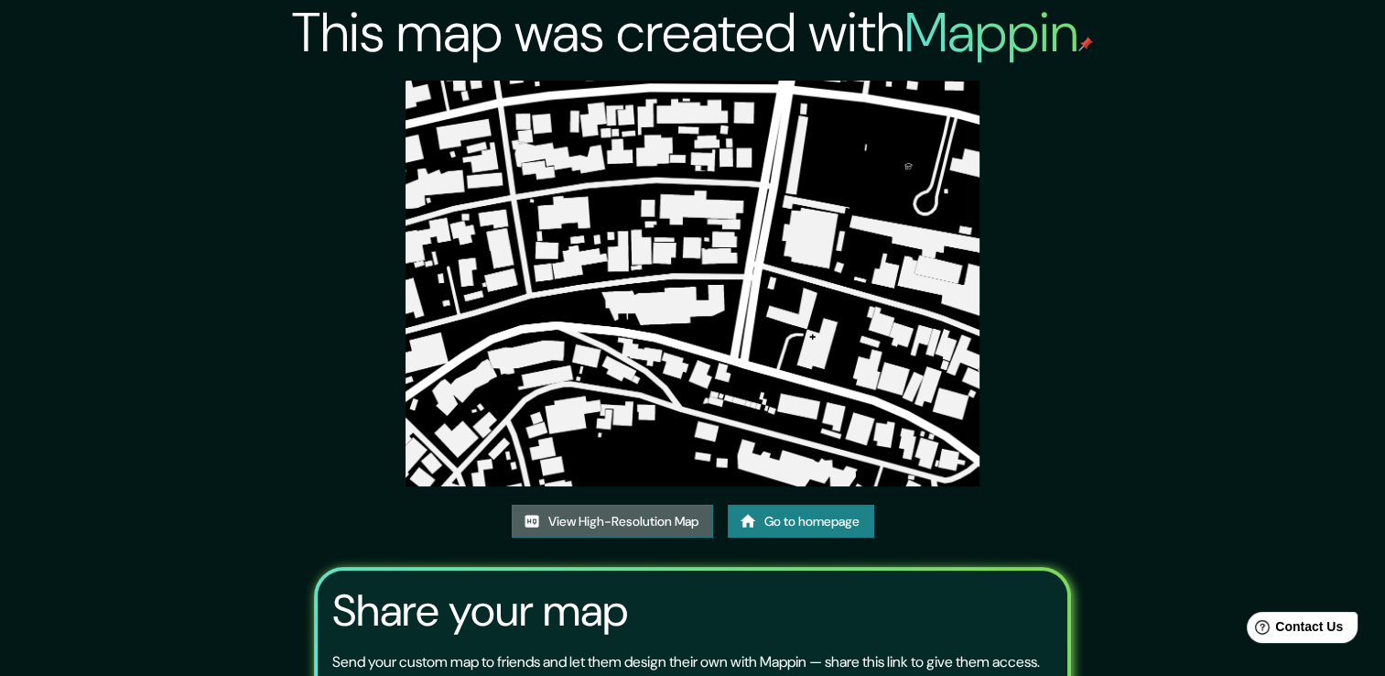
click at [661, 525] on link "View High-Resolution Map" at bounding box center [612, 521] width 201 height 34
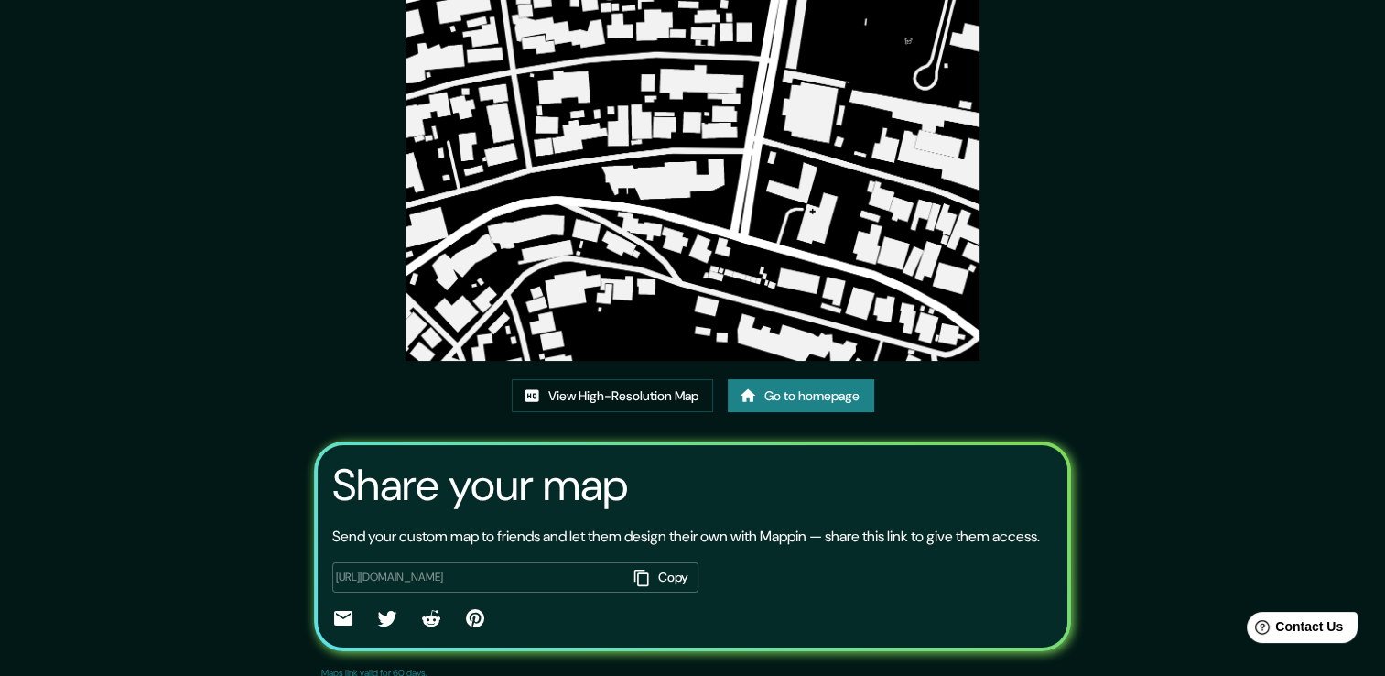
scroll to position [187, 0]
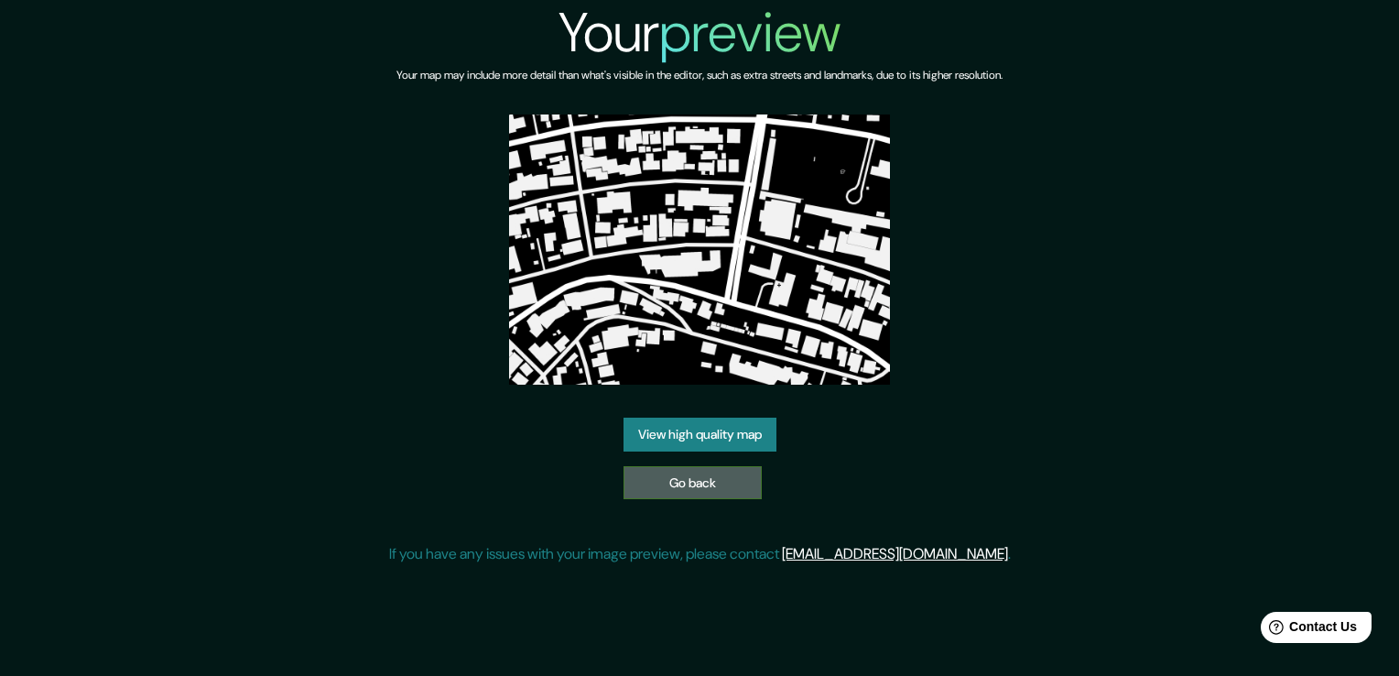
click at [700, 485] on link "Go back" at bounding box center [692, 483] width 138 height 34
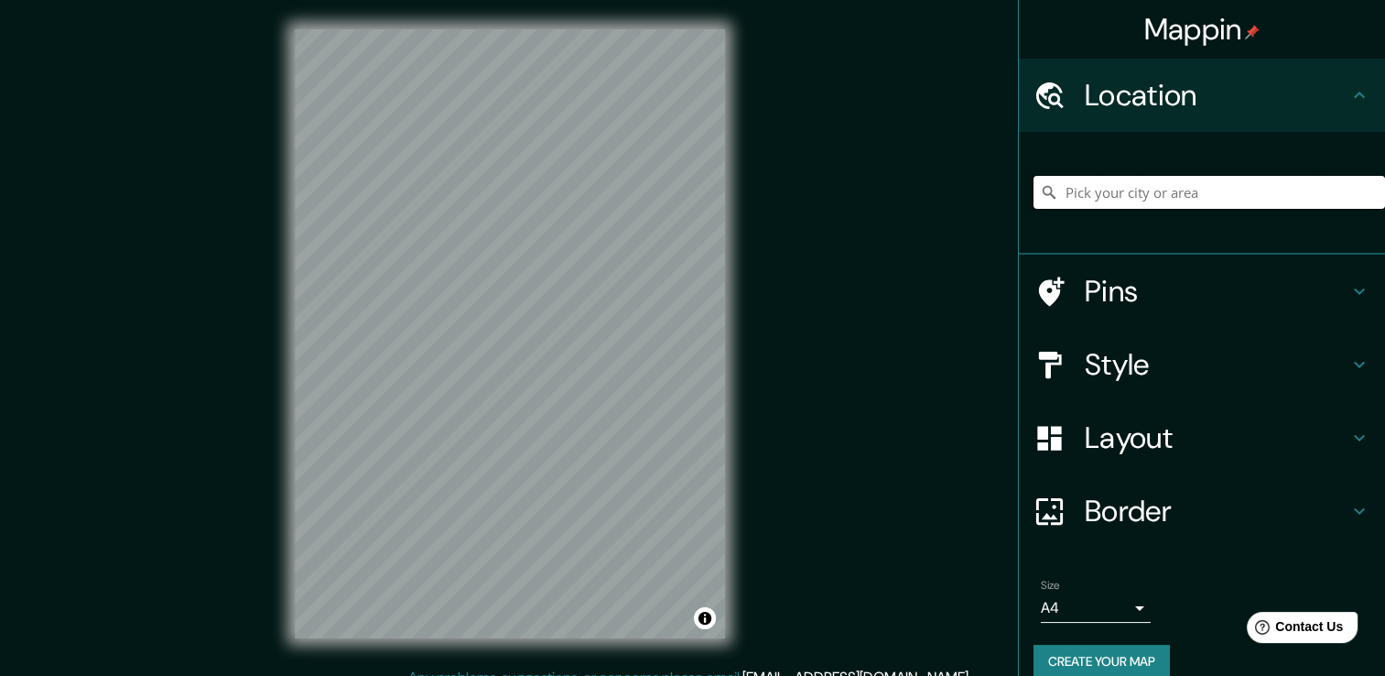
click at [1208, 189] on input "Pick your city or area" at bounding box center [1209, 192] width 352 height 33
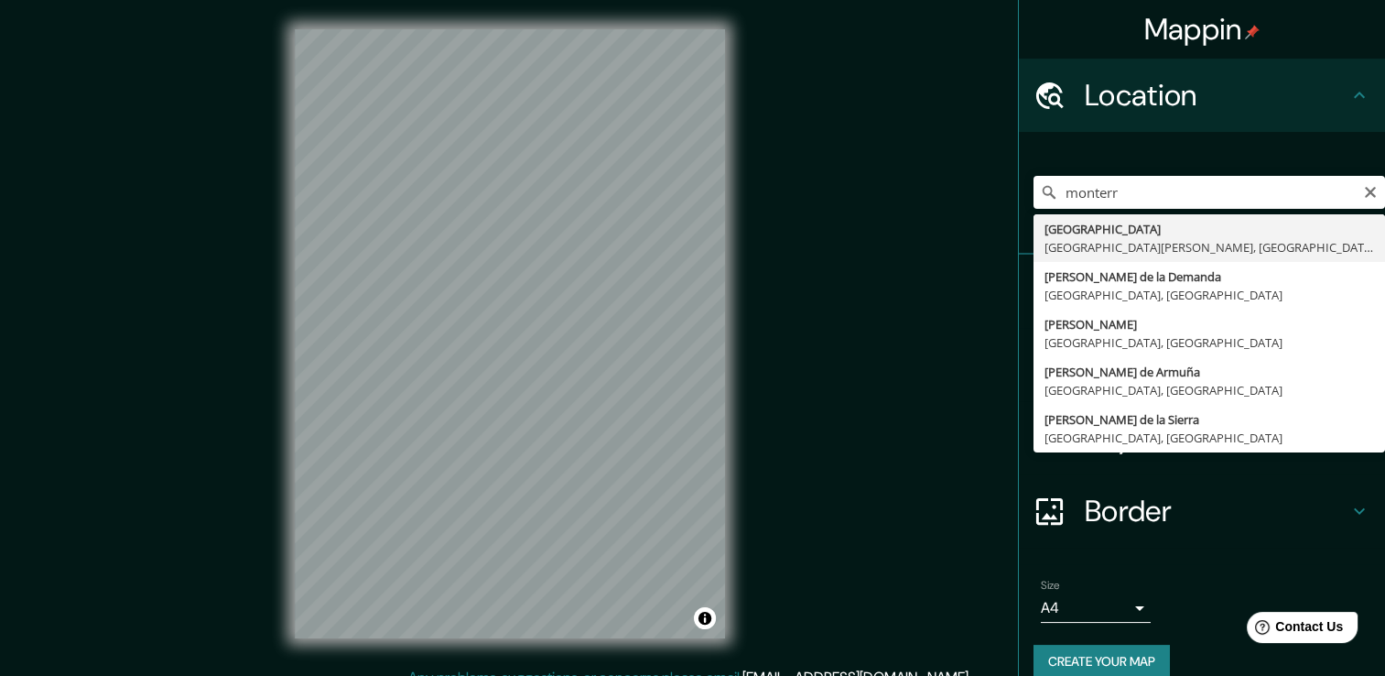
type input "Monterrey, Nuevo León, Mexico"
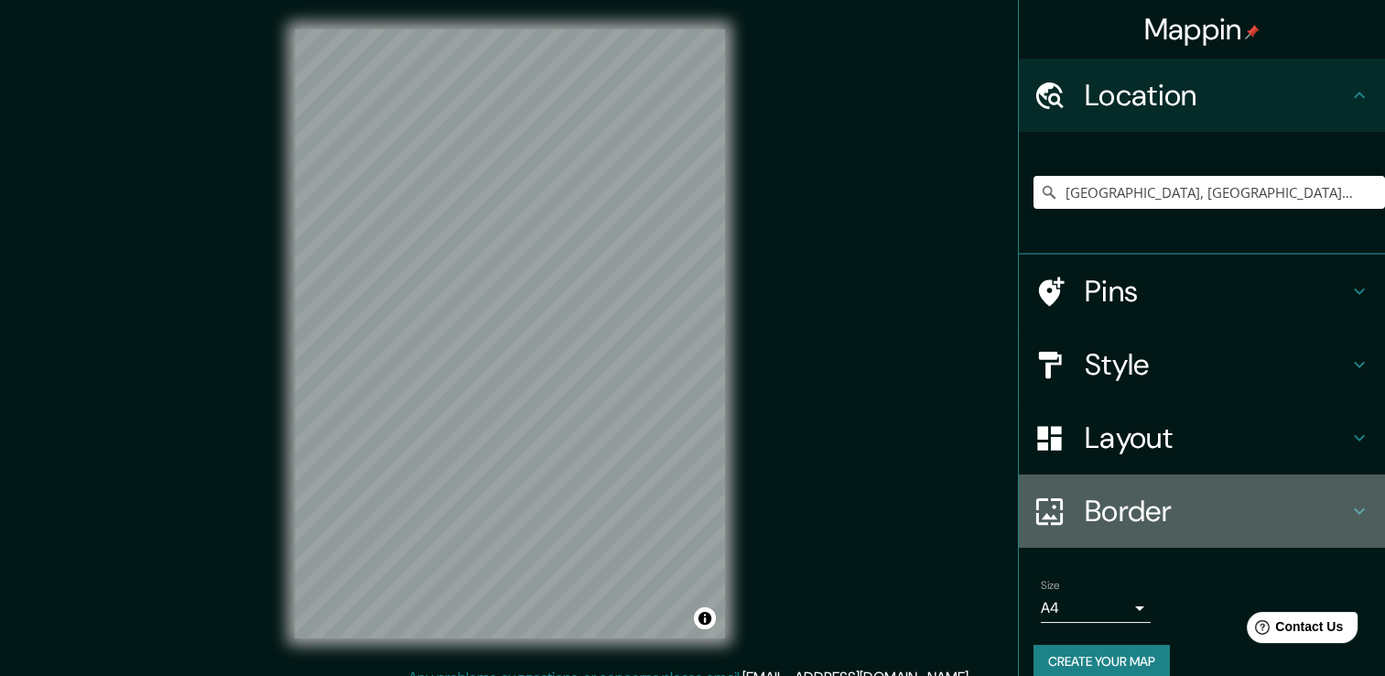
click at [1119, 506] on h4 "Border" at bounding box center [1217, 510] width 264 height 37
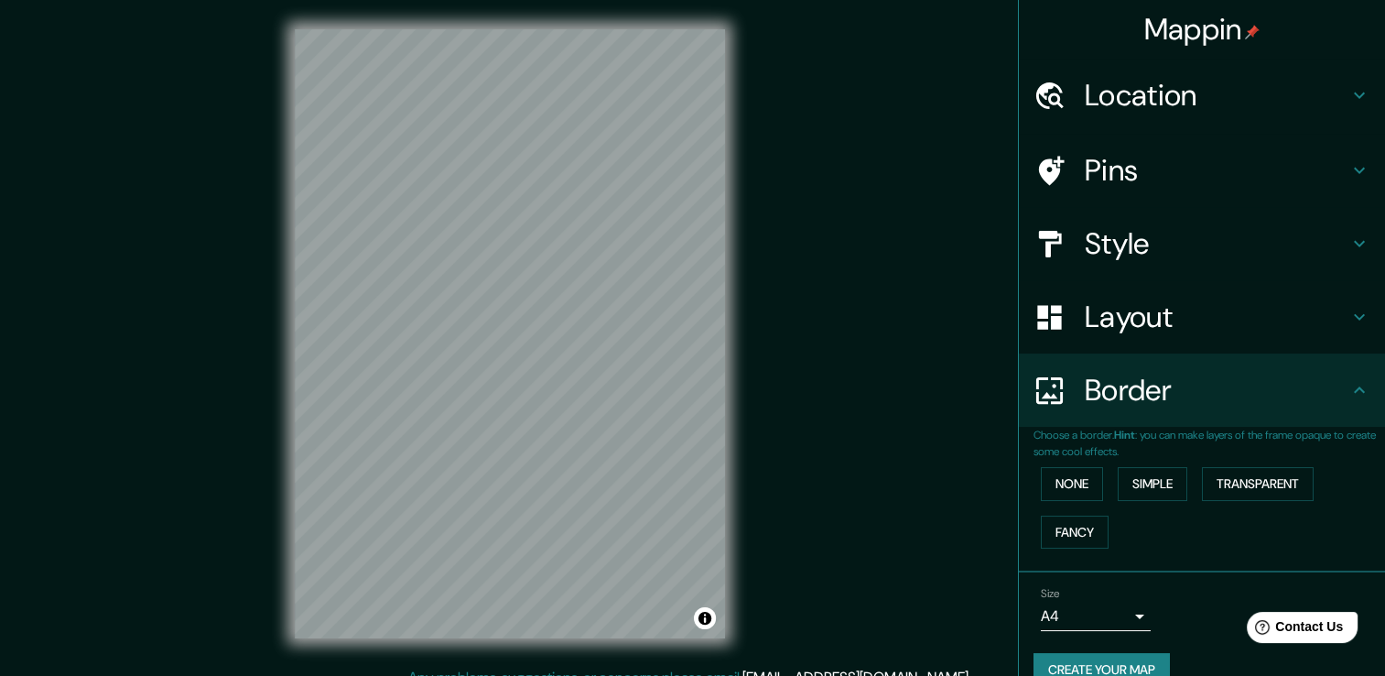
click at [1150, 324] on h4 "Layout" at bounding box center [1217, 316] width 264 height 37
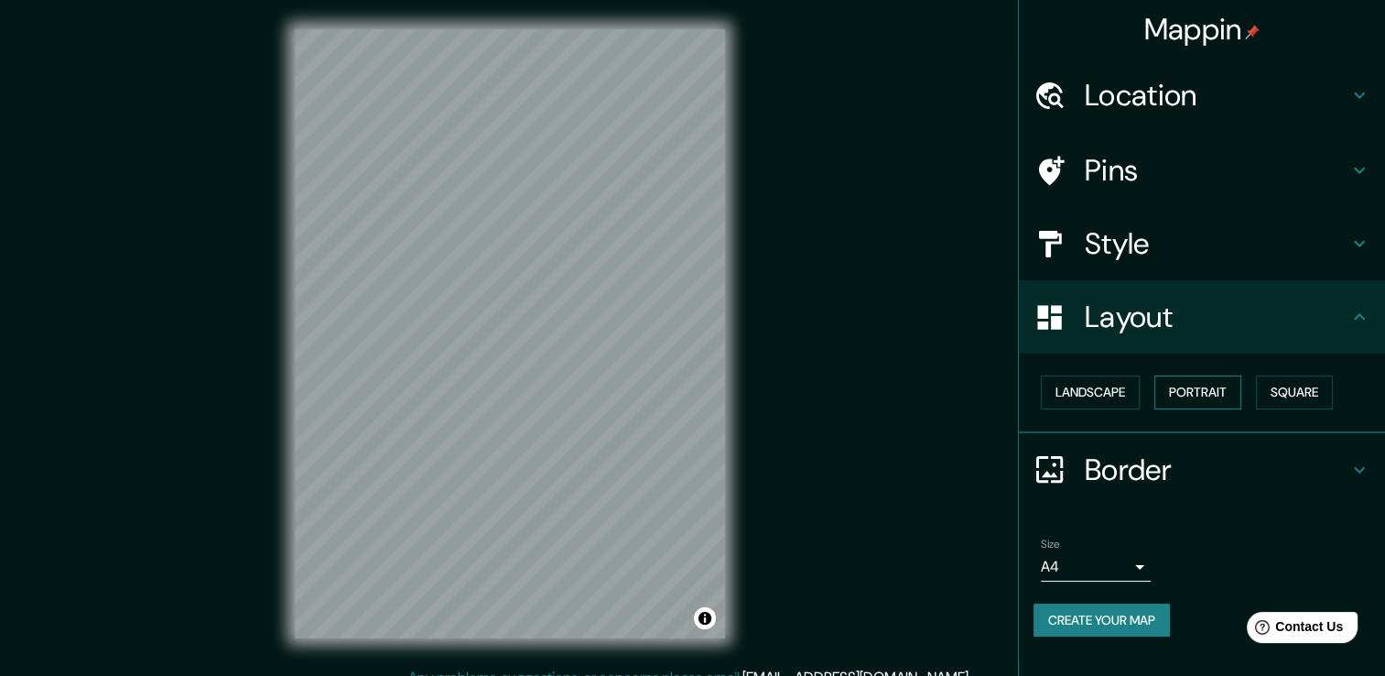
click at [1180, 391] on button "Portrait" at bounding box center [1197, 392] width 87 height 34
click at [1101, 395] on button "Landscape" at bounding box center [1090, 392] width 99 height 34
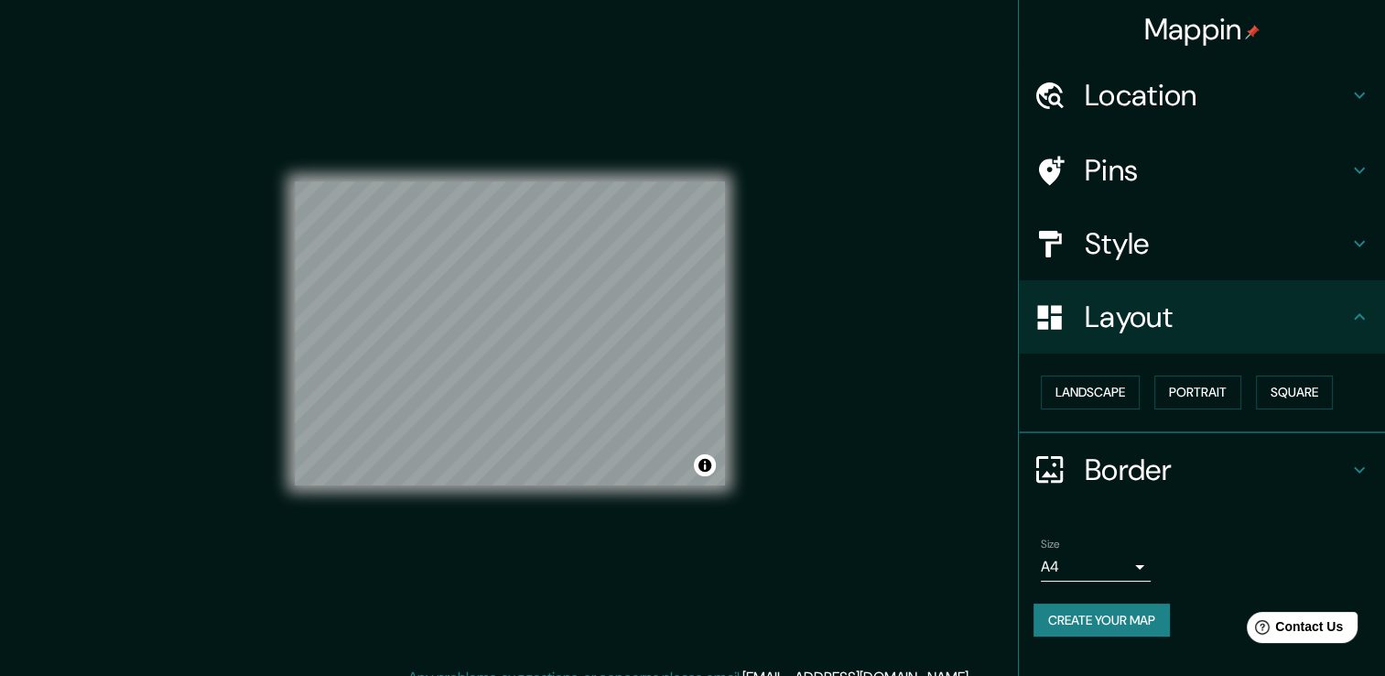
click at [1168, 260] on h4 "Style" at bounding box center [1217, 243] width 264 height 37
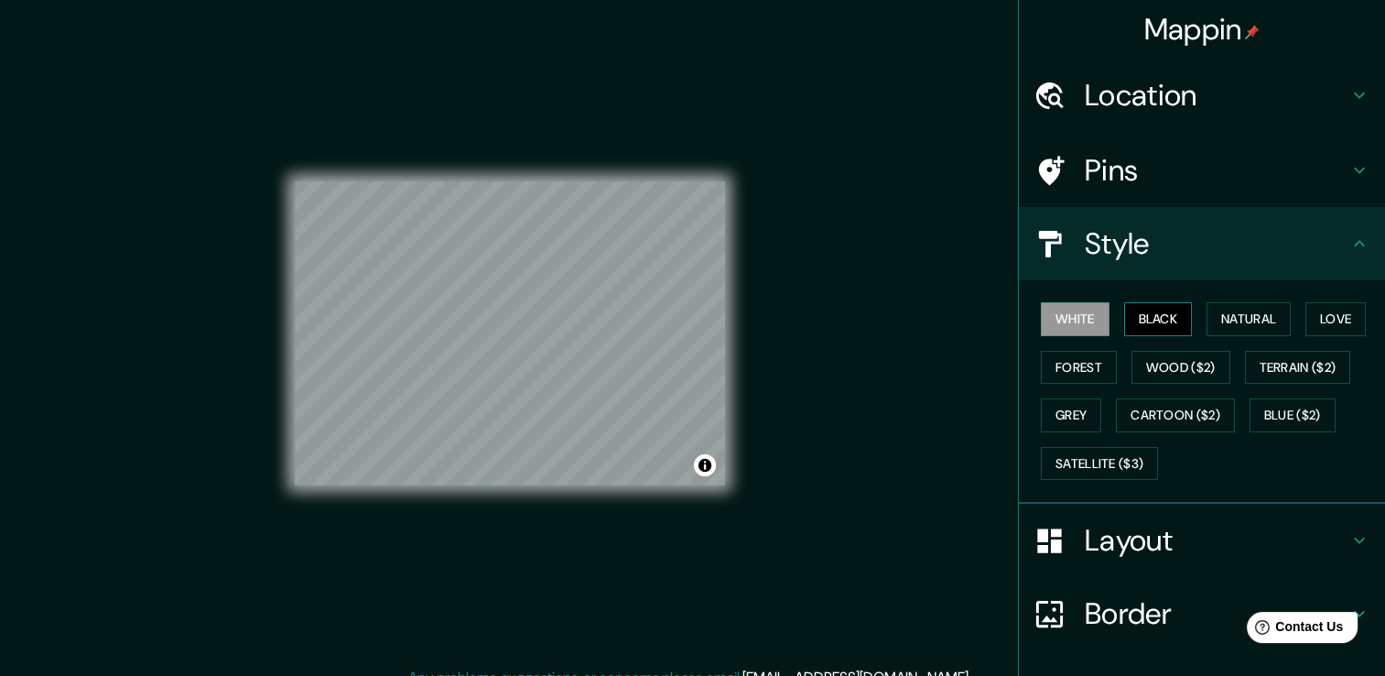
click at [1132, 318] on button "Black" at bounding box center [1158, 319] width 69 height 34
click at [1058, 409] on button "Grey" at bounding box center [1071, 415] width 60 height 34
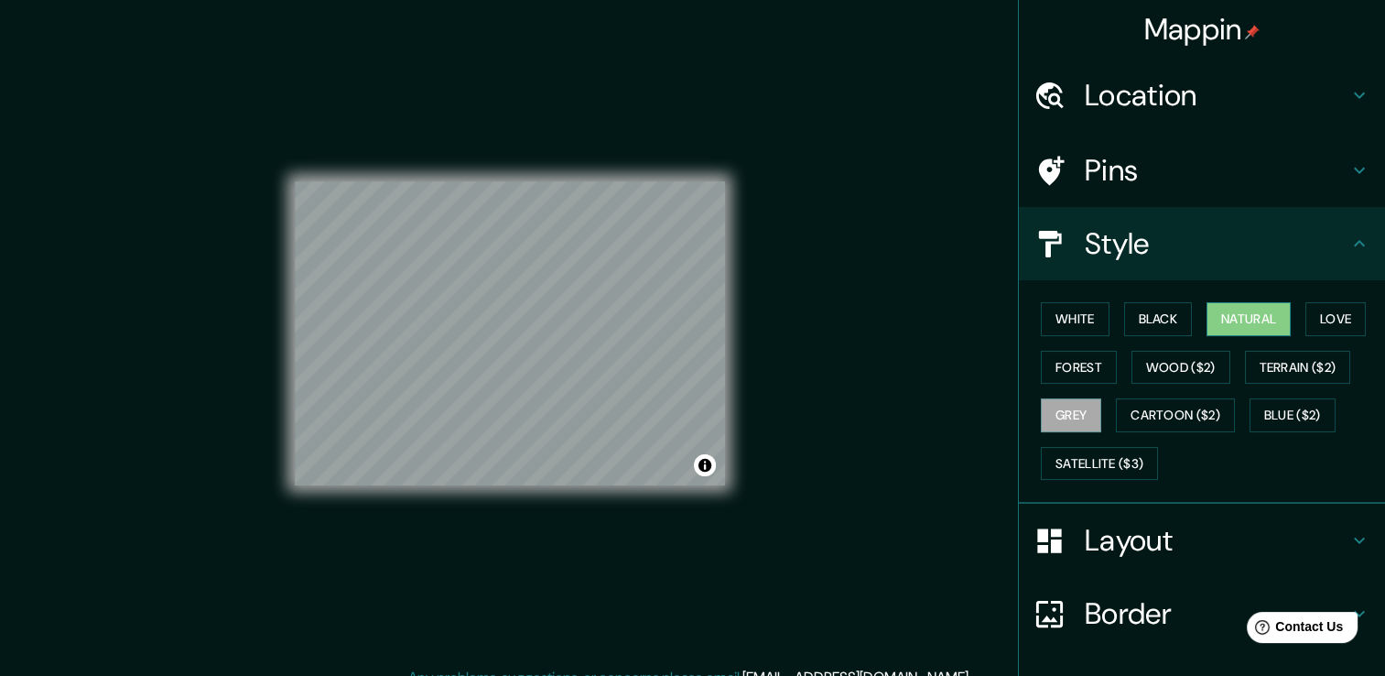
click at [1223, 323] on button "Natural" at bounding box center [1248, 319] width 84 height 34
click at [1086, 408] on button "Grey" at bounding box center [1071, 415] width 60 height 34
click at [1084, 370] on button "Forest" at bounding box center [1079, 368] width 76 height 34
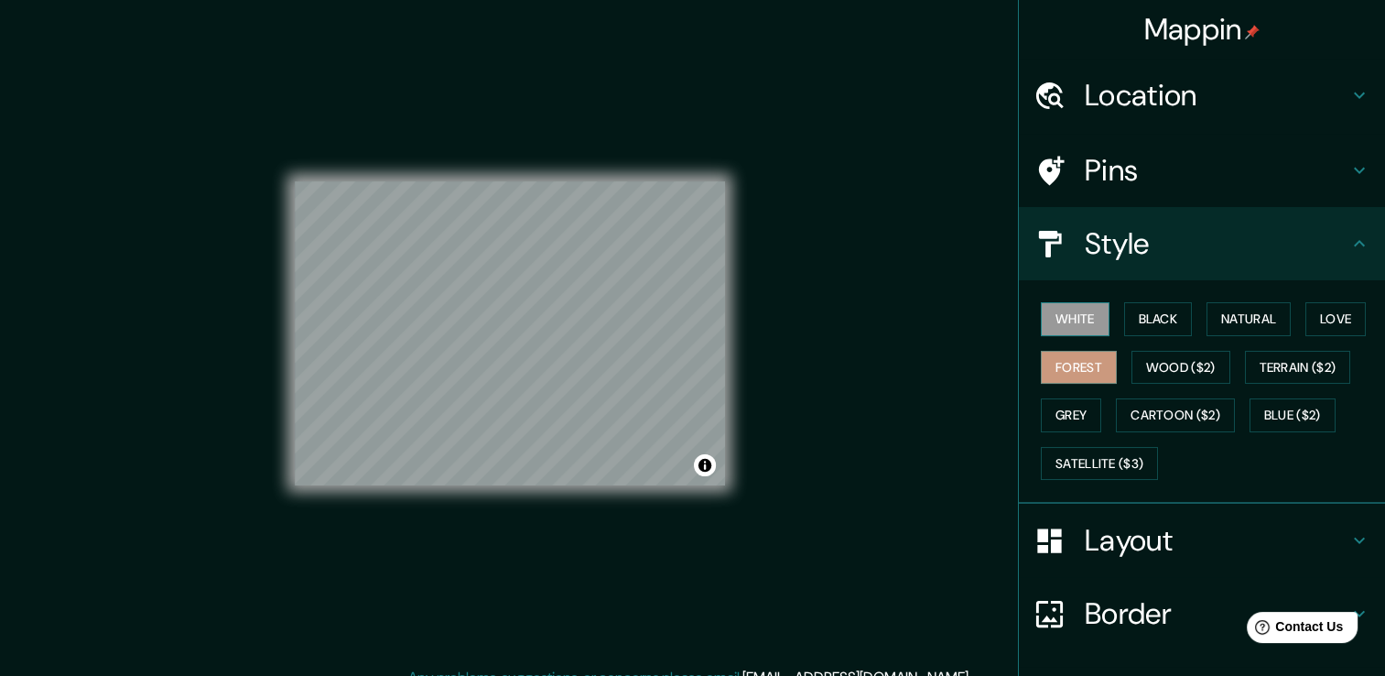
click at [1063, 313] on button "White" at bounding box center [1075, 319] width 69 height 34
drag, startPoint x: 1131, startPoint y: 323, endPoint x: 1142, endPoint y: 328, distance: 11.9
click at [1131, 323] on button "Black" at bounding box center [1158, 319] width 69 height 34
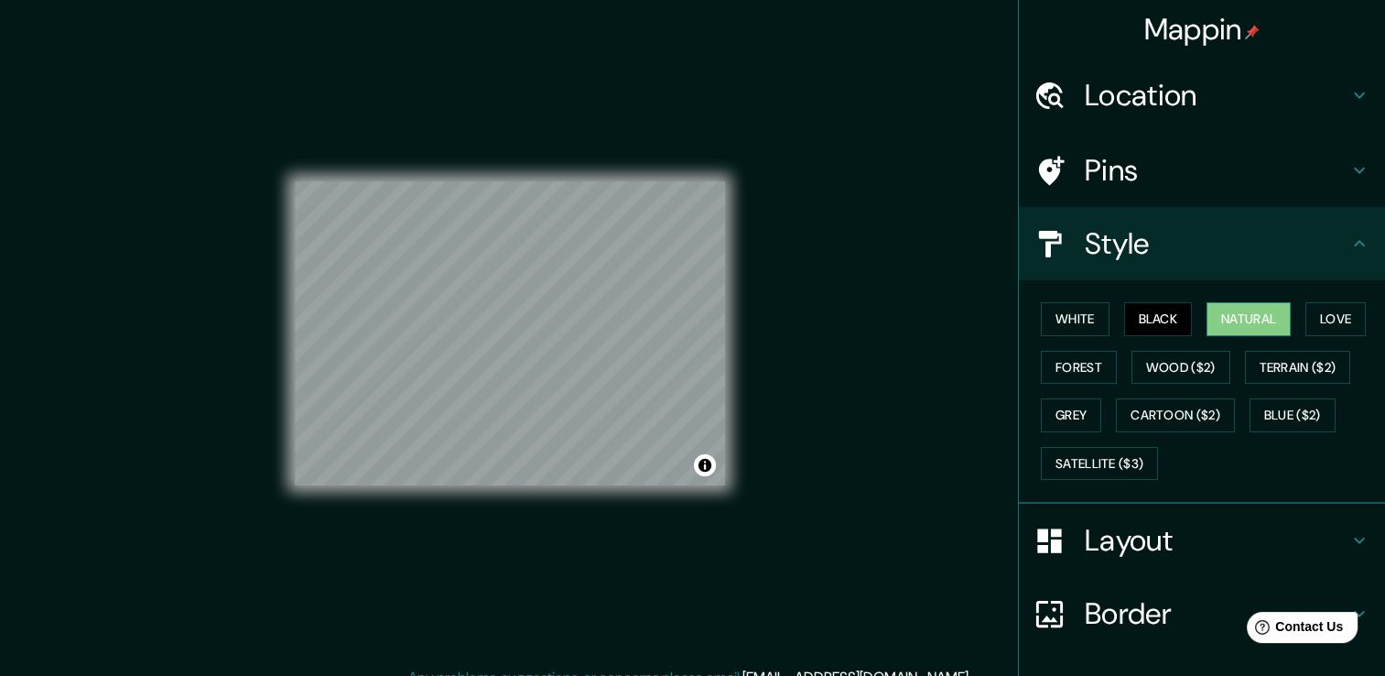
click at [1215, 332] on button "Natural" at bounding box center [1248, 319] width 84 height 34
click at [1336, 313] on button "Love" at bounding box center [1335, 319] width 60 height 34
click at [1166, 323] on button "Black" at bounding box center [1158, 319] width 69 height 34
click at [1178, 408] on button "Cartoon ($2)" at bounding box center [1175, 415] width 119 height 34
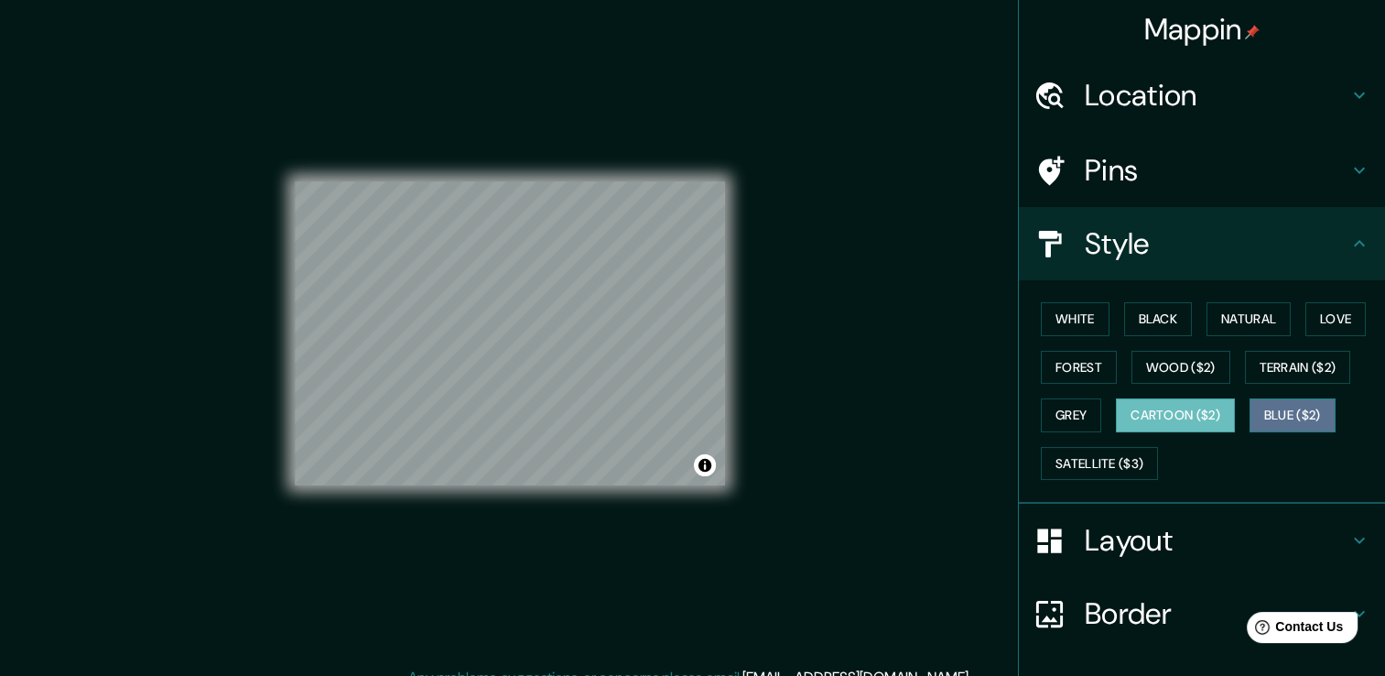
click at [1290, 407] on button "Blue ($2)" at bounding box center [1293, 415] width 86 height 34
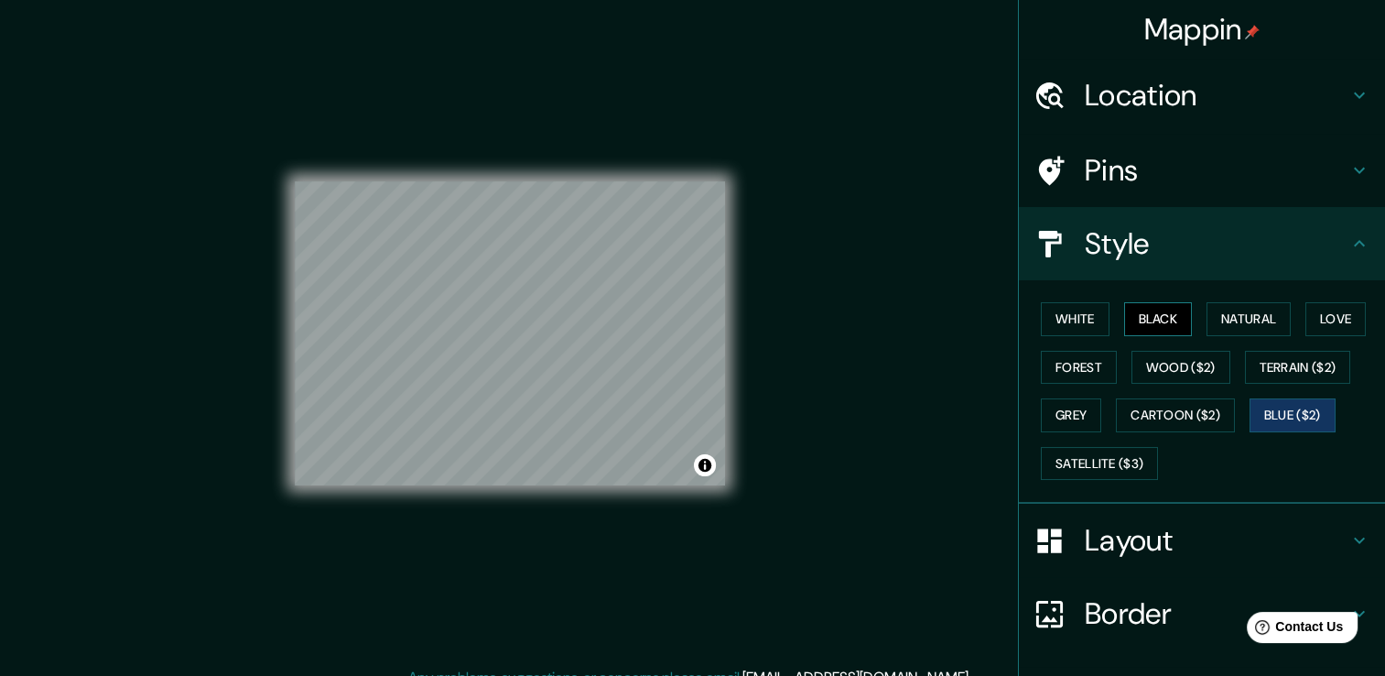
click at [1163, 309] on button "Black" at bounding box center [1158, 319] width 69 height 34
click at [1124, 530] on h4 "Layout" at bounding box center [1217, 540] width 264 height 37
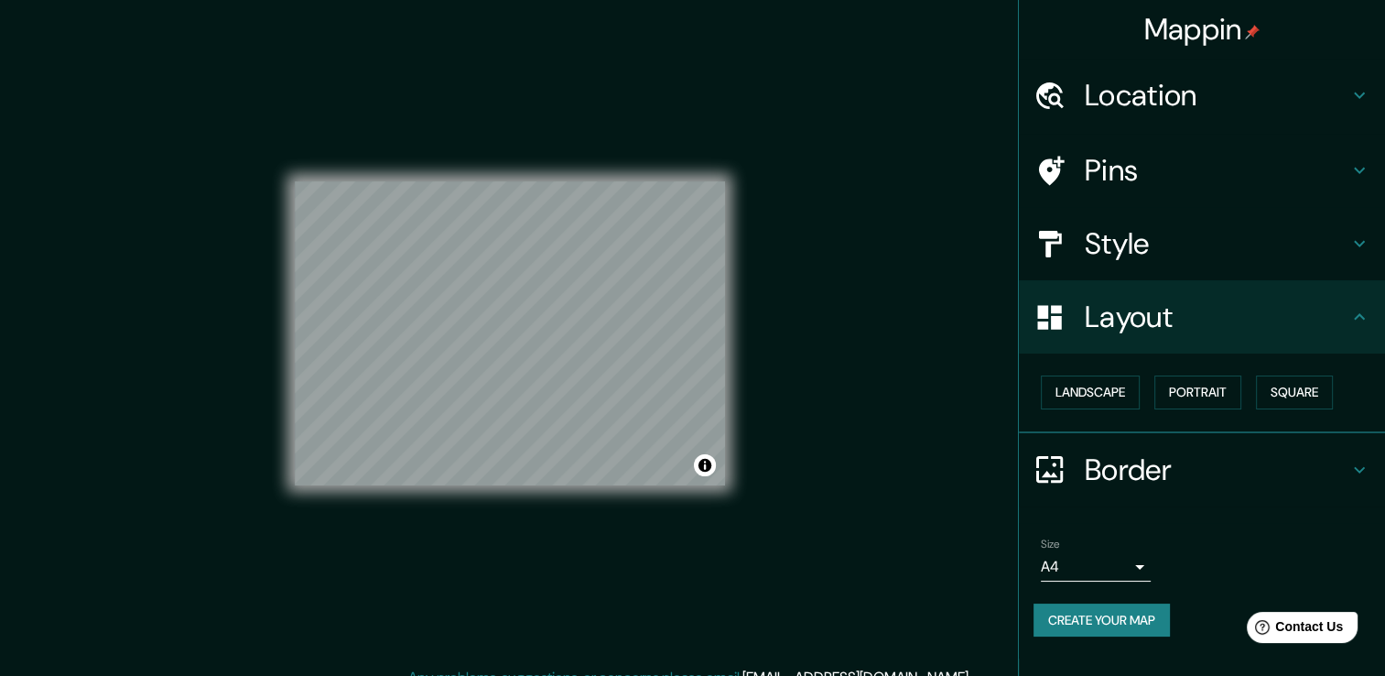
click at [1128, 474] on h4 "Border" at bounding box center [1217, 469] width 264 height 37
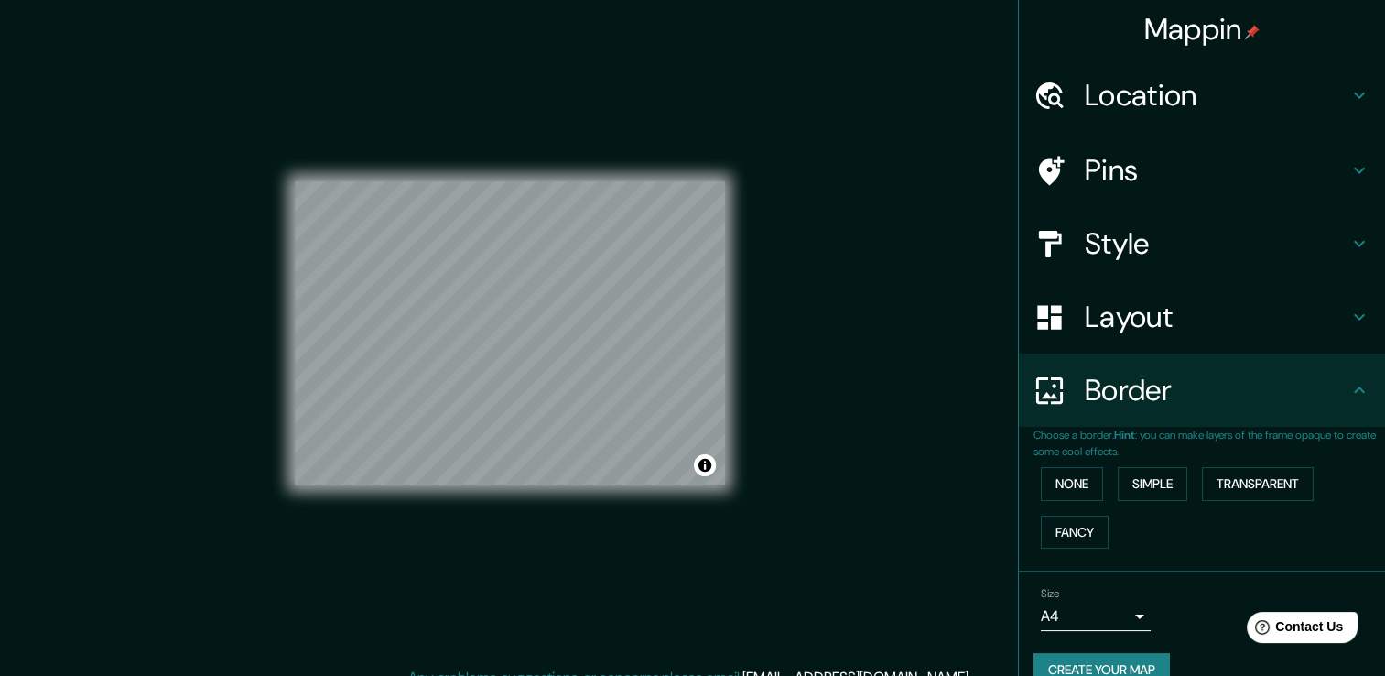
click at [1080, 610] on body "Mappin Location Monterrey, Nuevo León, Mexico Pins Style Layout Border Choose a…" at bounding box center [692, 338] width 1385 height 676
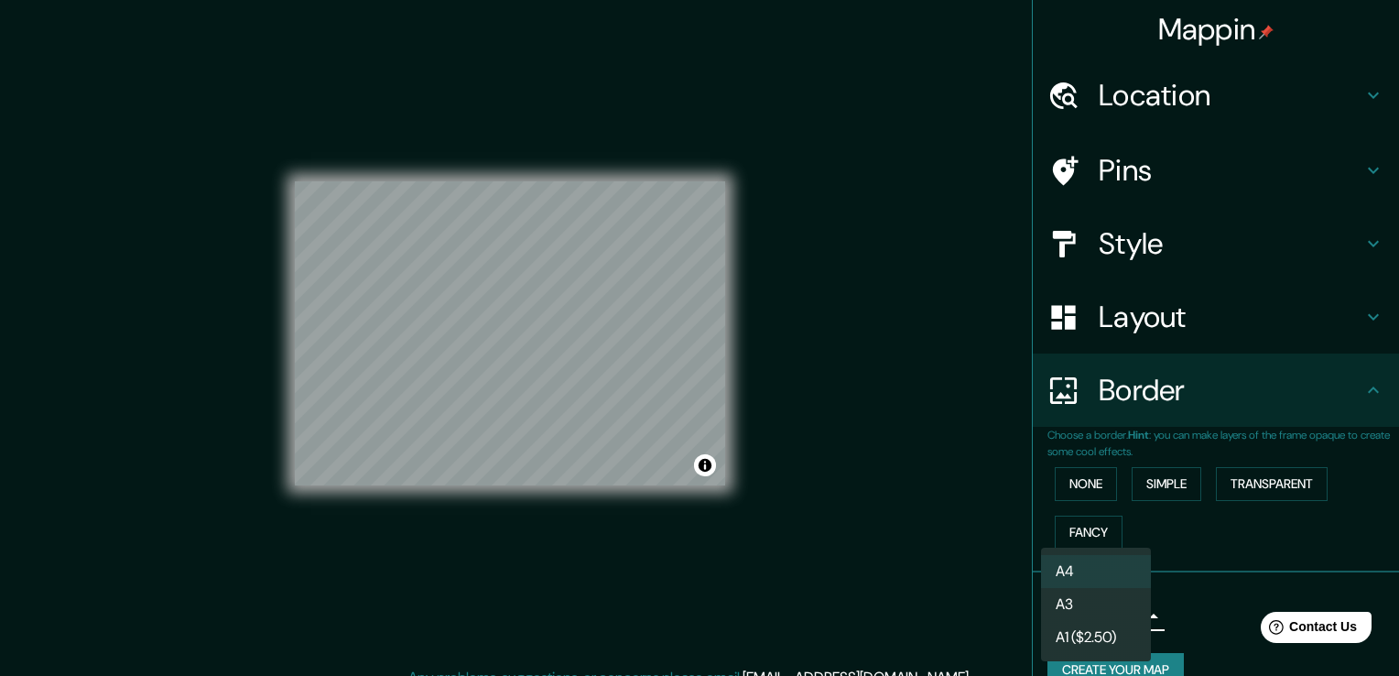
click at [1081, 599] on li "A3" at bounding box center [1096, 604] width 110 height 33
type input "a4"
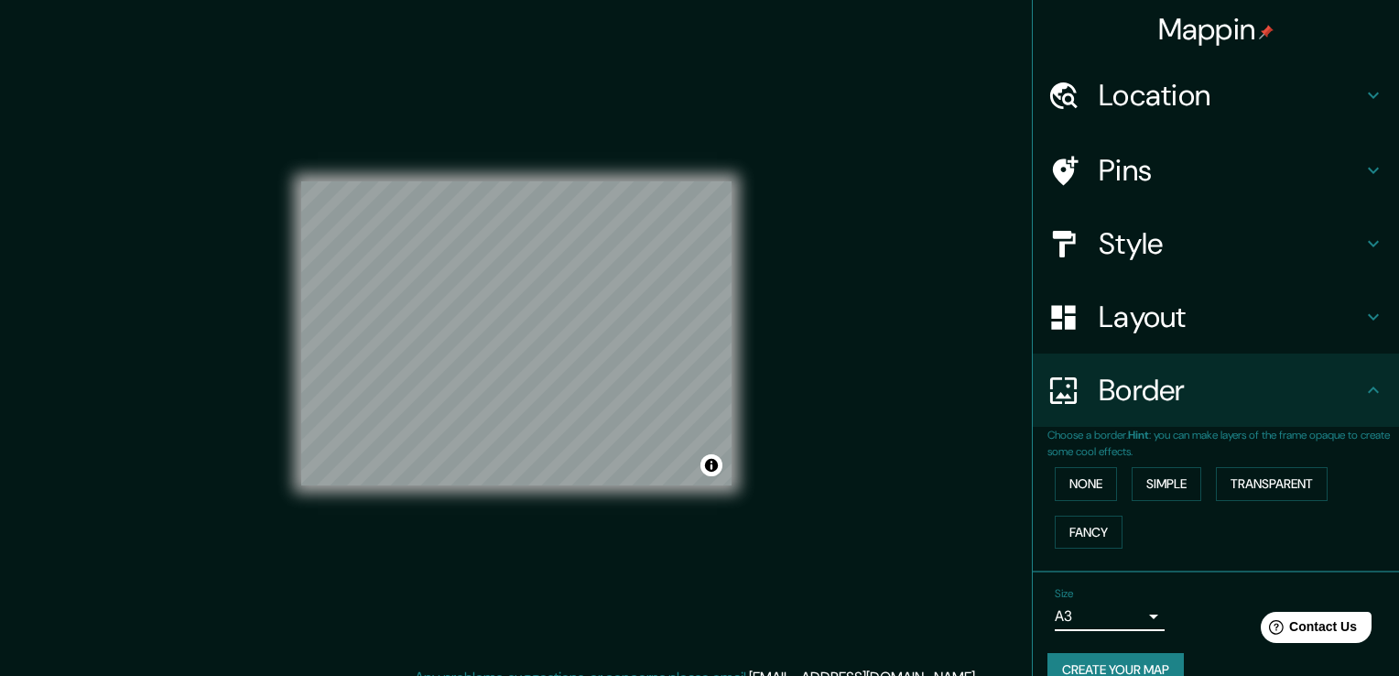
click at [1103, 620] on body "Mappin Location Monterrey, Nuevo León, Mexico Pins Style Layout Border Choose a…" at bounding box center [699, 338] width 1399 height 676
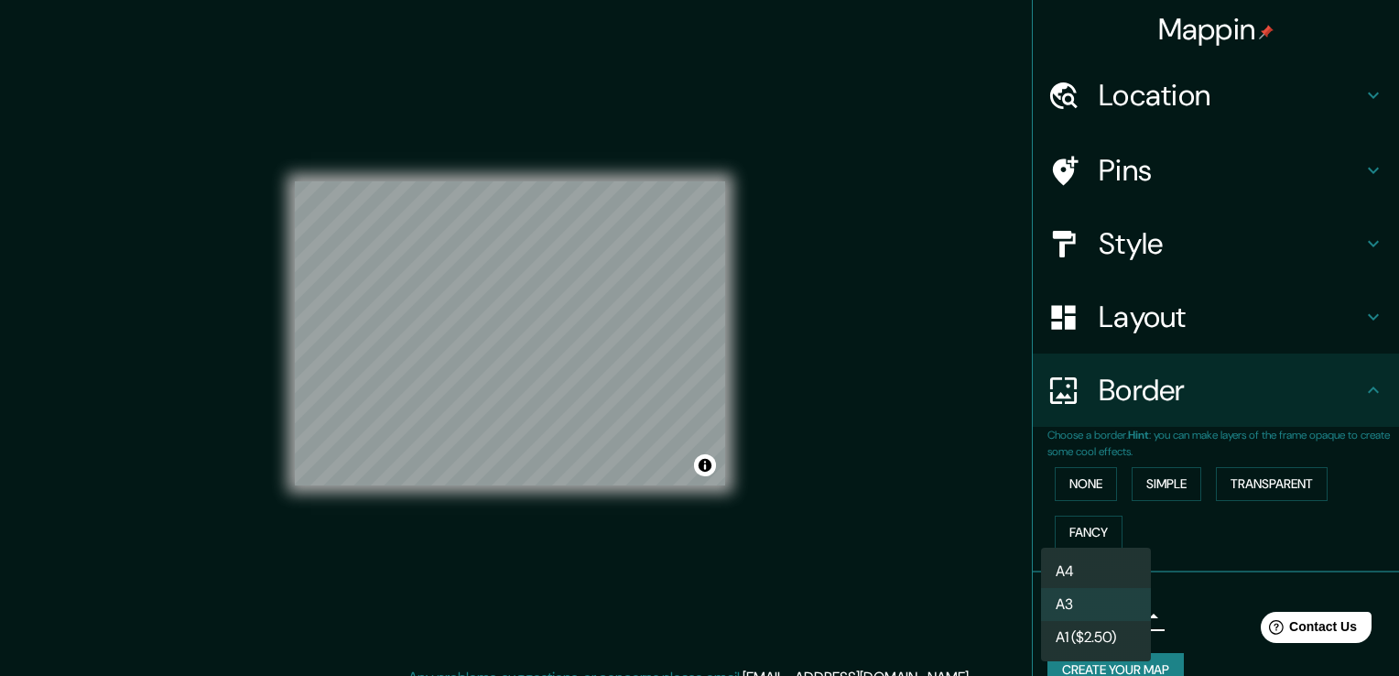
click at [1201, 595] on div at bounding box center [699, 338] width 1399 height 676
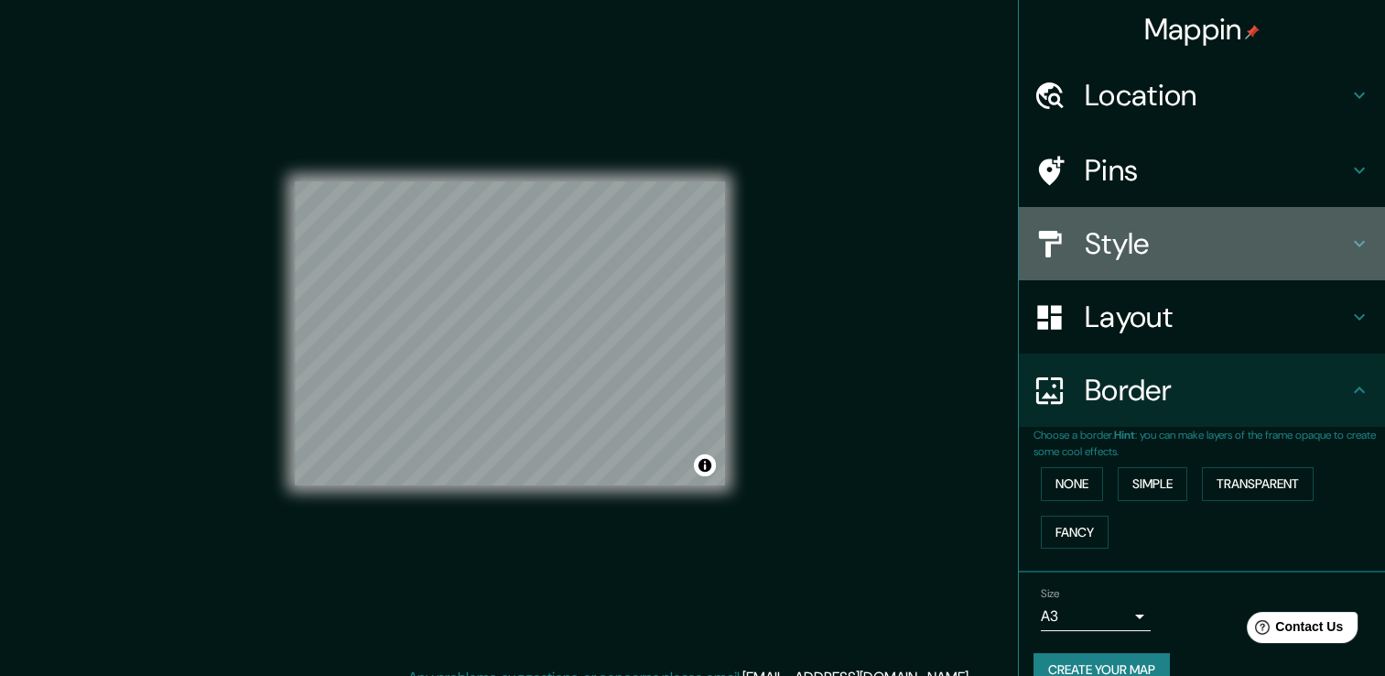
click at [1095, 235] on h4 "Style" at bounding box center [1217, 243] width 264 height 37
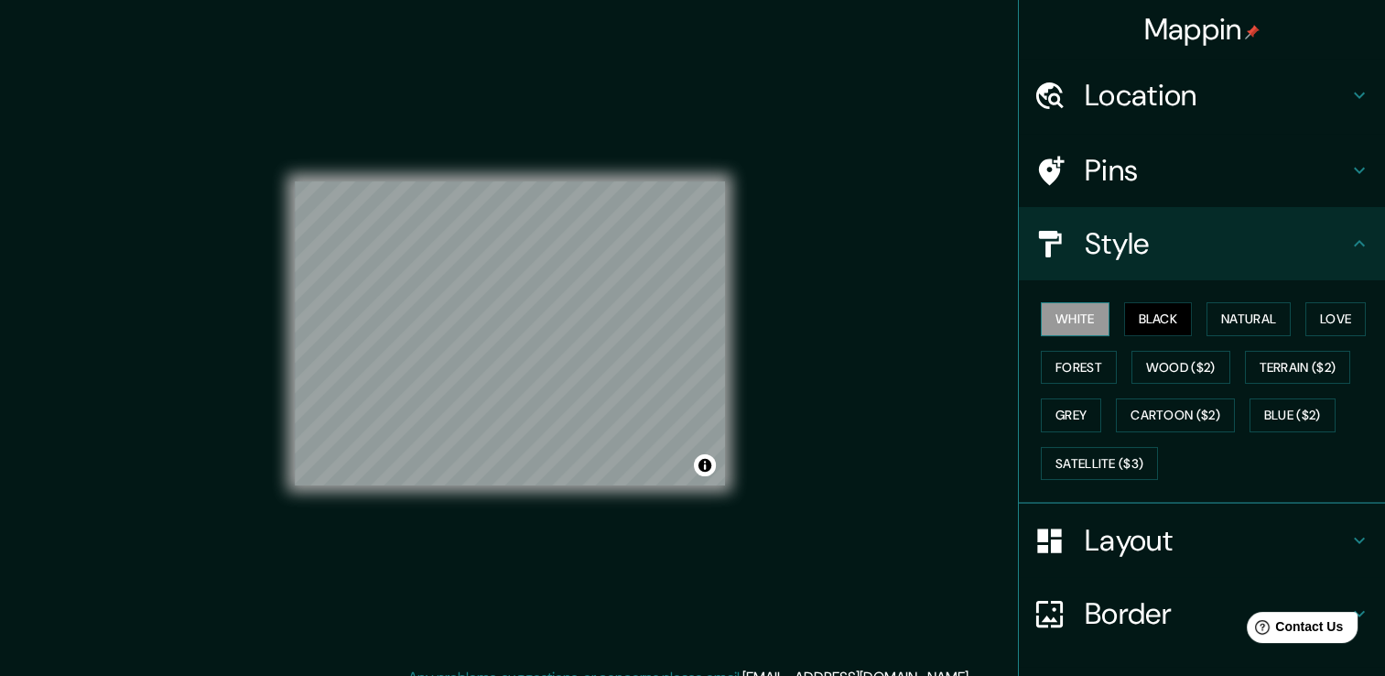
click at [1053, 314] on button "White" at bounding box center [1075, 319] width 69 height 34
click at [1124, 317] on button "Black" at bounding box center [1158, 319] width 69 height 34
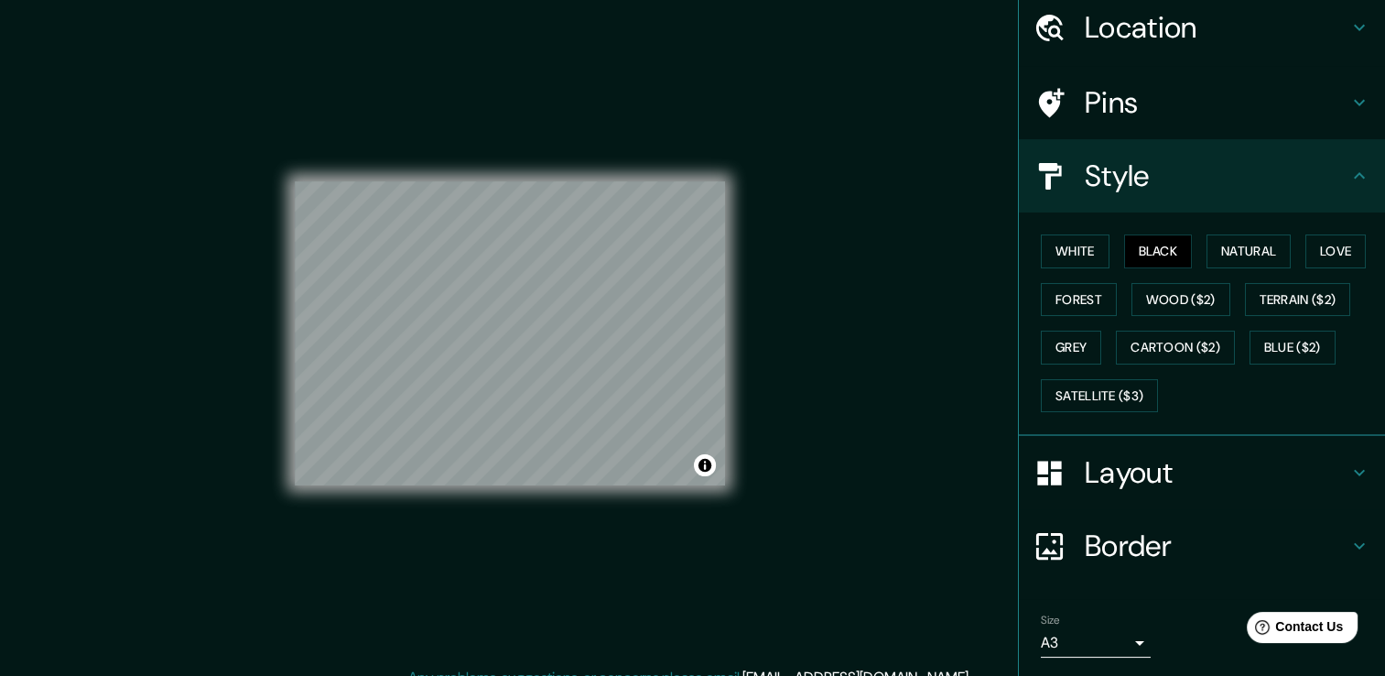
scroll to position [124, 0]
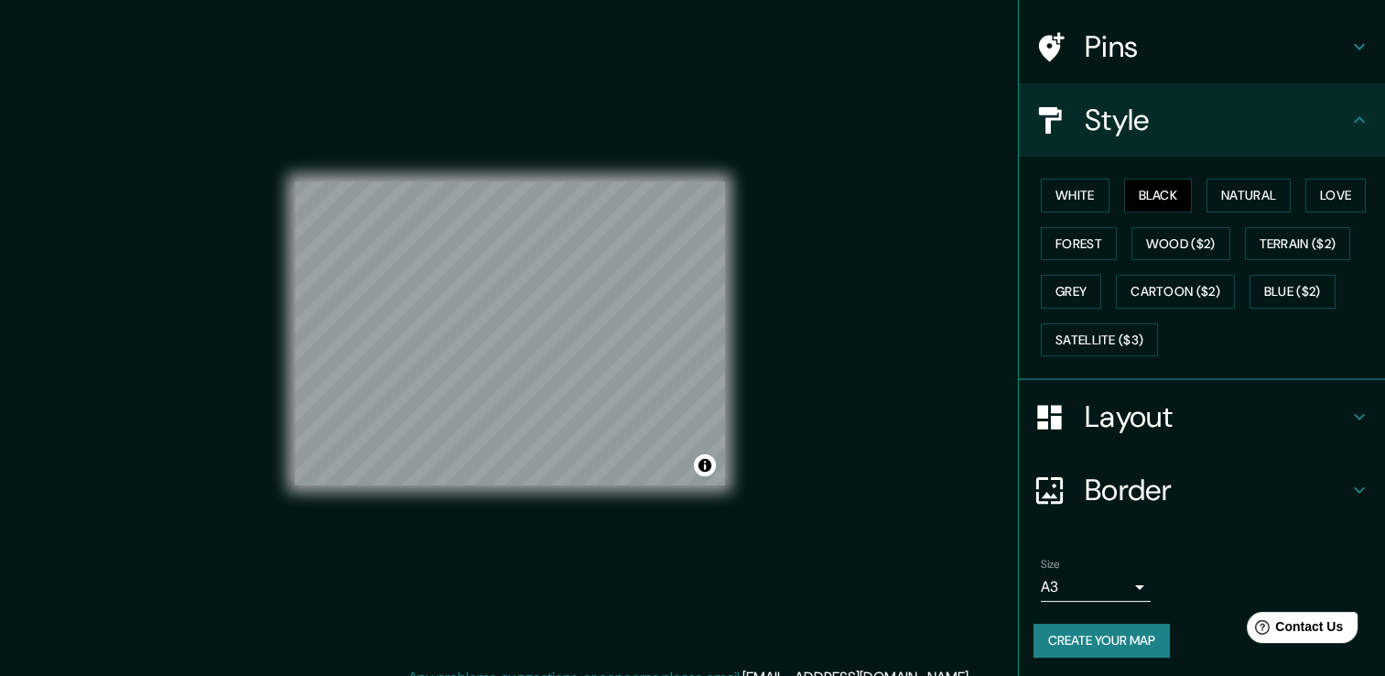
click at [1102, 631] on button "Create your map" at bounding box center [1101, 640] width 136 height 34
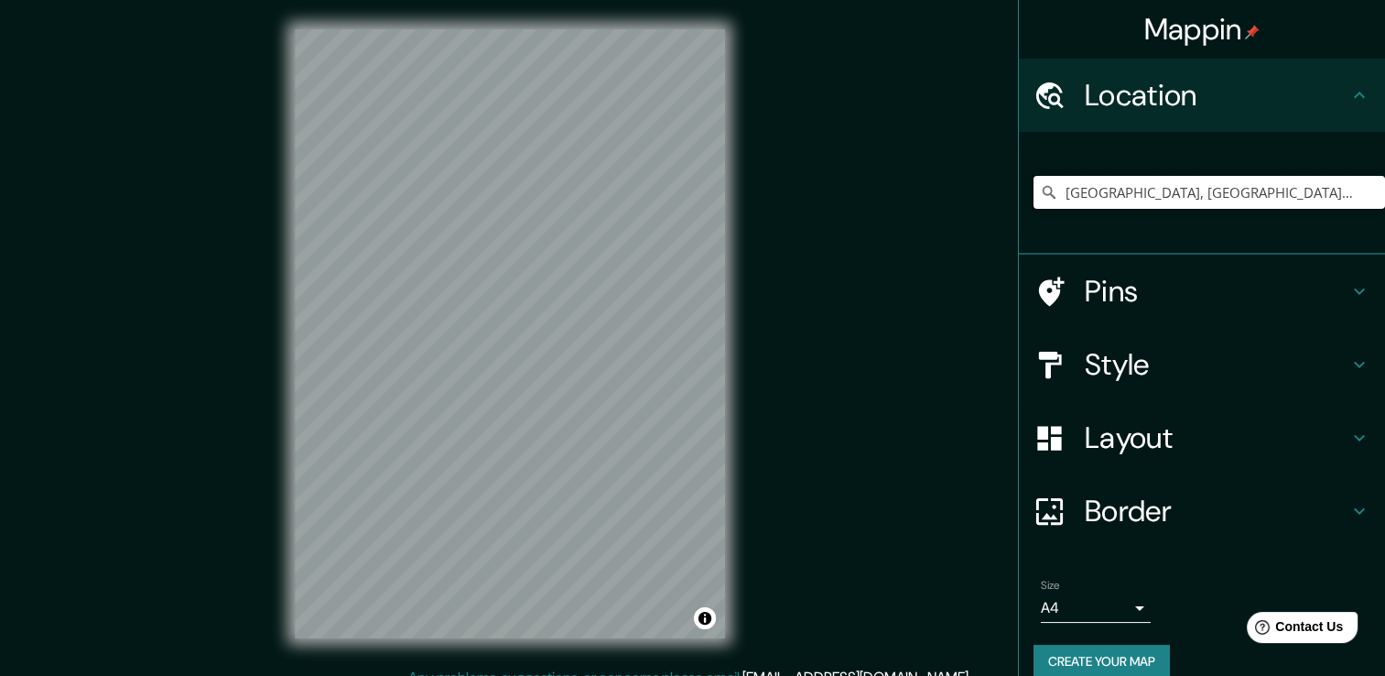
click at [1203, 193] on input "[GEOGRAPHIC_DATA], [GEOGRAPHIC_DATA][PERSON_NAME], [GEOGRAPHIC_DATA]" at bounding box center [1209, 192] width 352 height 33
click at [1267, 173] on div "[GEOGRAPHIC_DATA], [GEOGRAPHIC_DATA][PERSON_NAME], [GEOGRAPHIC_DATA]" at bounding box center [1209, 192] width 352 height 92
click at [1278, 187] on input "[GEOGRAPHIC_DATA], [GEOGRAPHIC_DATA][PERSON_NAME], [GEOGRAPHIC_DATA]" at bounding box center [1209, 192] width 352 height 33
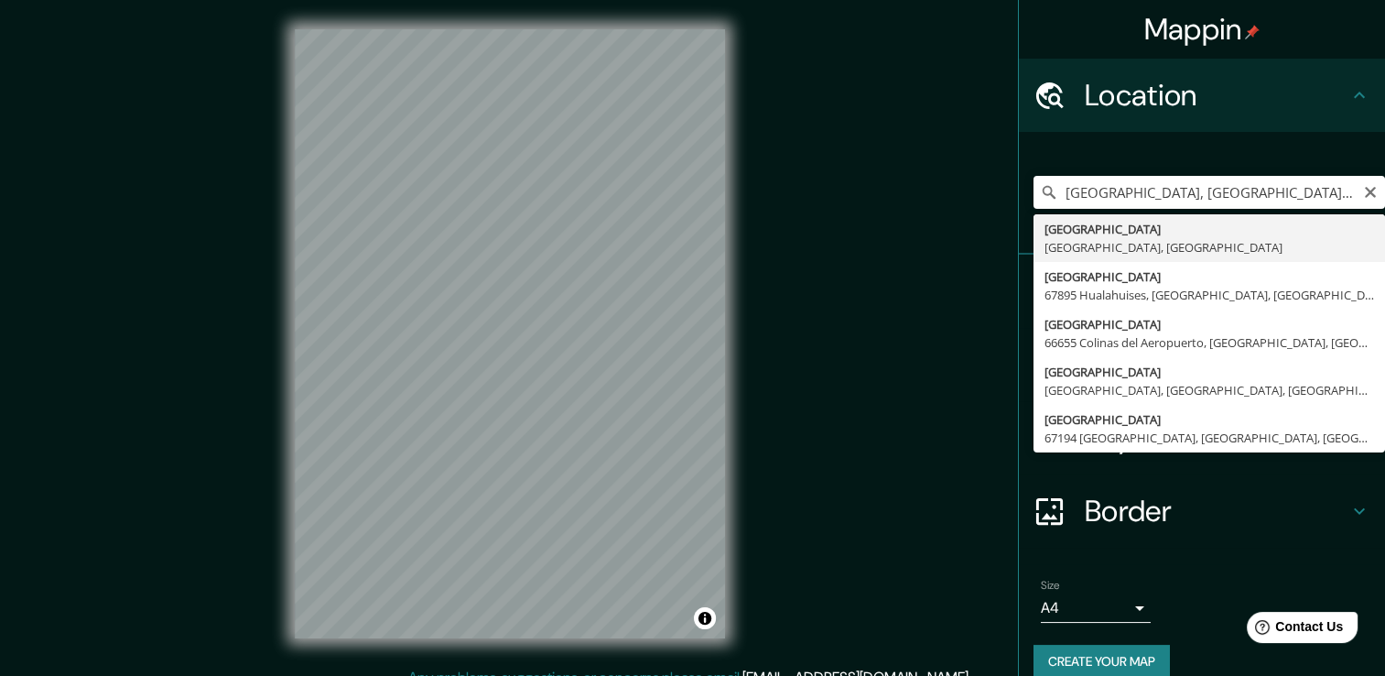
type input "[GEOGRAPHIC_DATA], [GEOGRAPHIC_DATA][PERSON_NAME], [GEOGRAPHIC_DATA]"
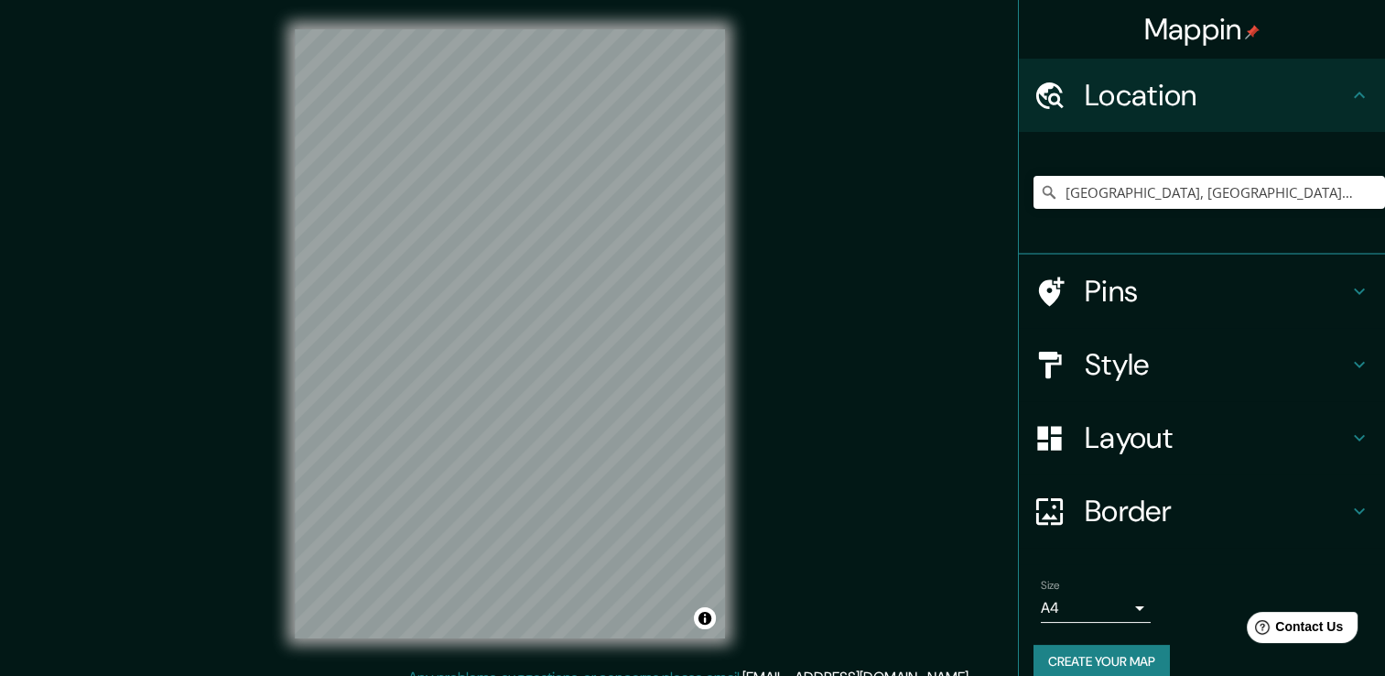
click at [1121, 431] on h4 "Layout" at bounding box center [1217, 437] width 264 height 37
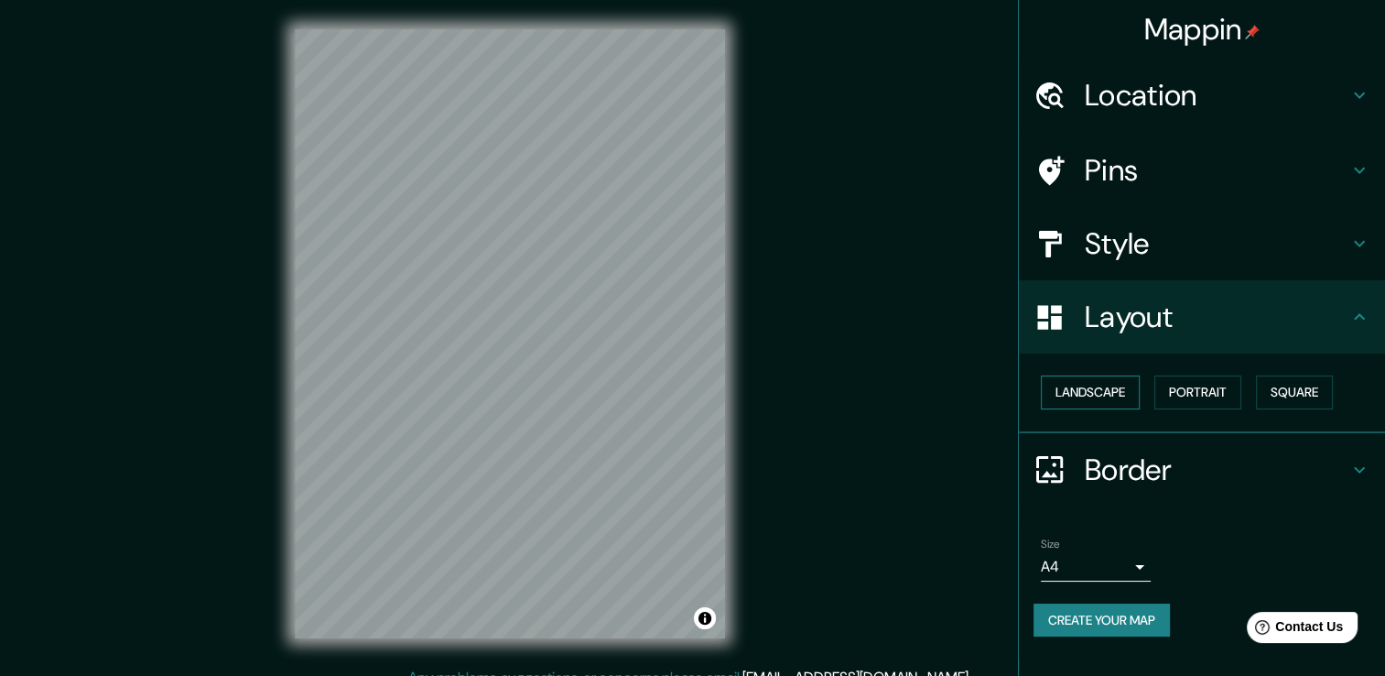
click at [1131, 384] on button "Landscape" at bounding box center [1090, 392] width 99 height 34
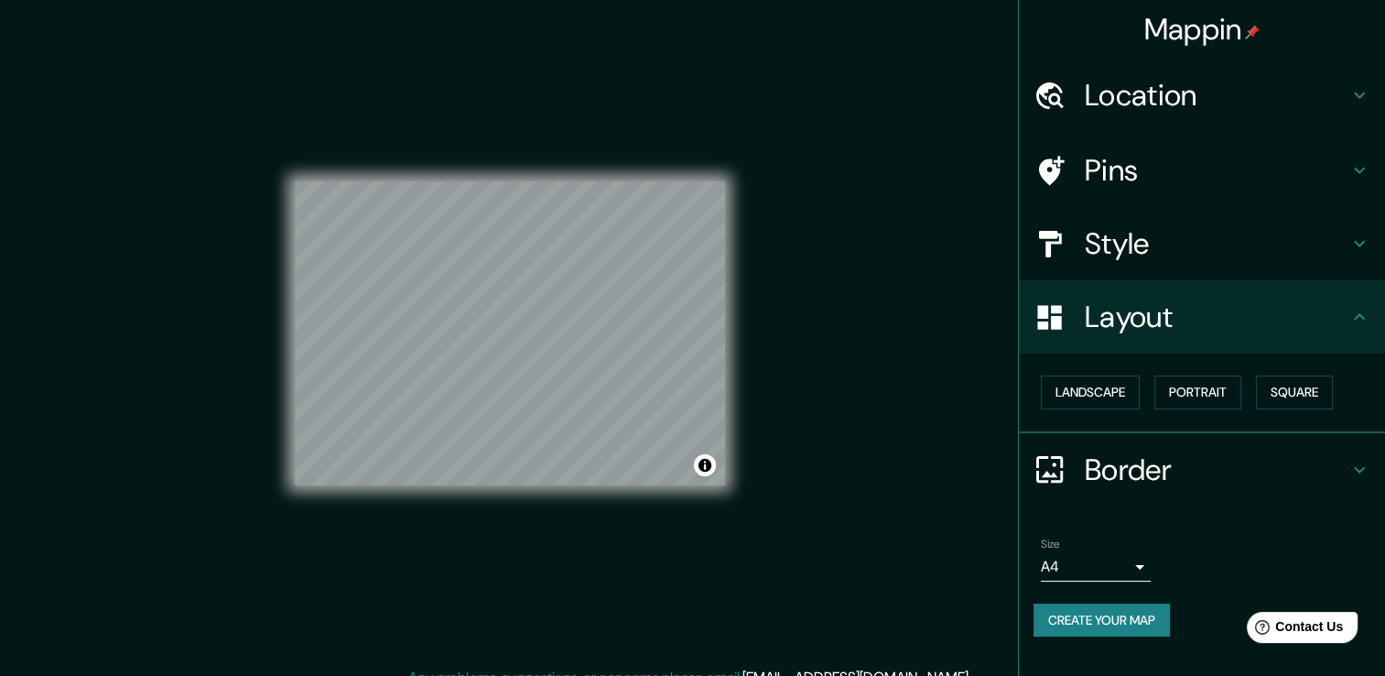
click at [1079, 261] on div "Style" at bounding box center [1202, 243] width 366 height 73
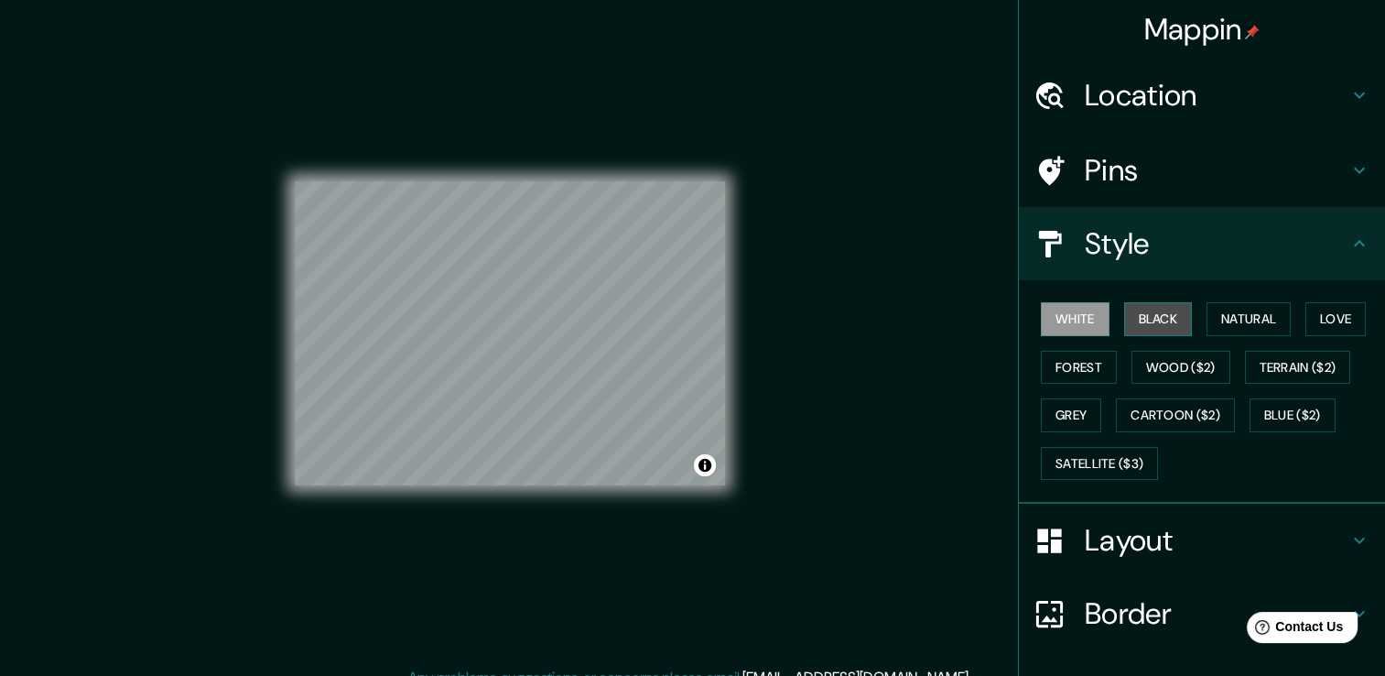
click at [1140, 317] on button "Black" at bounding box center [1158, 319] width 69 height 34
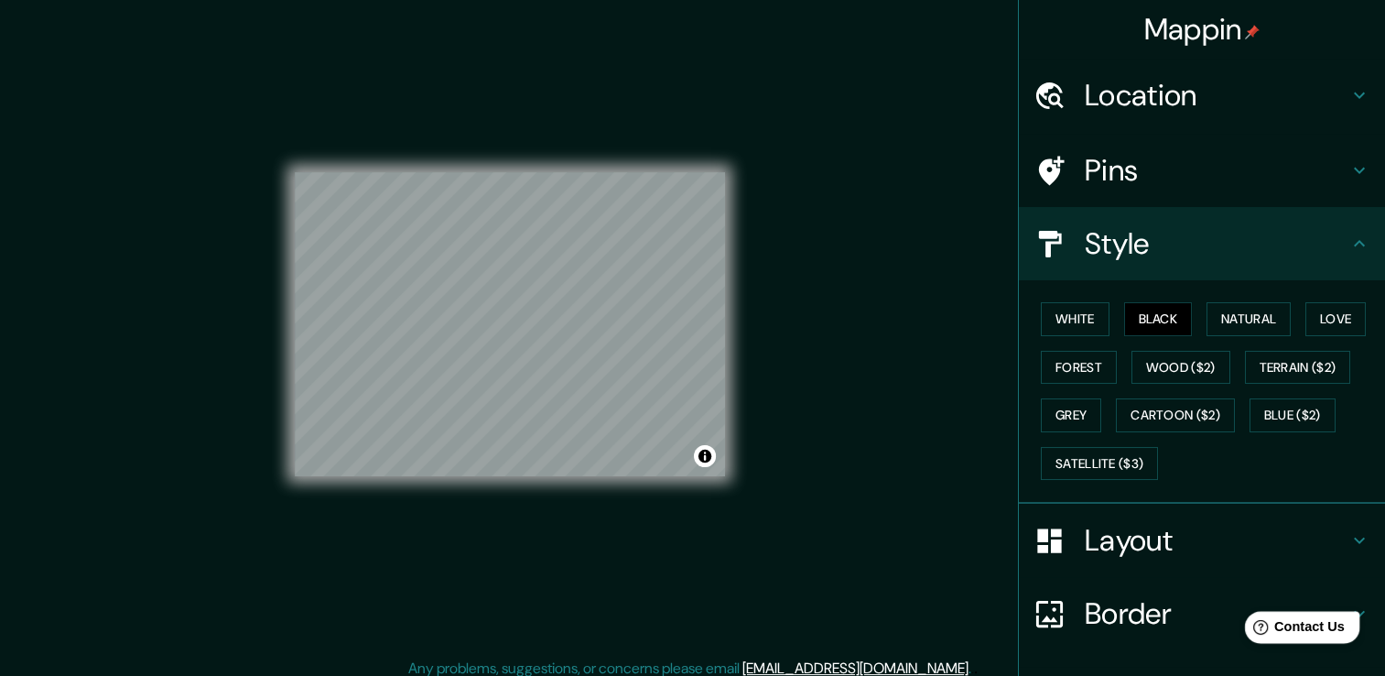
click at [1332, 628] on span "Contact Us" at bounding box center [1309, 627] width 70 height 16
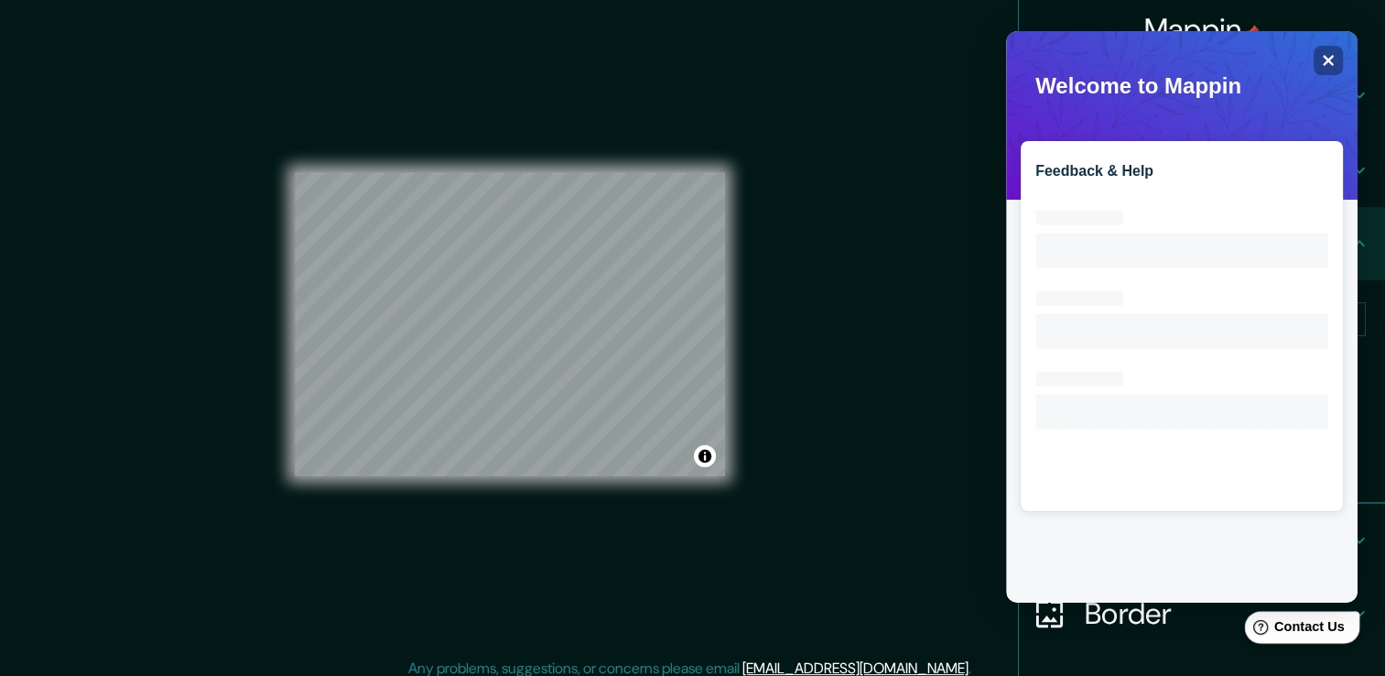
scroll to position [0, 0]
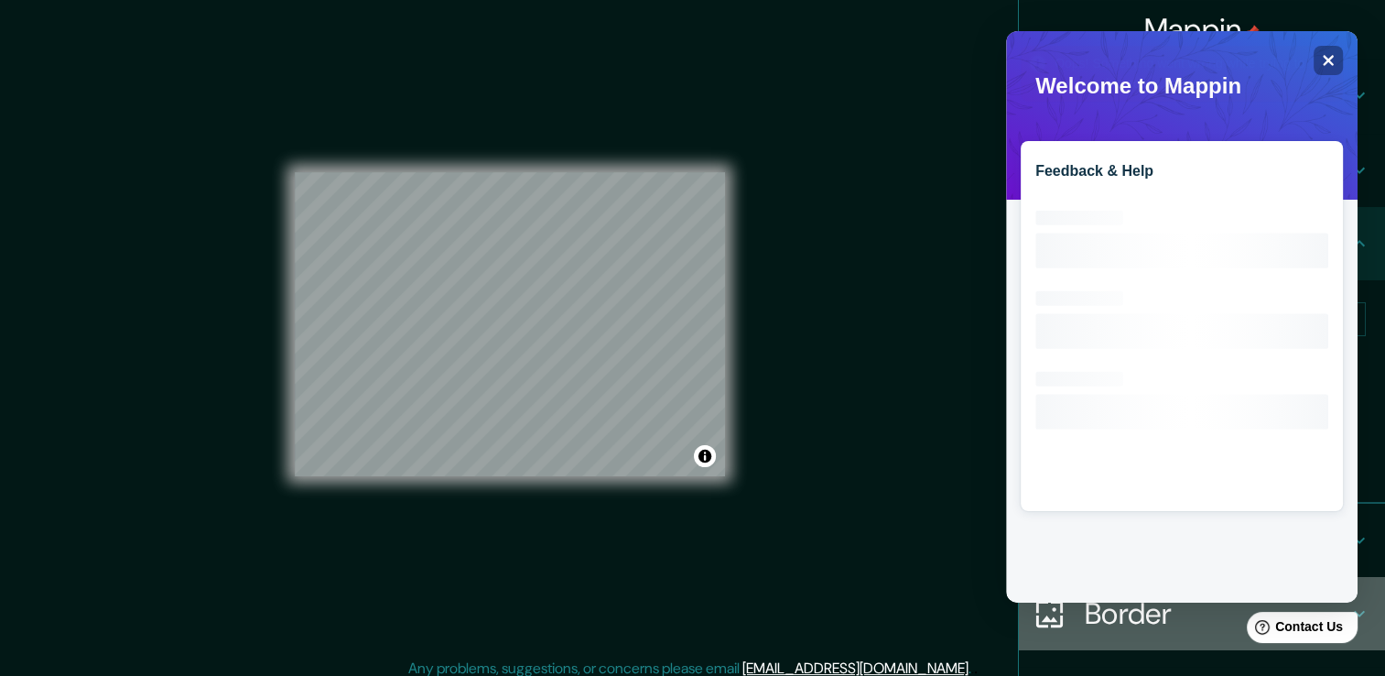
click at [1153, 633] on div "Border" at bounding box center [1202, 613] width 366 height 73
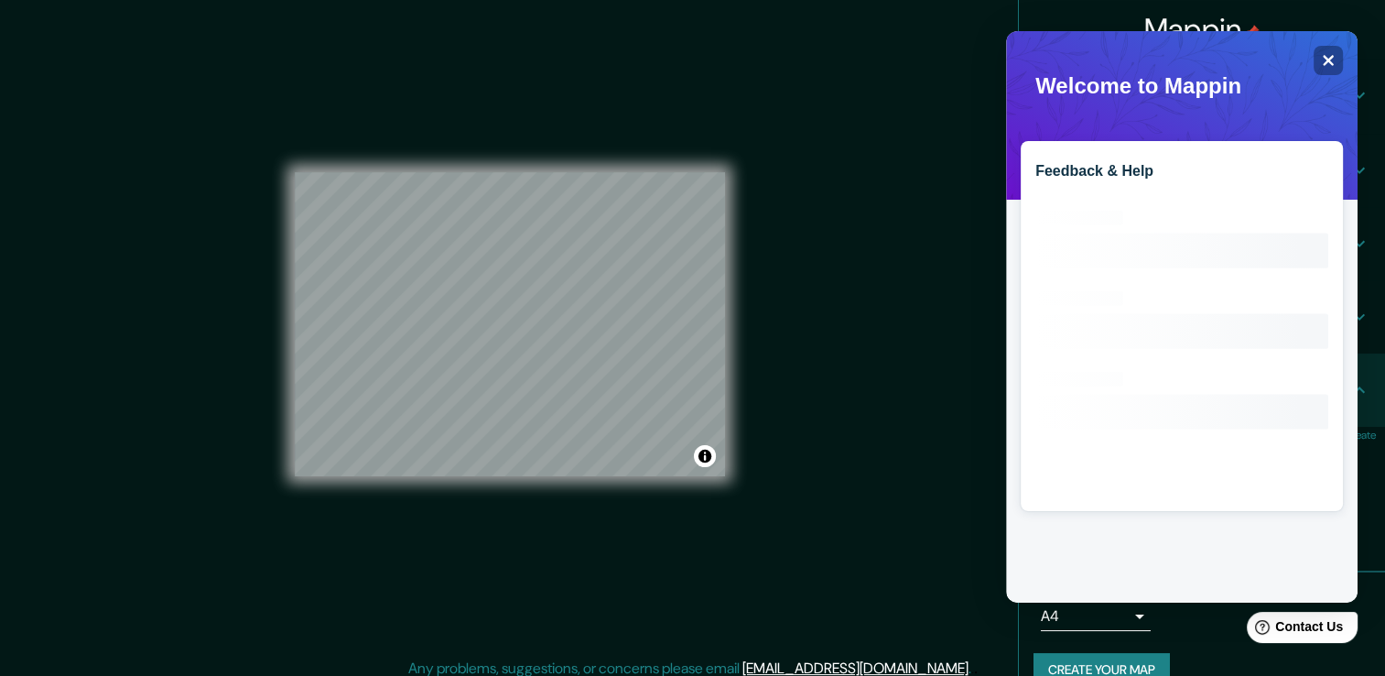
click at [1127, 662] on button "Create your map" at bounding box center [1101, 670] width 136 height 34
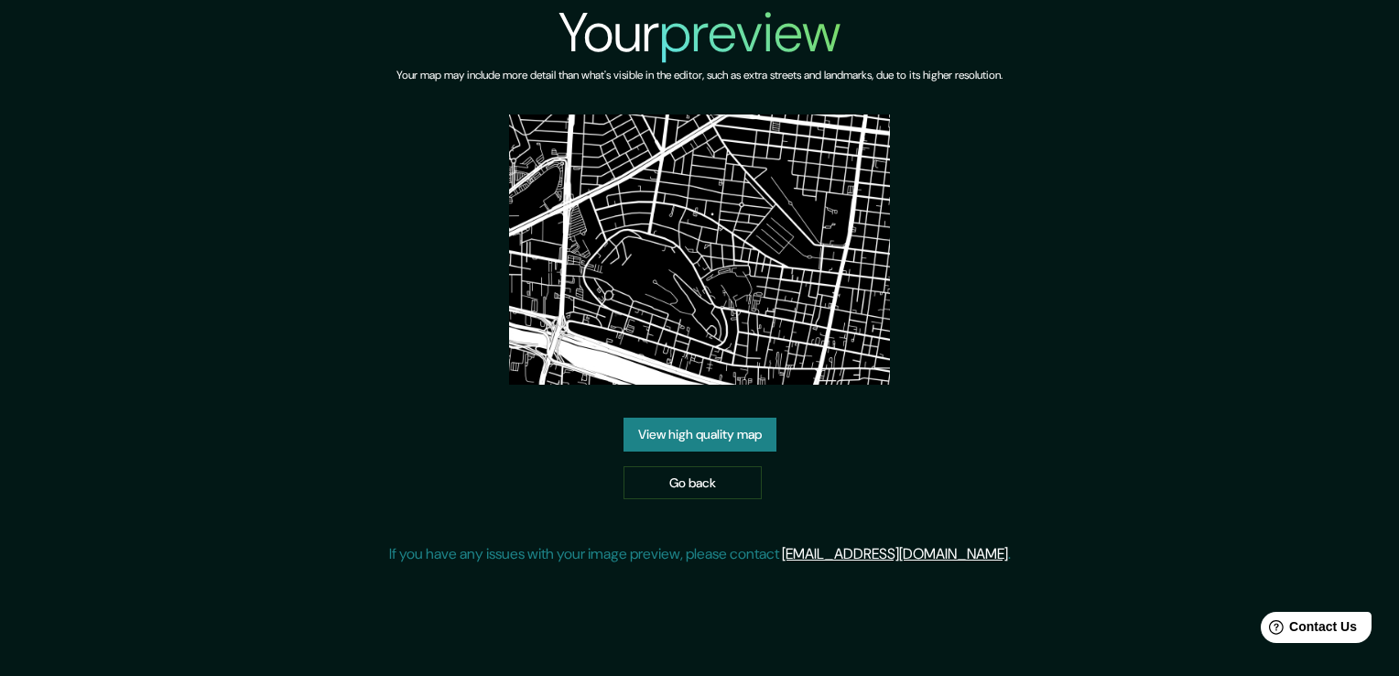
click at [722, 427] on link "View high quality map" at bounding box center [699, 434] width 153 height 34
